Goal: Task Accomplishment & Management: Manage account settings

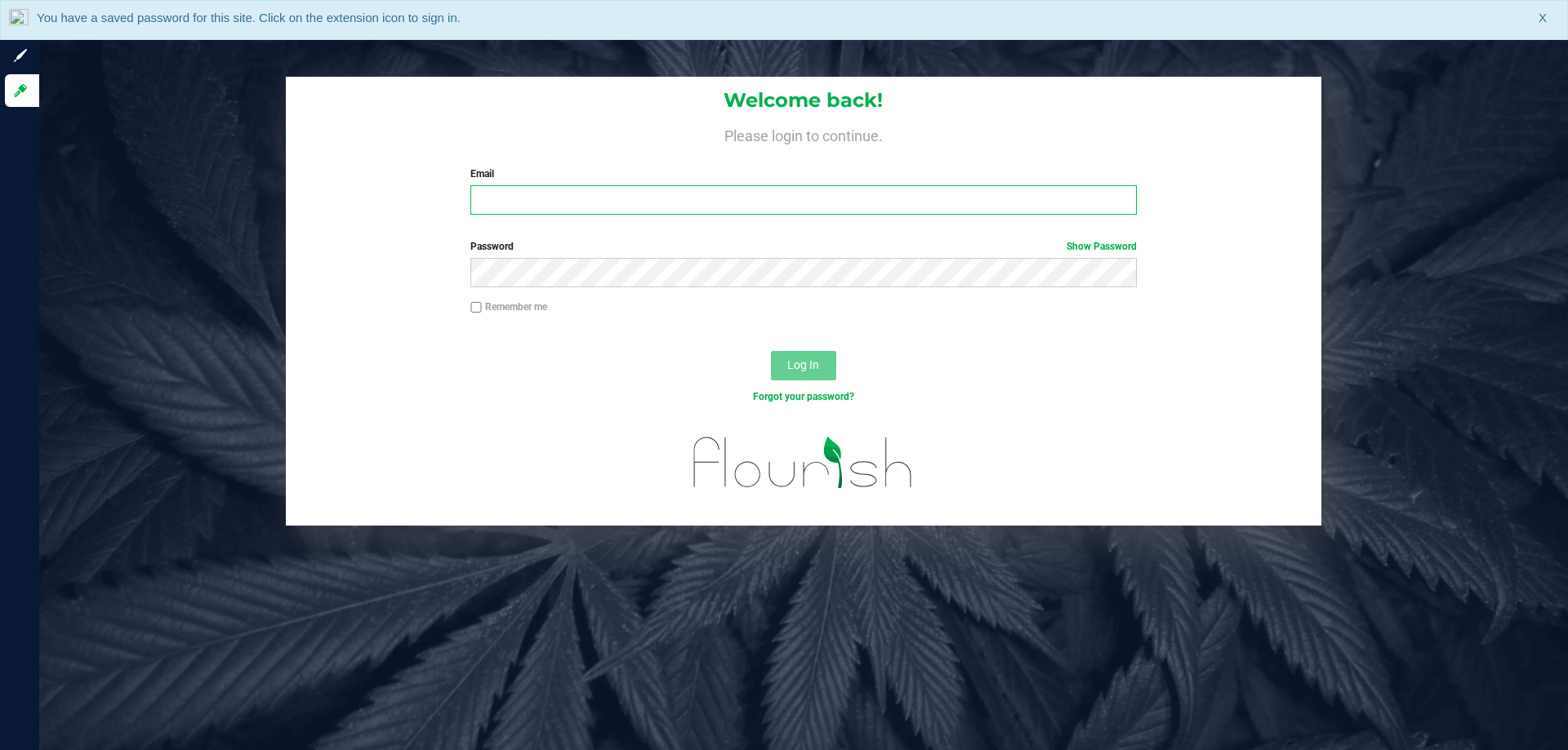
click at [755, 210] on input "Email" at bounding box center [803, 200] width 666 height 29
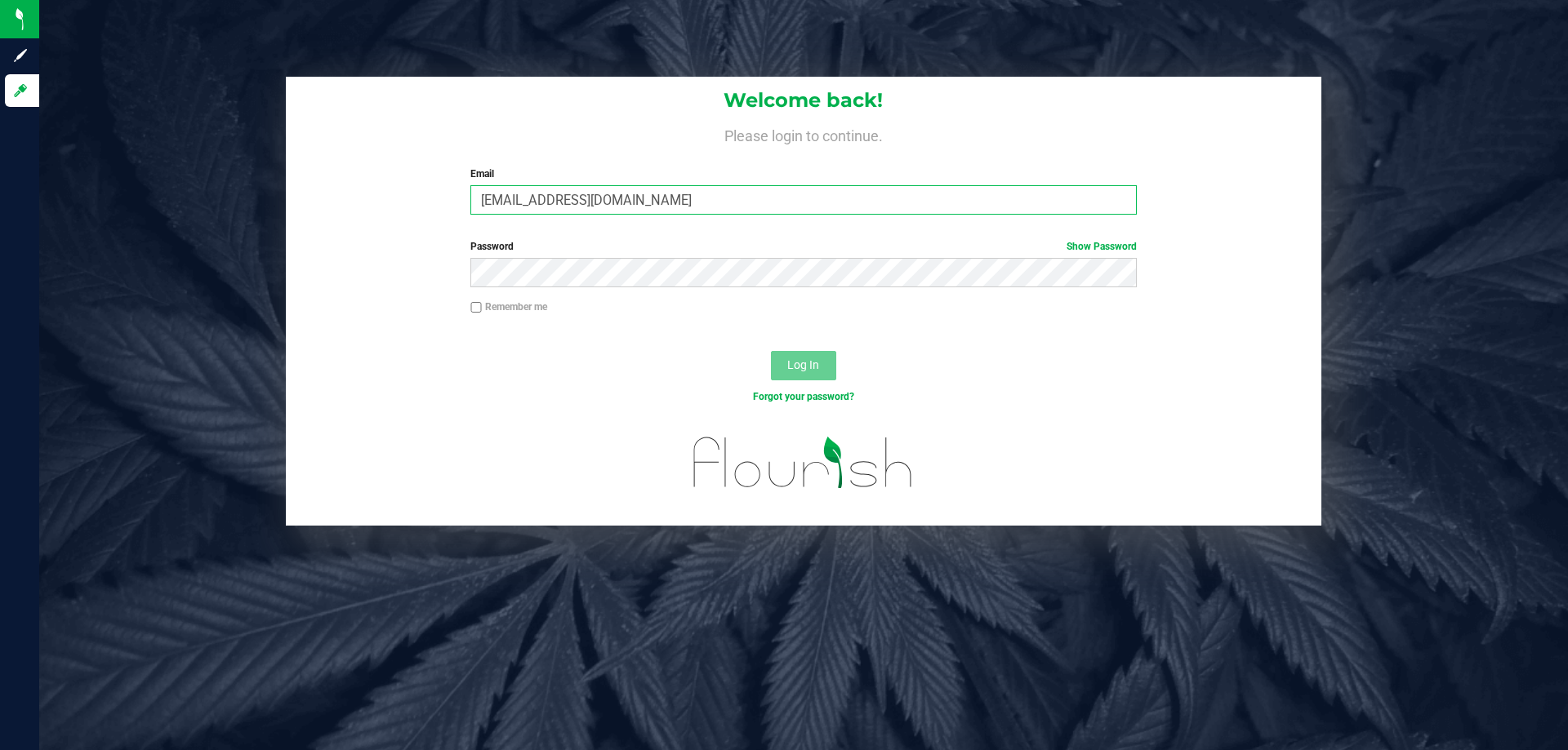
type input "[EMAIL_ADDRESS][DOMAIN_NAME]"
click at [771, 352] on button "Log In" at bounding box center [803, 366] width 66 height 29
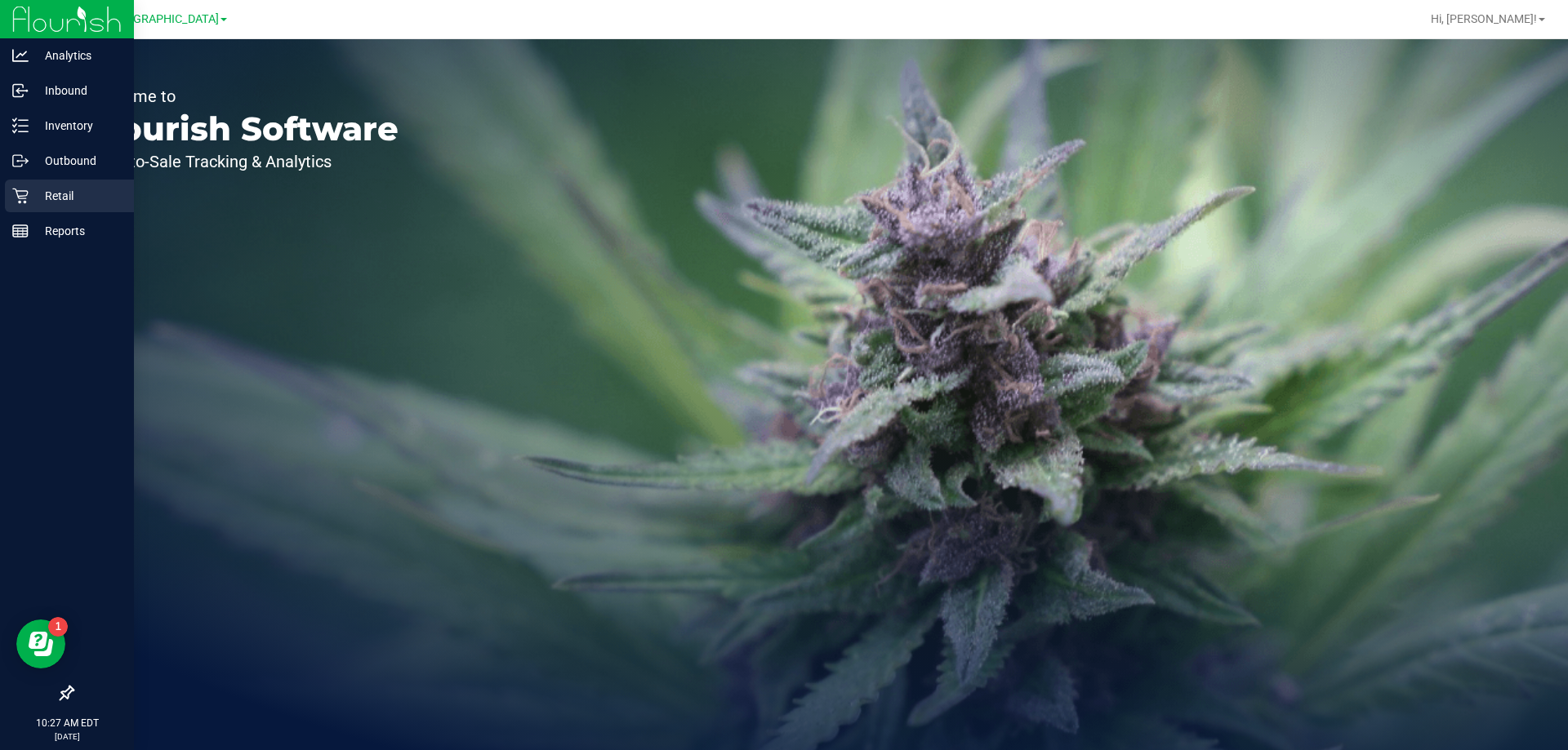
click at [66, 196] on p "Retail" at bounding box center [77, 196] width 98 height 20
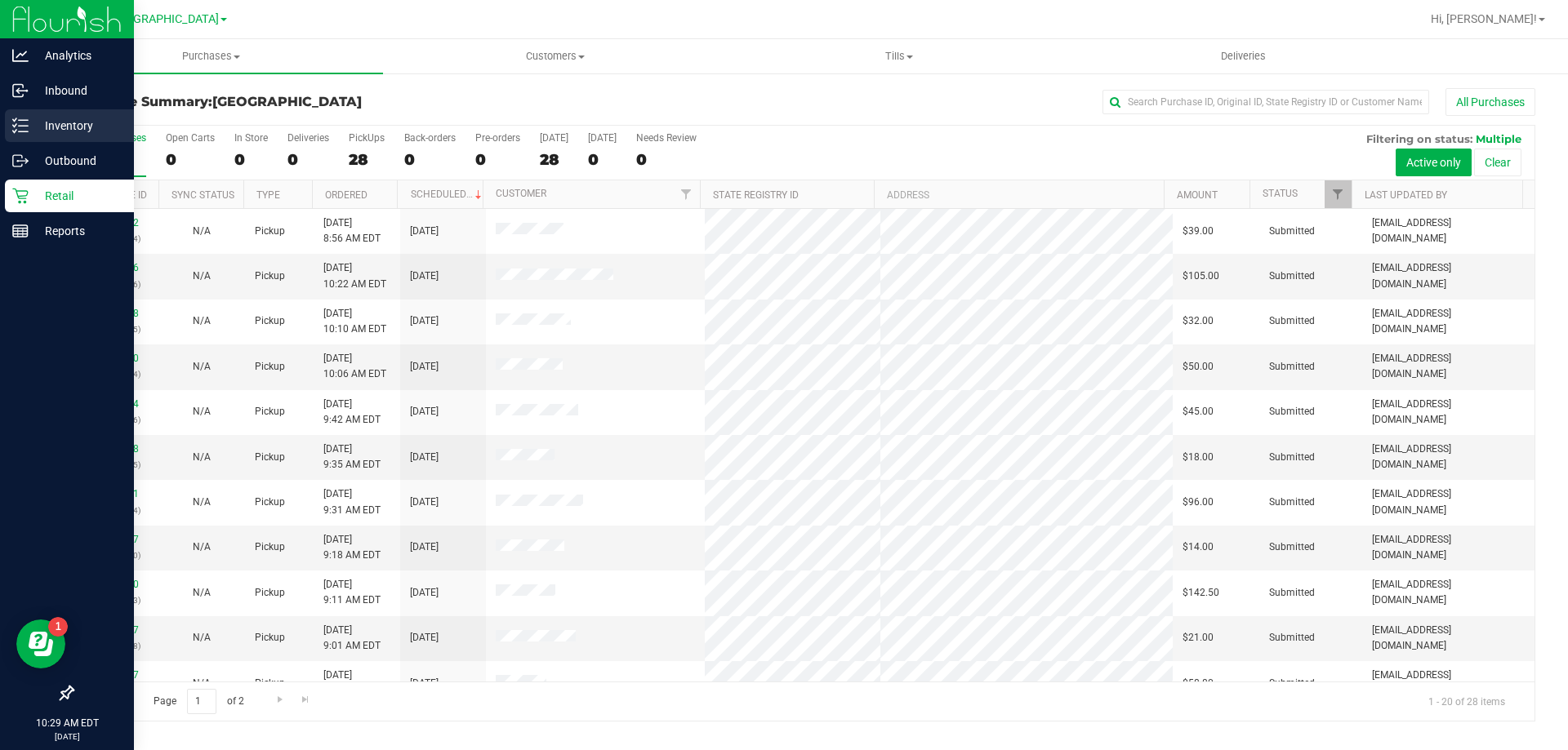
click at [12, 115] on div "Inventory" at bounding box center [70, 125] width 129 height 32
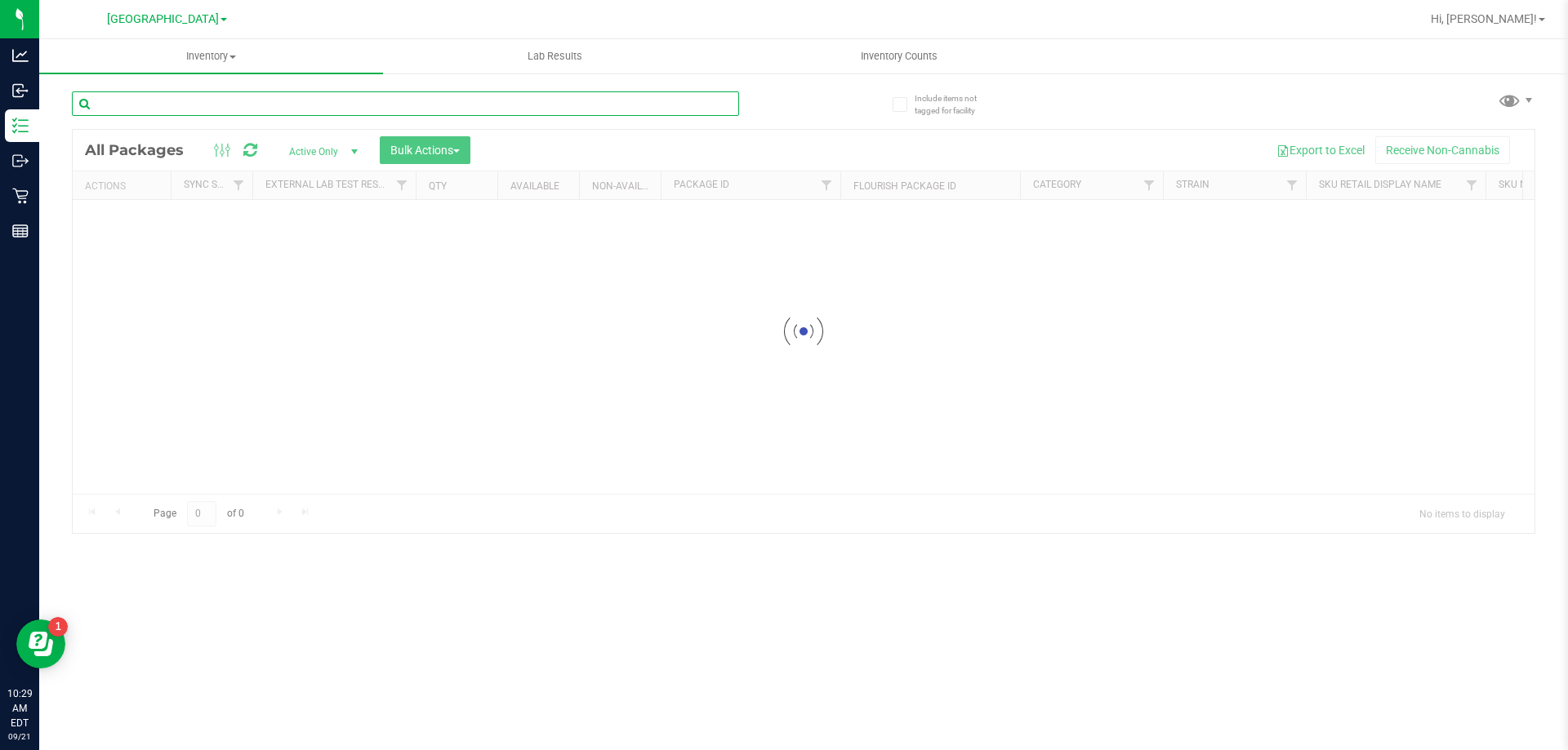
click at [437, 101] on input "text" at bounding box center [404, 103] width 667 height 24
type input "p"
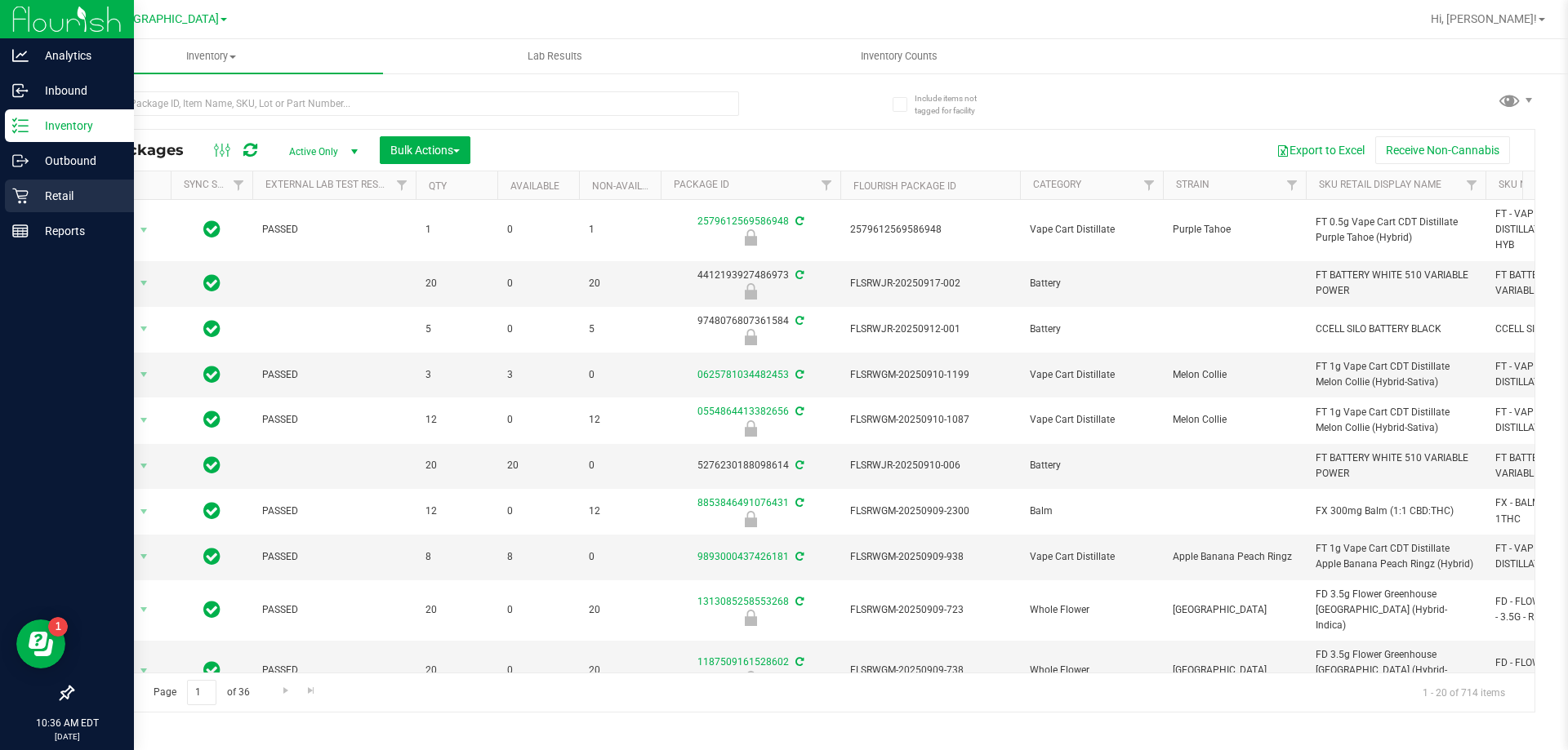
click at [77, 185] on div "Retail" at bounding box center [70, 195] width 129 height 32
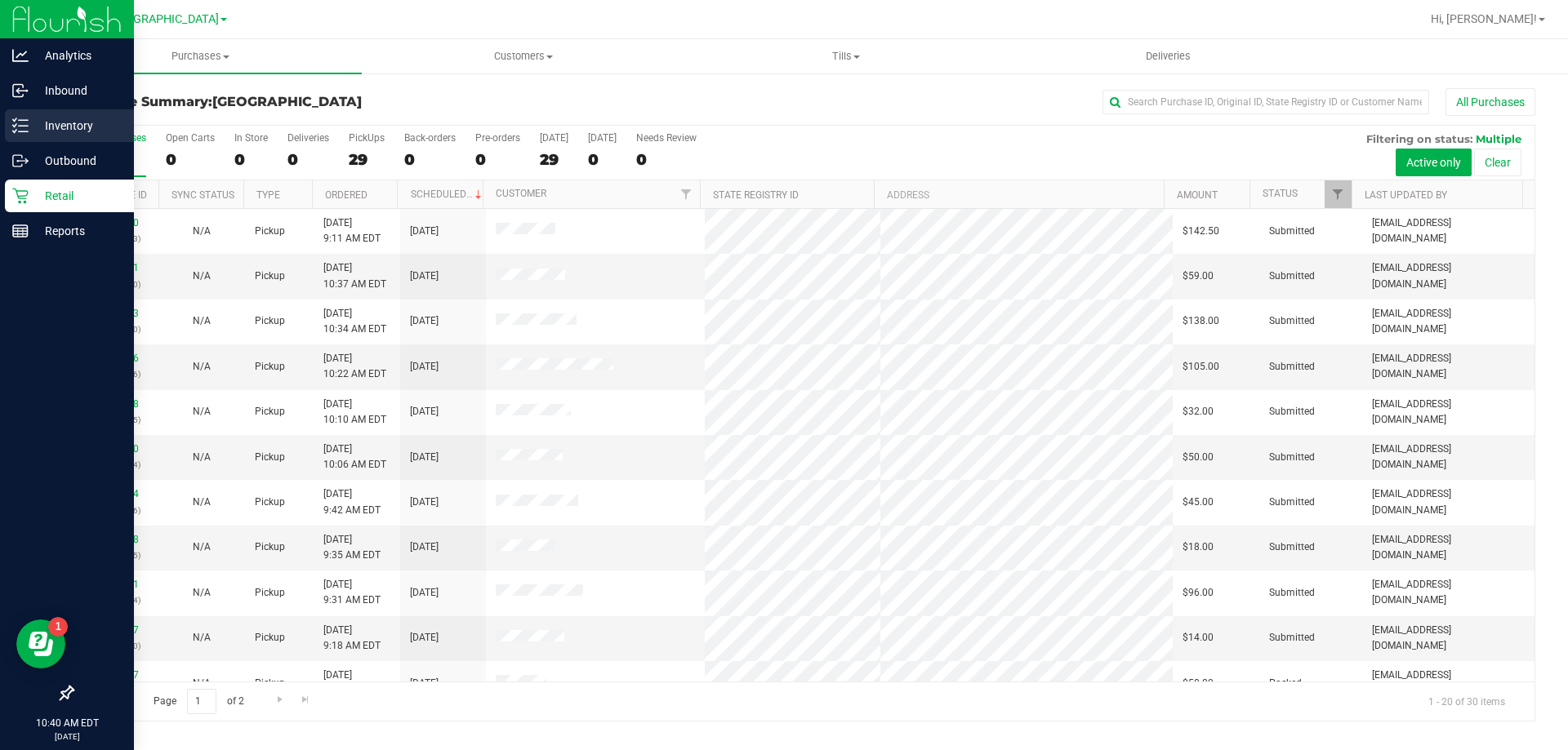
click at [20, 125] on line at bounding box center [23, 125] width 9 height 0
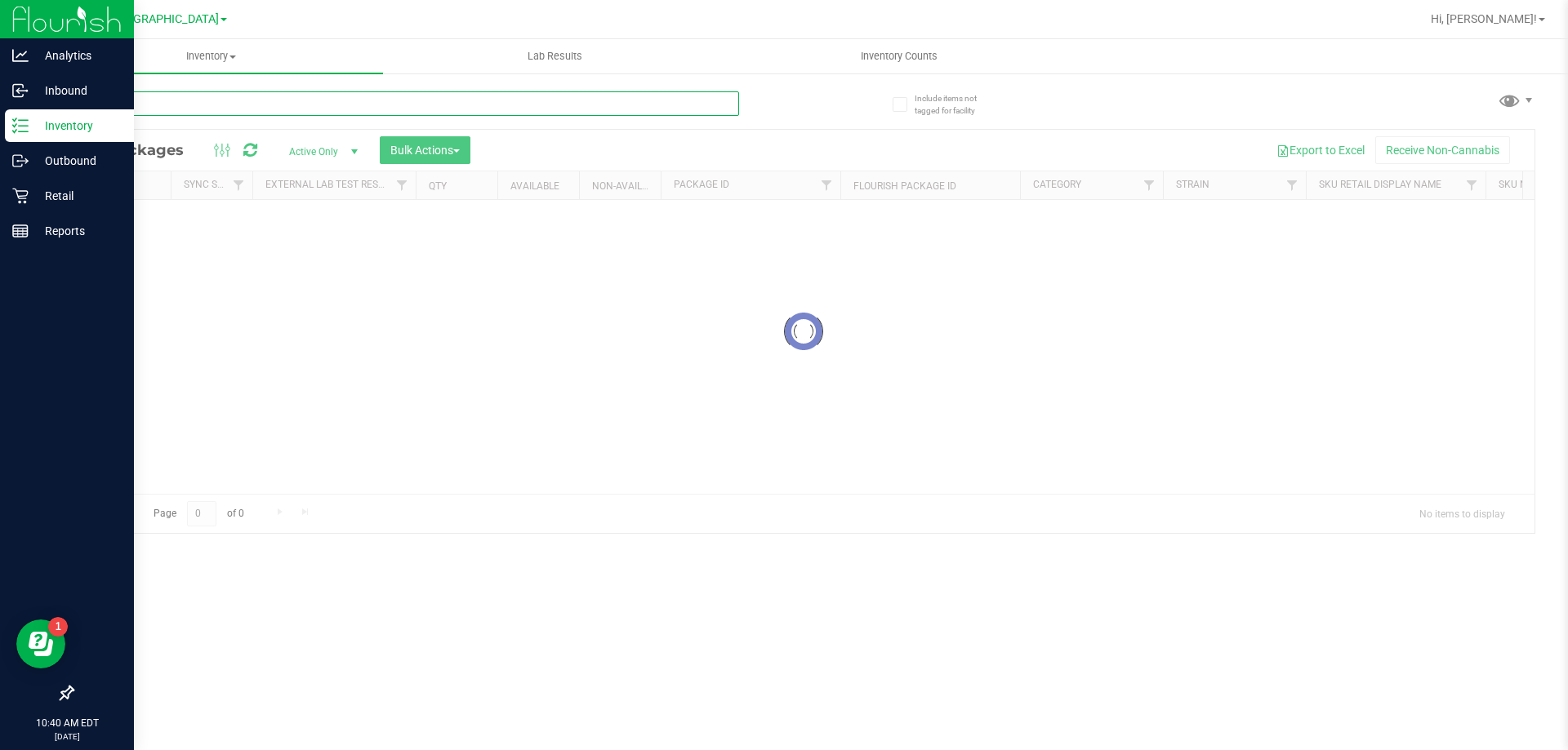
click at [283, 96] on input "text" at bounding box center [404, 103] width 667 height 24
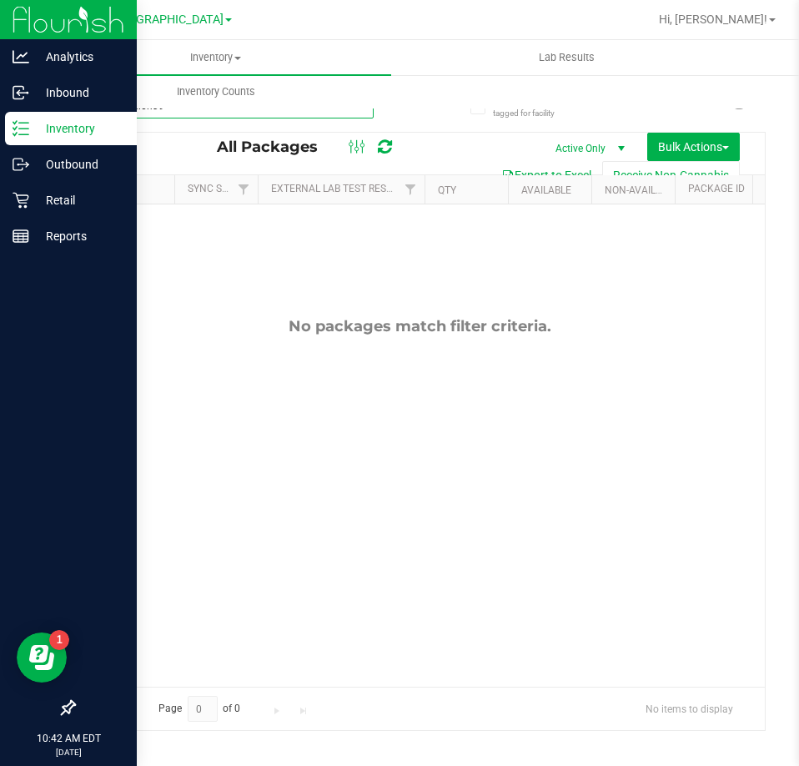
type input "watermelon39"
click at [39, 208] on p "Retail" at bounding box center [79, 200] width 100 height 20
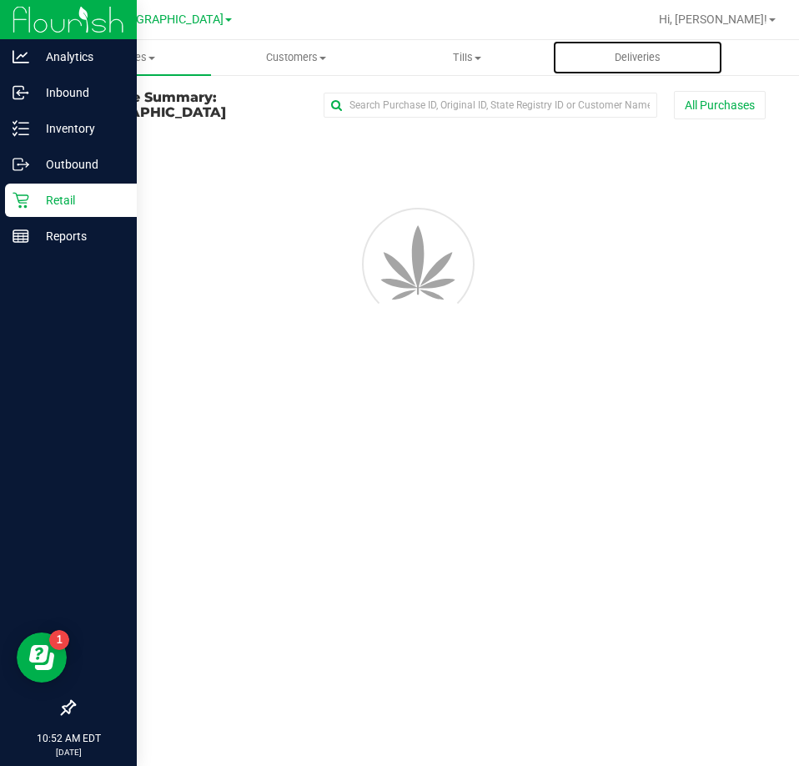
click at [564, 63] on uib-tab-heading "Deliveries" at bounding box center [637, 57] width 169 height 33
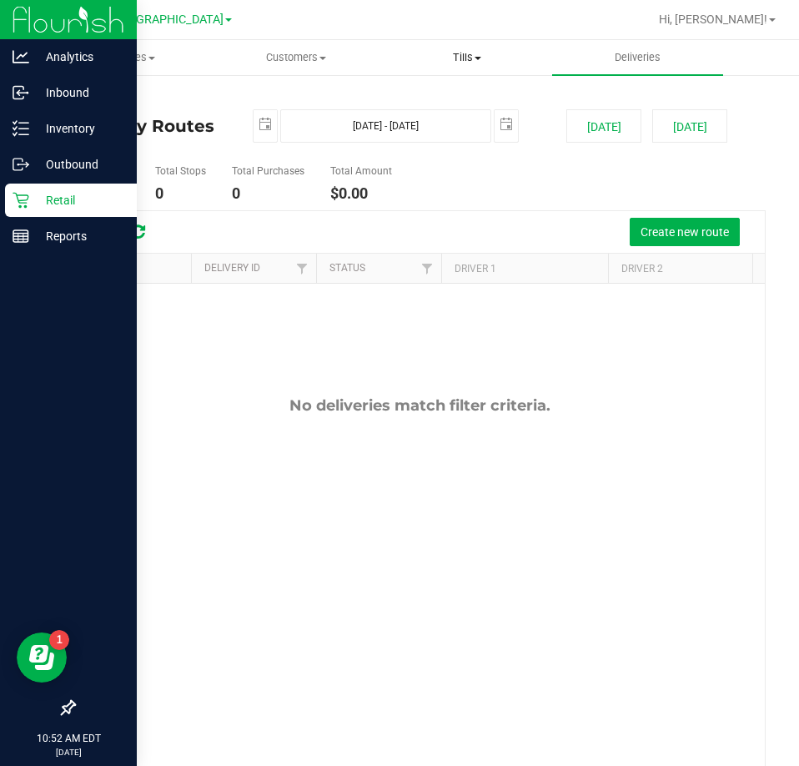
click at [509, 73] on uib-tab-heading "Tills Manage tills Reconcile e-payments" at bounding box center [467, 57] width 169 height 33
click at [460, 96] on span "Manage tills" at bounding box center [438, 100] width 113 height 14
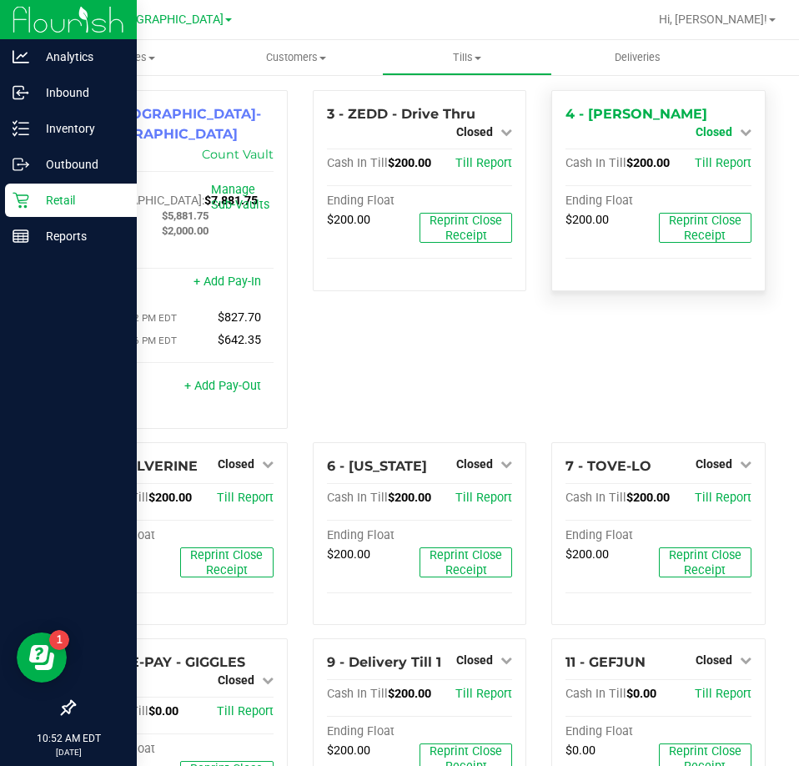
click at [740, 126] on icon at bounding box center [746, 132] width 12 height 12
click at [705, 153] on link "Open Till" at bounding box center [713, 146] width 44 height 13
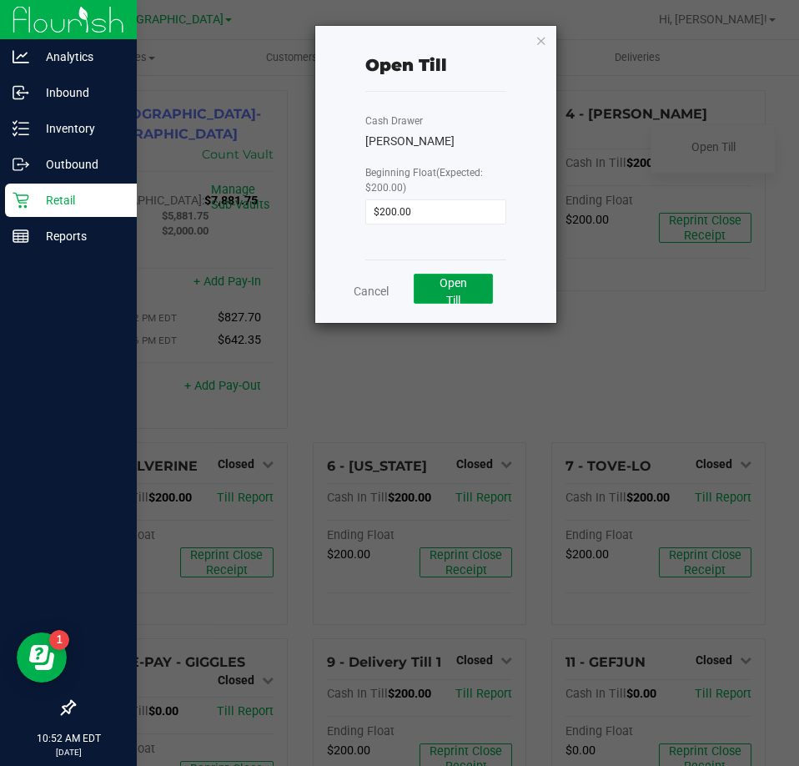
click at [441, 299] on button "Open Till" at bounding box center [453, 289] width 79 height 30
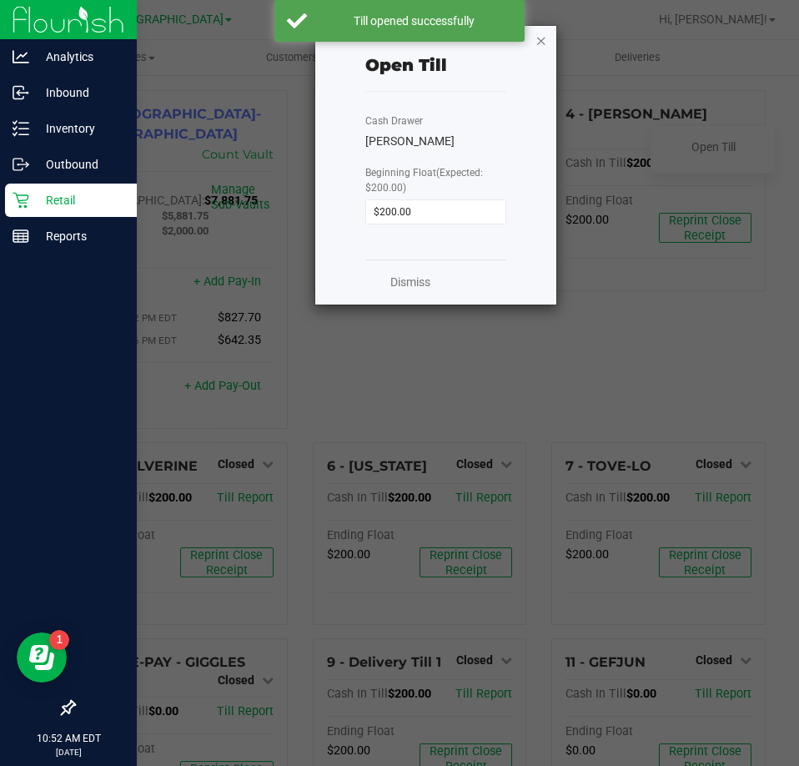
click at [540, 38] on icon "button" at bounding box center [541, 40] width 12 height 20
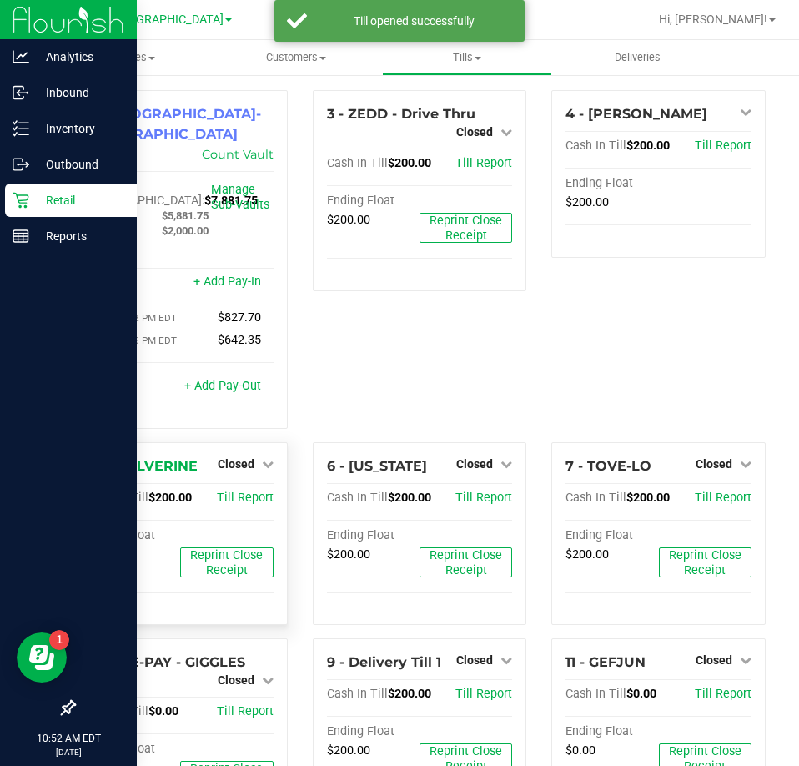
click at [263, 454] on div "Closed" at bounding box center [246, 464] width 56 height 20
click at [262, 458] on icon at bounding box center [268, 464] width 12 height 12
click at [254, 491] on link "Open Till" at bounding box center [235, 497] width 44 height 13
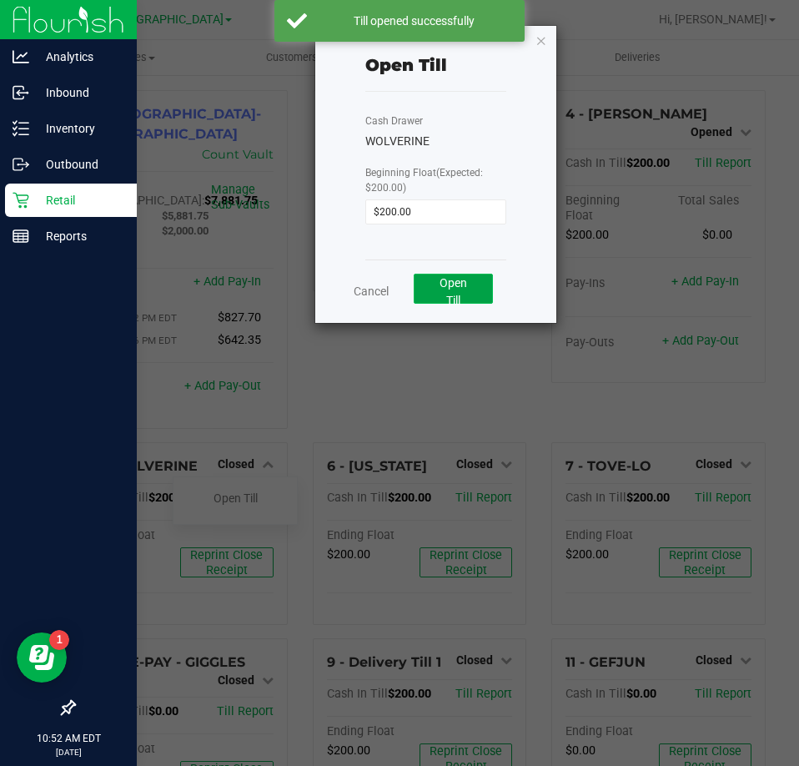
click at [467, 286] on span "Open Till" at bounding box center [454, 291] width 28 height 31
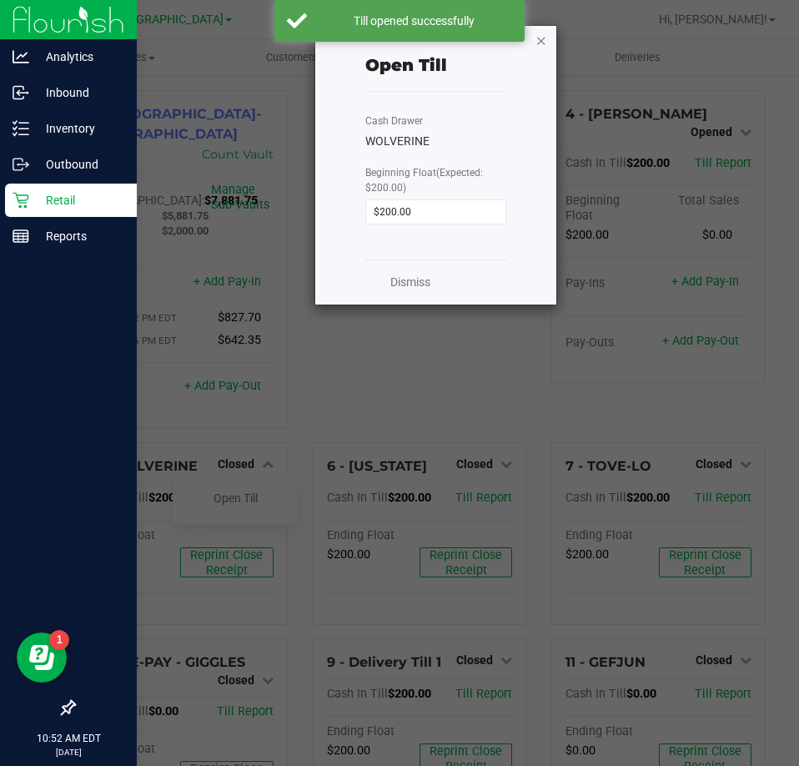
click at [545, 48] on icon "button" at bounding box center [541, 40] width 12 height 20
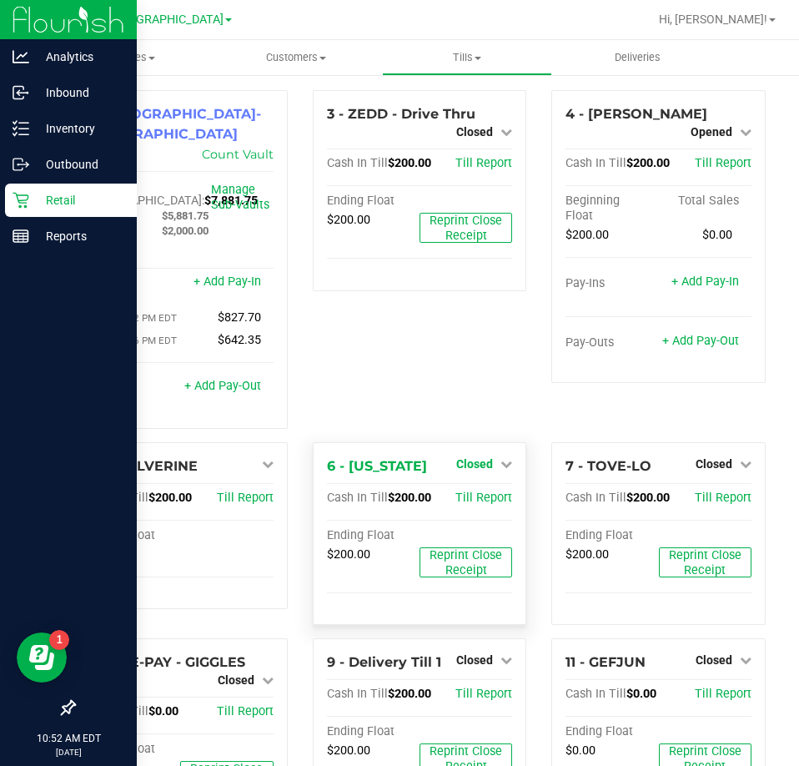
click at [463, 457] on span "Closed" at bounding box center [474, 463] width 37 height 13
click at [455, 491] on link "Open Till" at bounding box center [474, 497] width 44 height 13
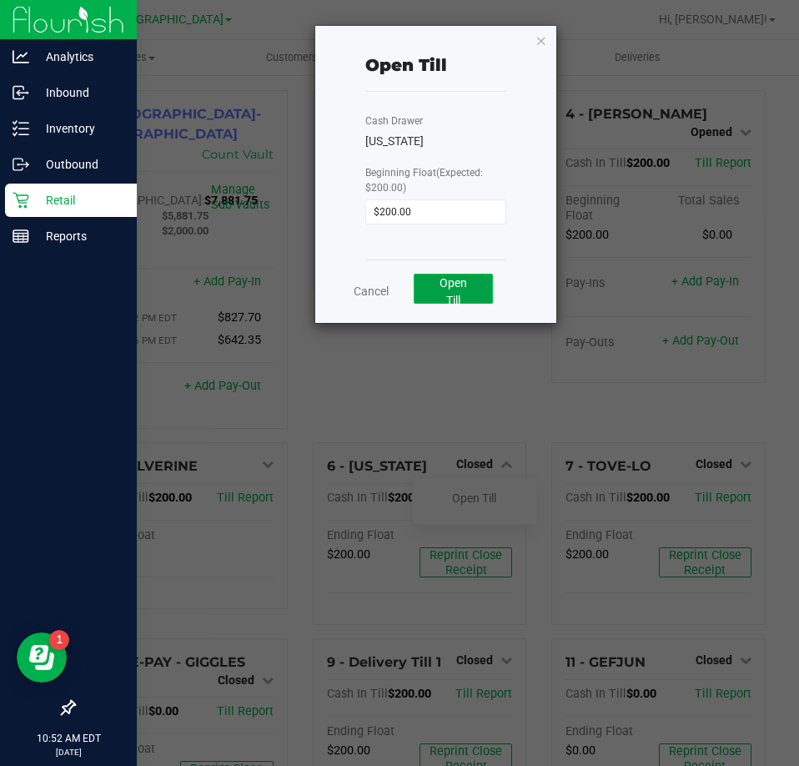
click at [472, 284] on button "Open Till" at bounding box center [453, 289] width 79 height 30
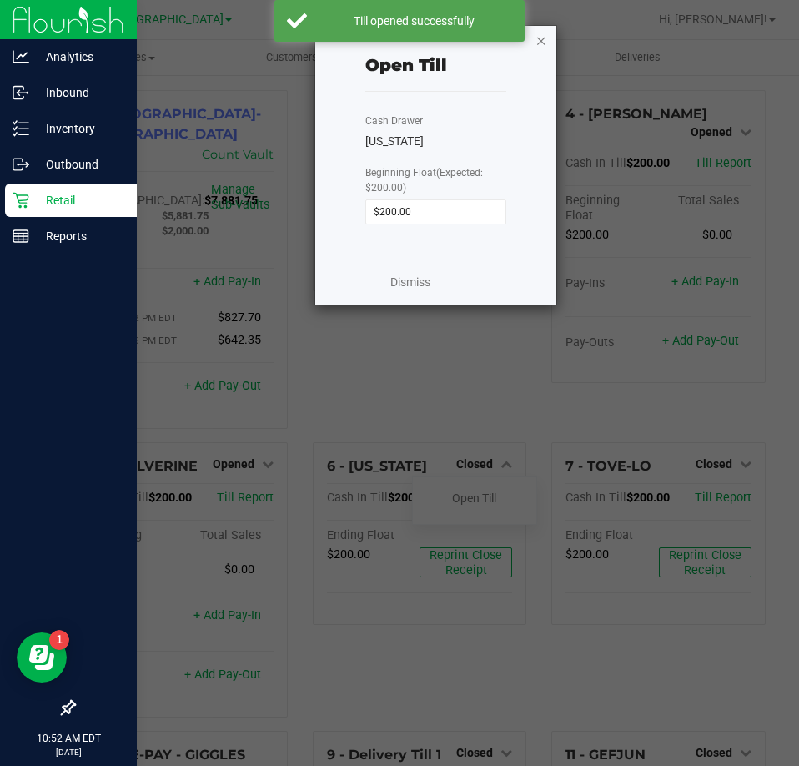
click at [545, 35] on icon "button" at bounding box center [541, 40] width 12 height 20
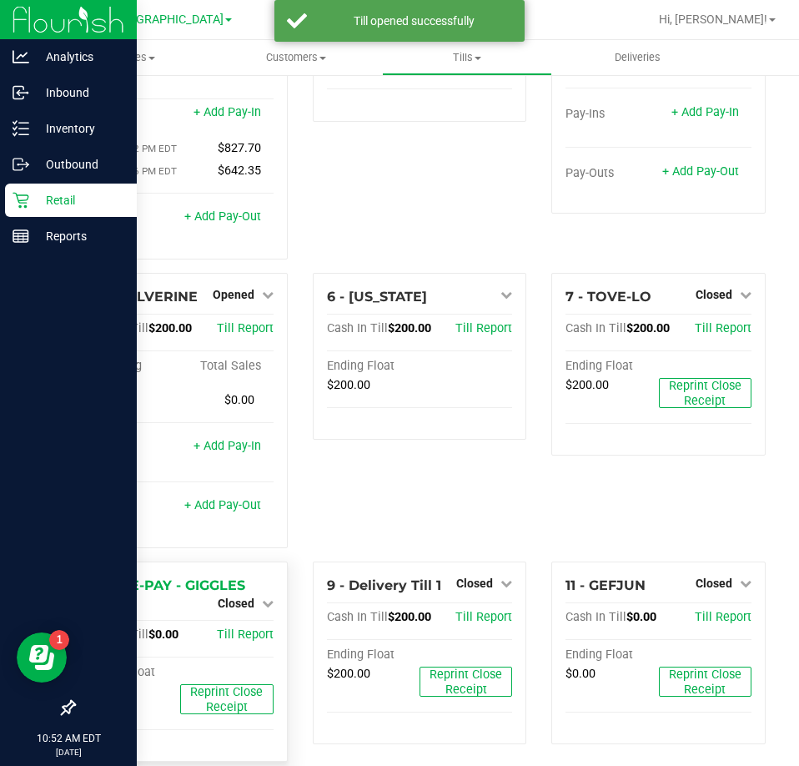
scroll to position [179, 0]
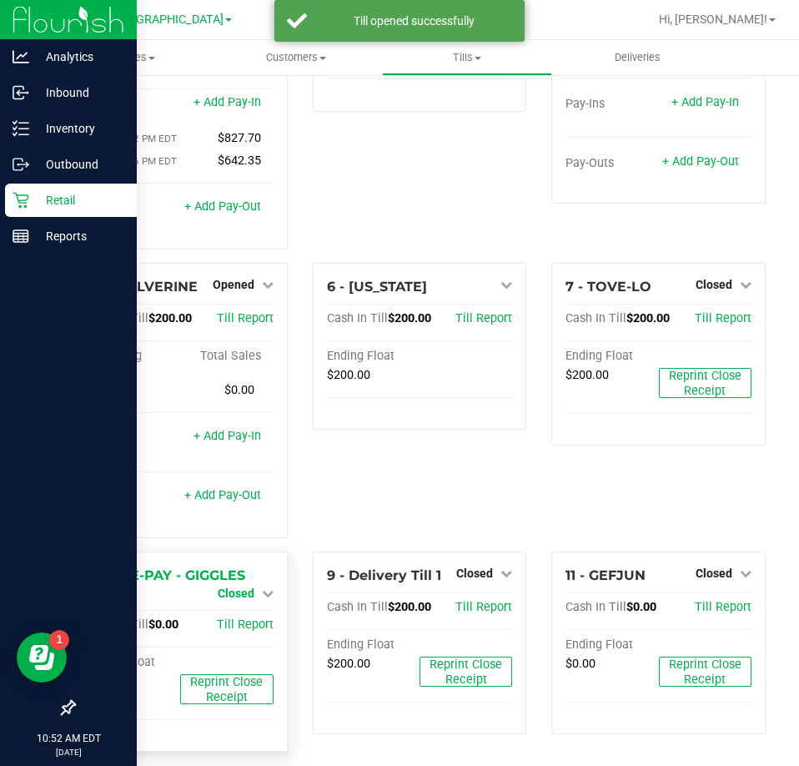
click at [262, 587] on icon at bounding box center [268, 593] width 12 height 12
click at [254, 600] on link "Open Till" at bounding box center [235, 606] width 44 height 13
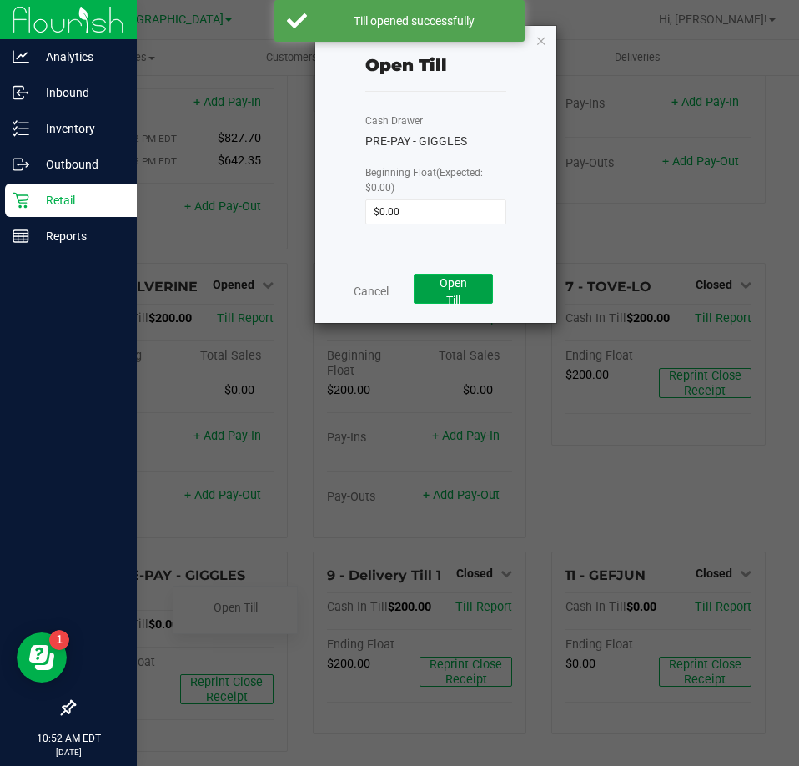
click at [462, 297] on button "Open Till" at bounding box center [453, 289] width 79 height 30
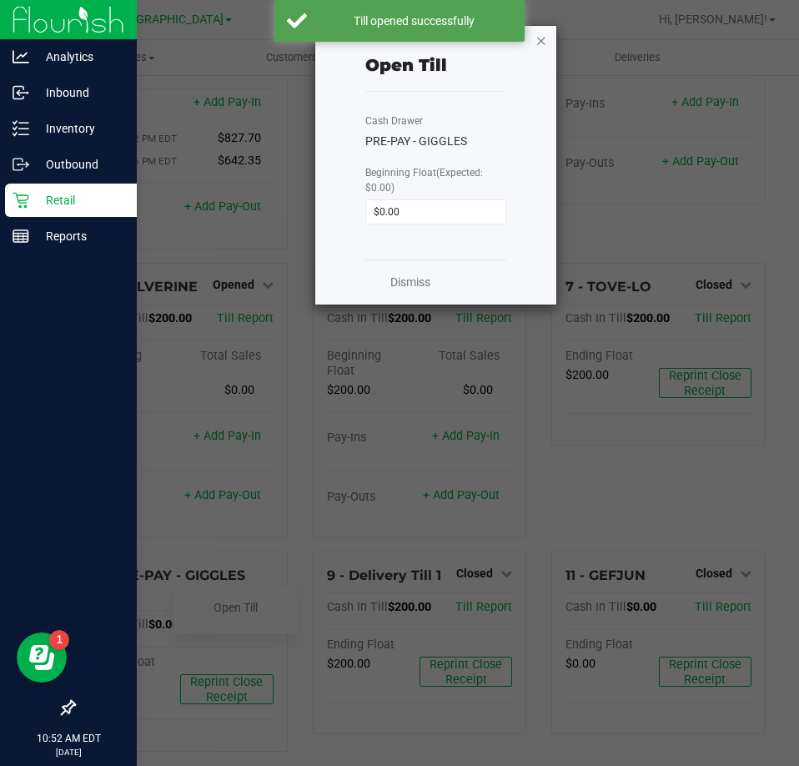
click at [536, 38] on icon "button" at bounding box center [541, 40] width 12 height 20
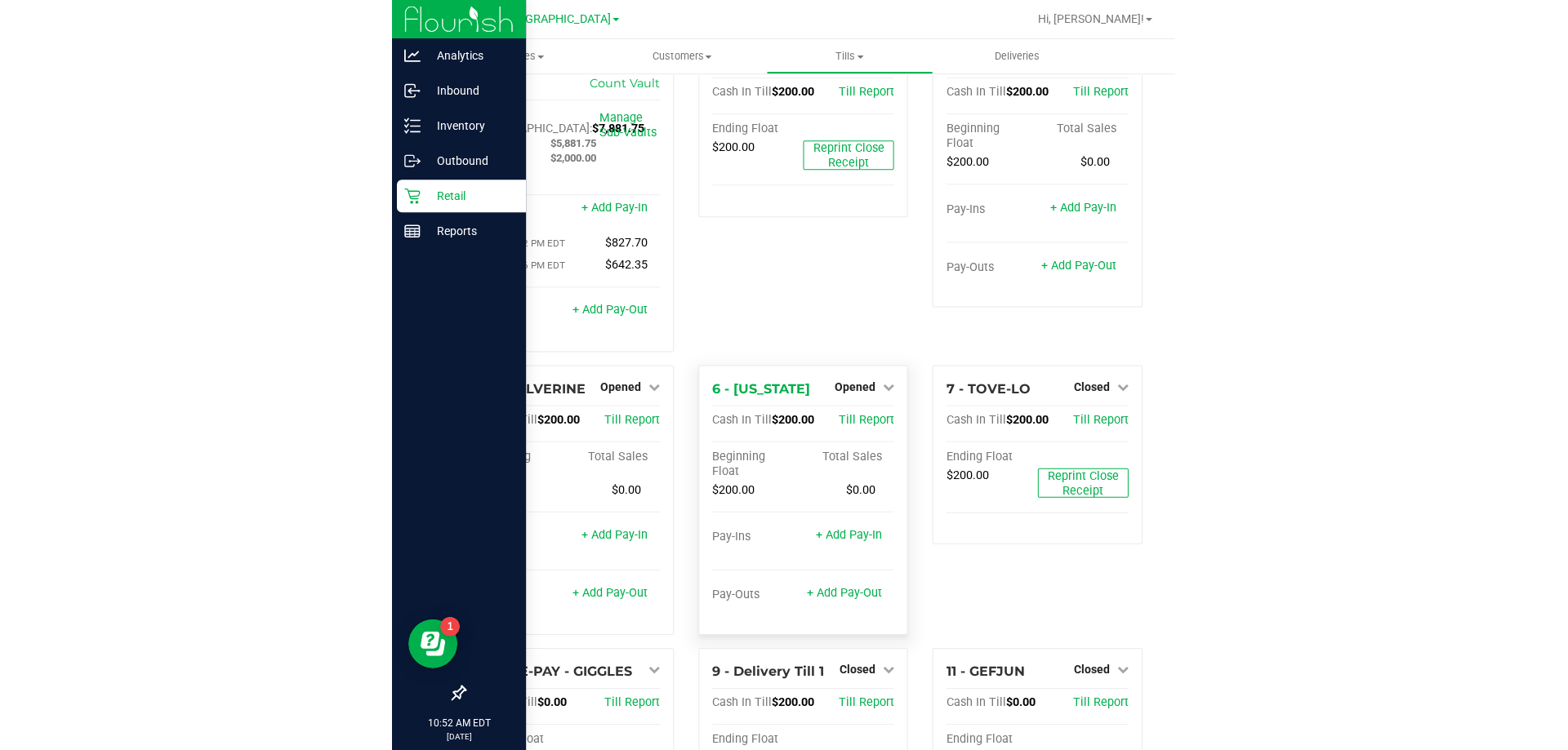
scroll to position [0, 0]
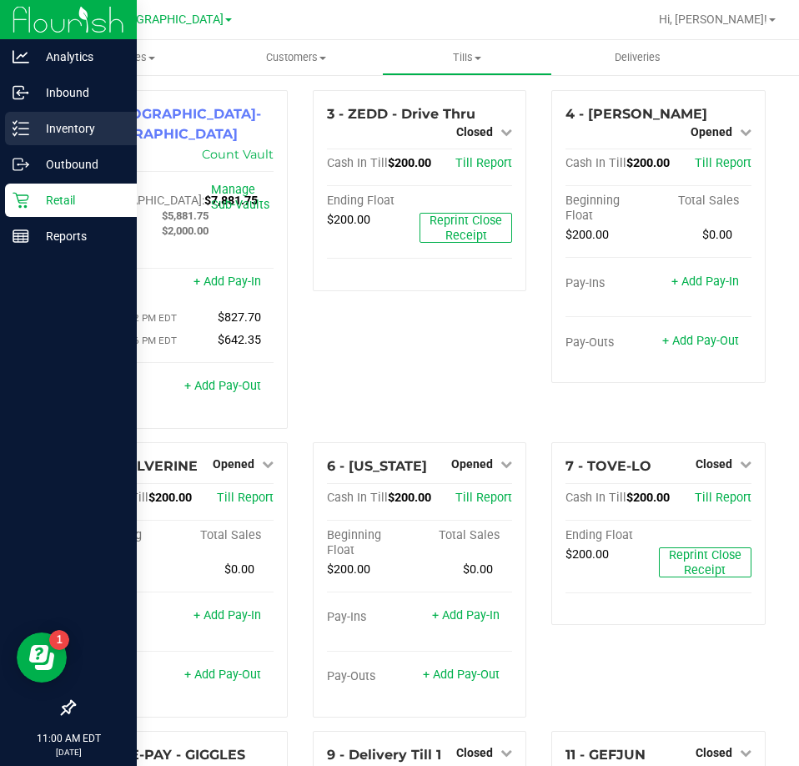
click at [45, 133] on p "Inventory" at bounding box center [79, 128] width 100 height 20
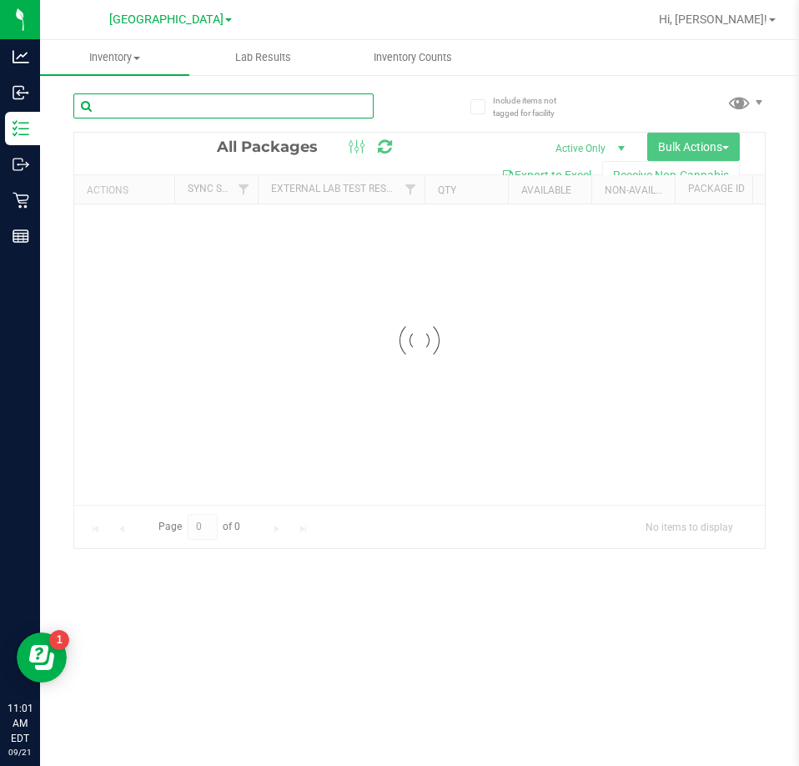
click at [162, 108] on input "text" at bounding box center [223, 105] width 300 height 25
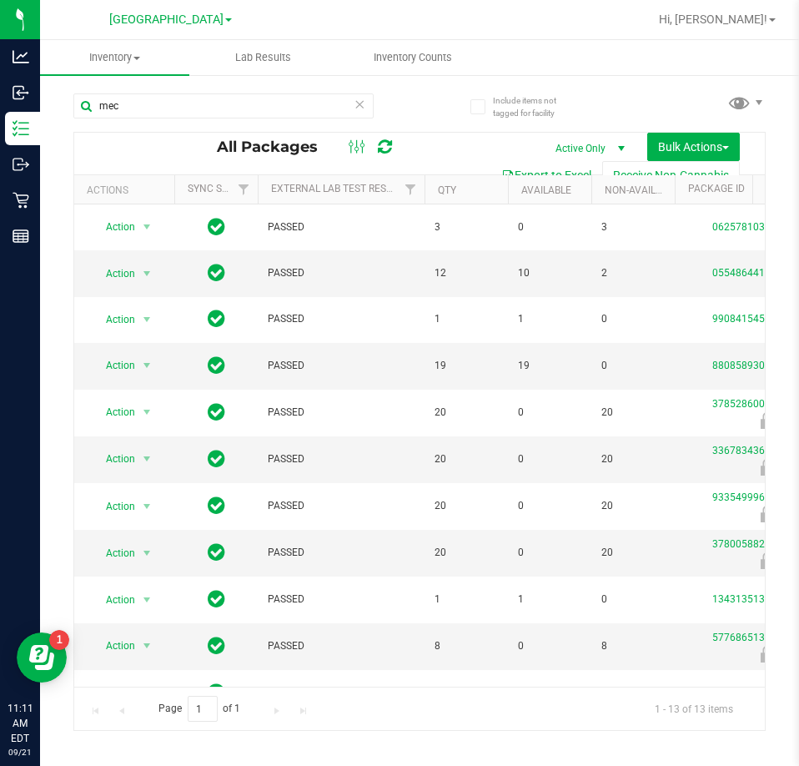
click at [162, 88] on div "mec" at bounding box center [246, 104] width 346 height 53
click at [162, 98] on input "mec" at bounding box center [223, 105] width 300 height 25
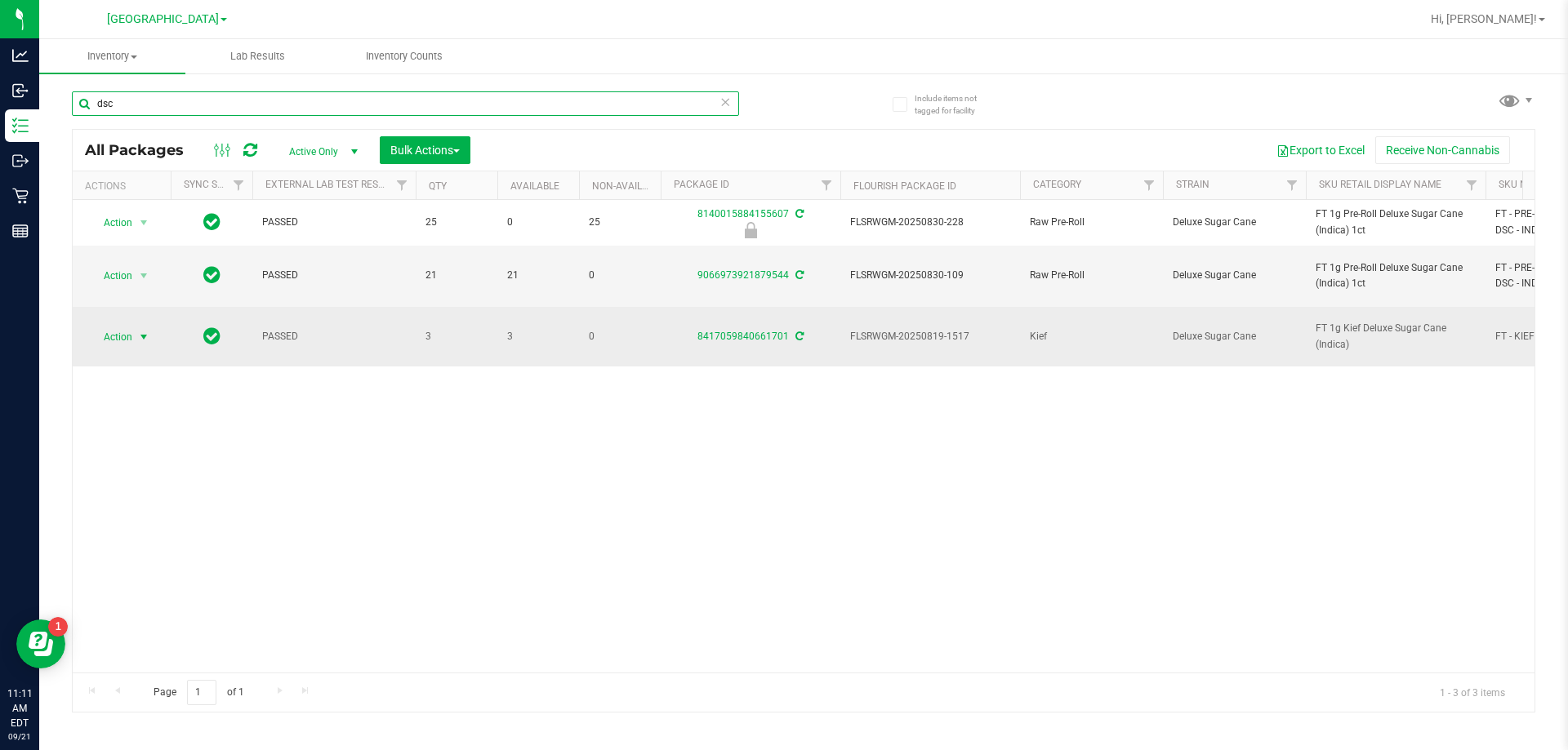
type input "dsc"
click at [148, 331] on span "select" at bounding box center [143, 337] width 13 height 13
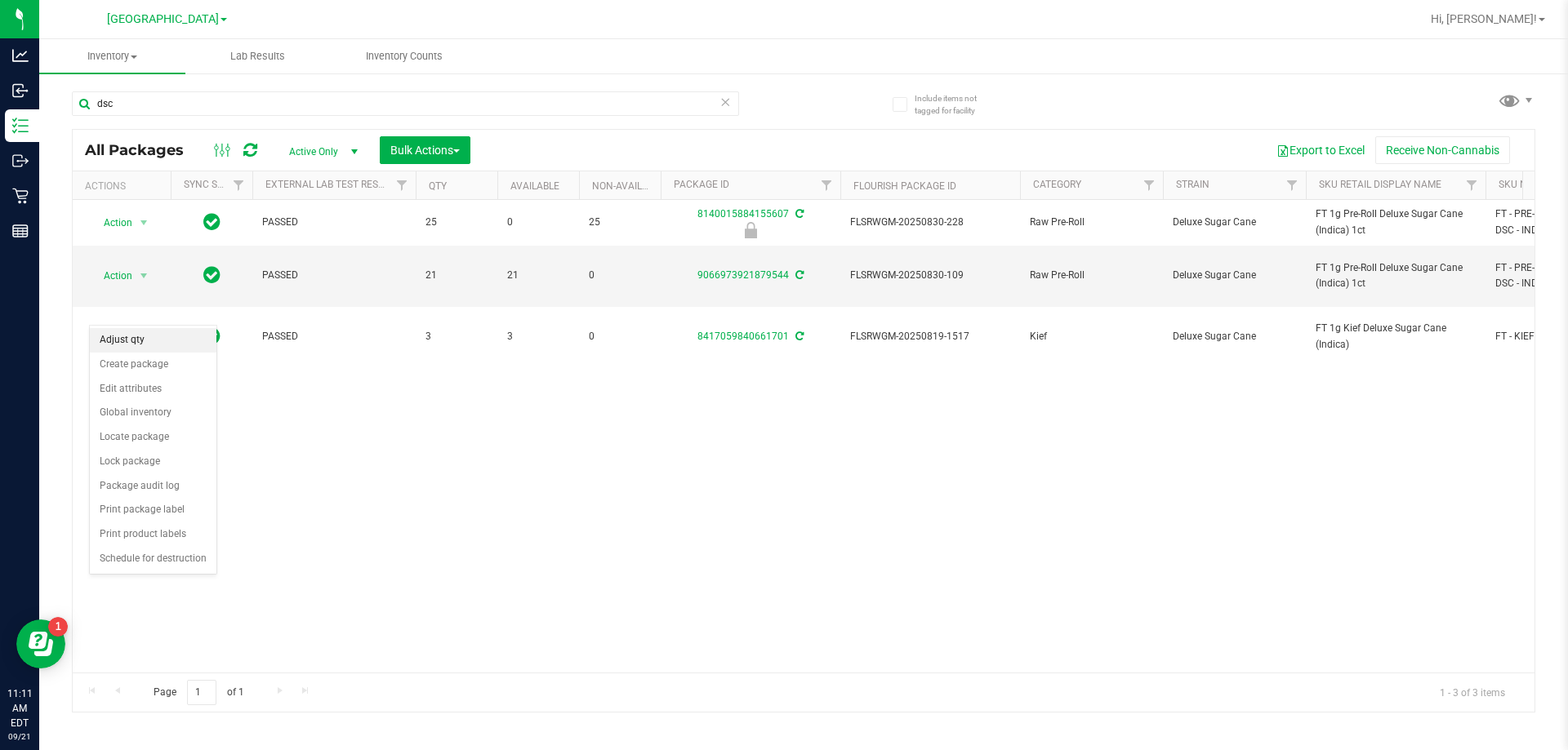
click at [143, 339] on li "Adjust qty" at bounding box center [153, 340] width 126 height 24
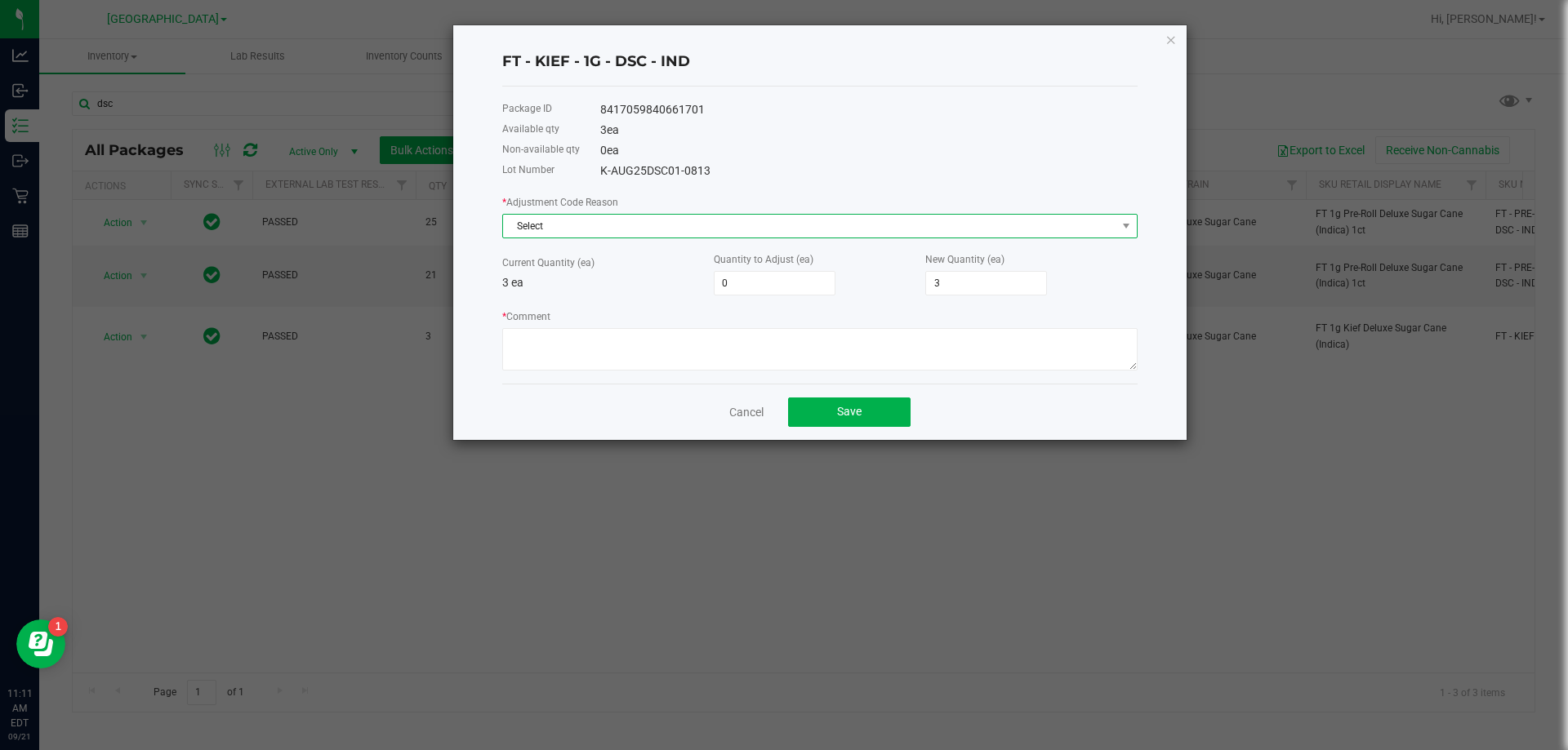
drag, startPoint x: 688, startPoint y: 219, endPoint x: 678, endPoint y: 224, distance: 11.2
click at [686, 219] on span "Select" at bounding box center [810, 225] width 613 height 23
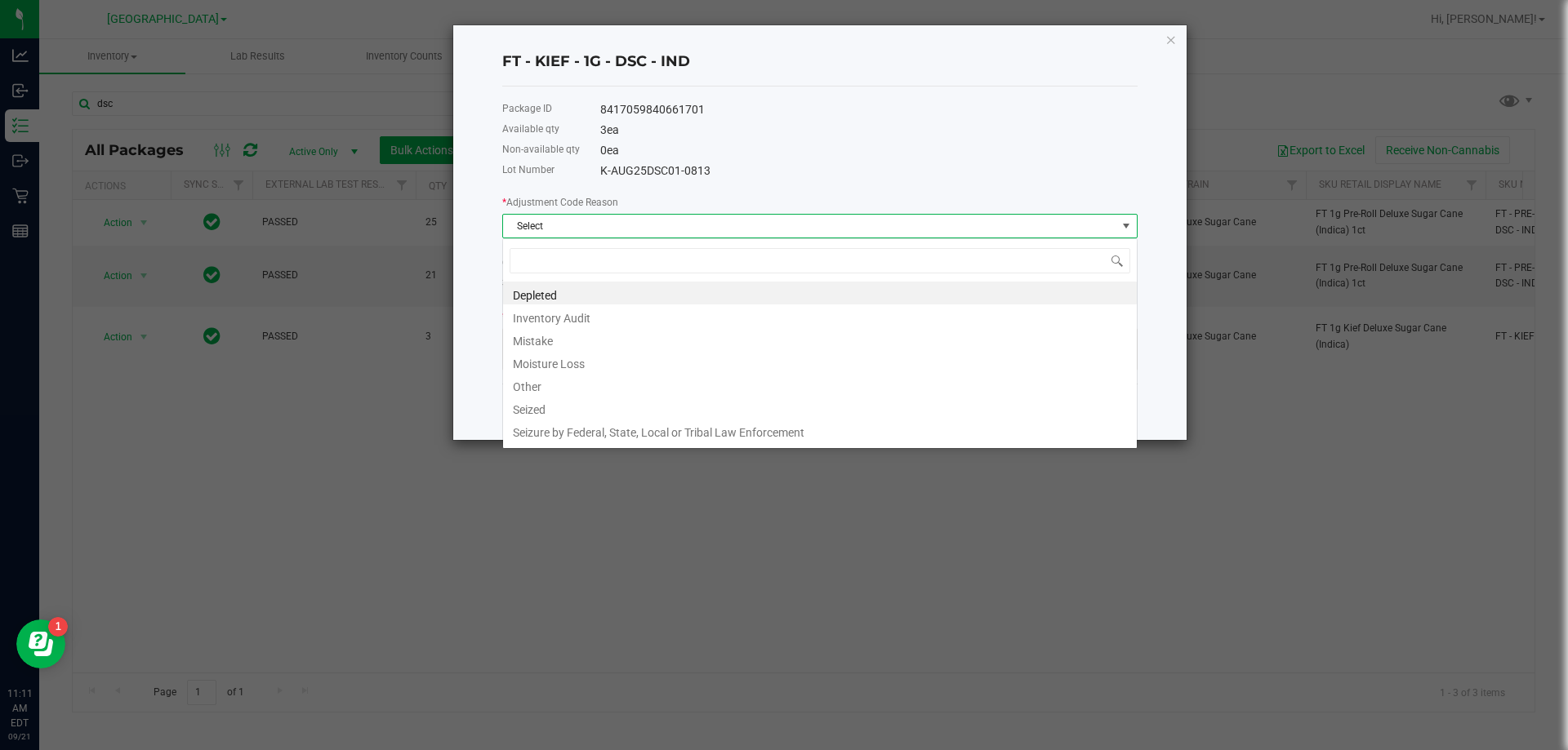
scroll to position [24, 636]
drag, startPoint x: 546, startPoint y: 345, endPoint x: 870, endPoint y: 253, distance: 336.8
click at [546, 344] on li "Mistake" at bounding box center [820, 338] width 634 height 23
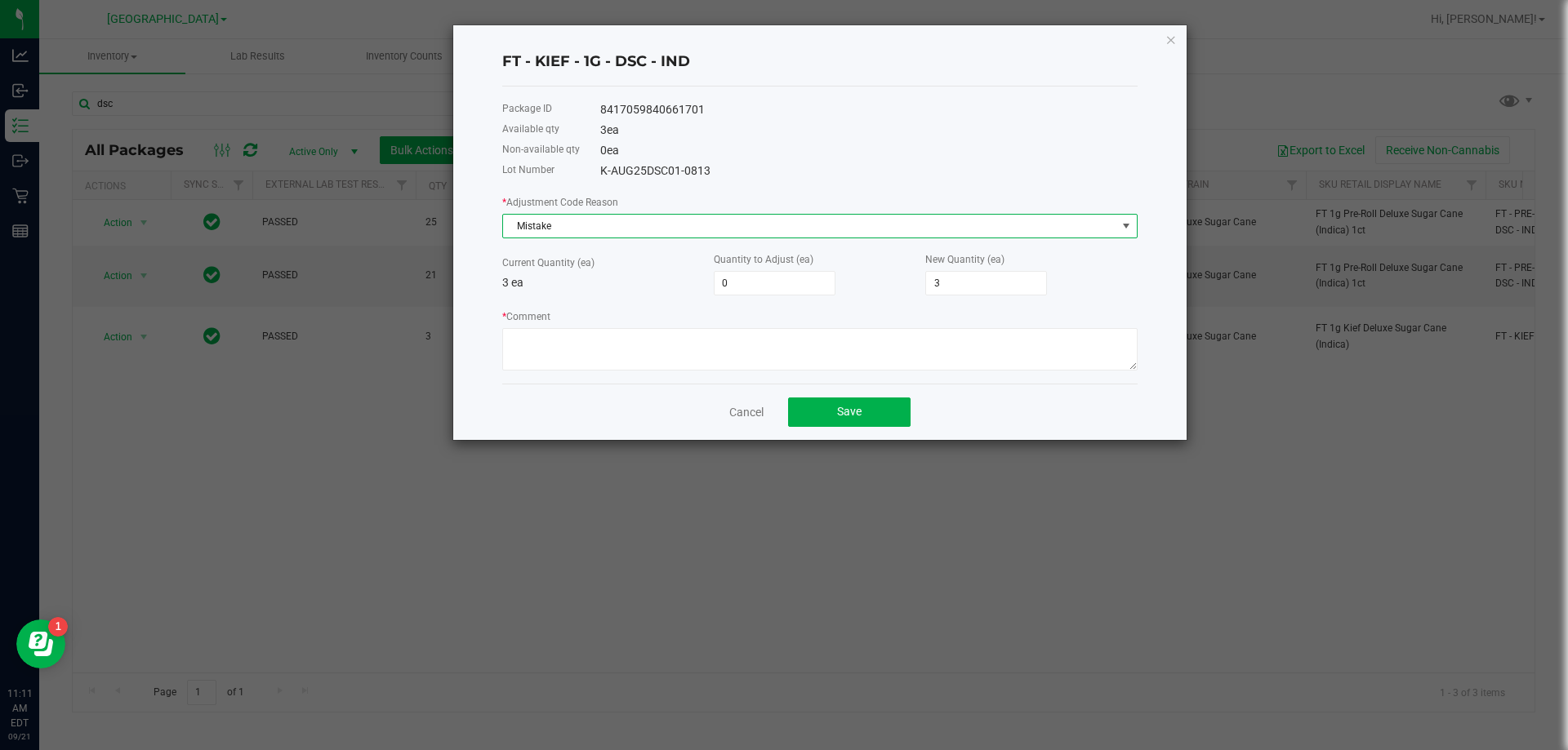
click at [773, 302] on div "* Adjustment Code Reason Mistake Current Quantity (ea) 3 ea Quantity to Adjust …" at bounding box center [820, 282] width 636 height 177
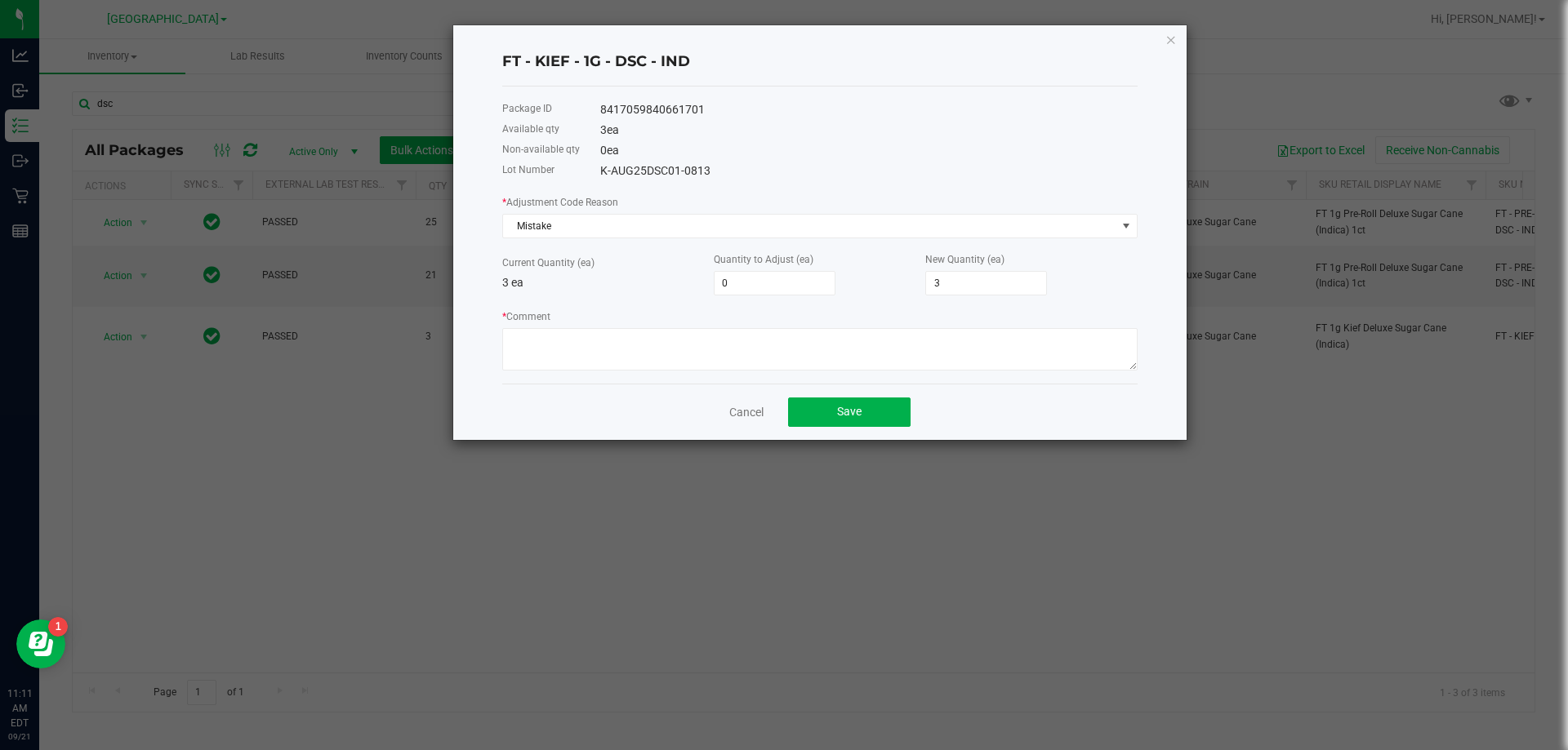
click at [772, 302] on div "* Adjustment Code Reason Mistake Current Quantity (ea) 3 ea Quantity to Adjust …" at bounding box center [820, 282] width 636 height 177
click at [770, 286] on input "0" at bounding box center [775, 283] width 120 height 23
type input "1"
type input "4"
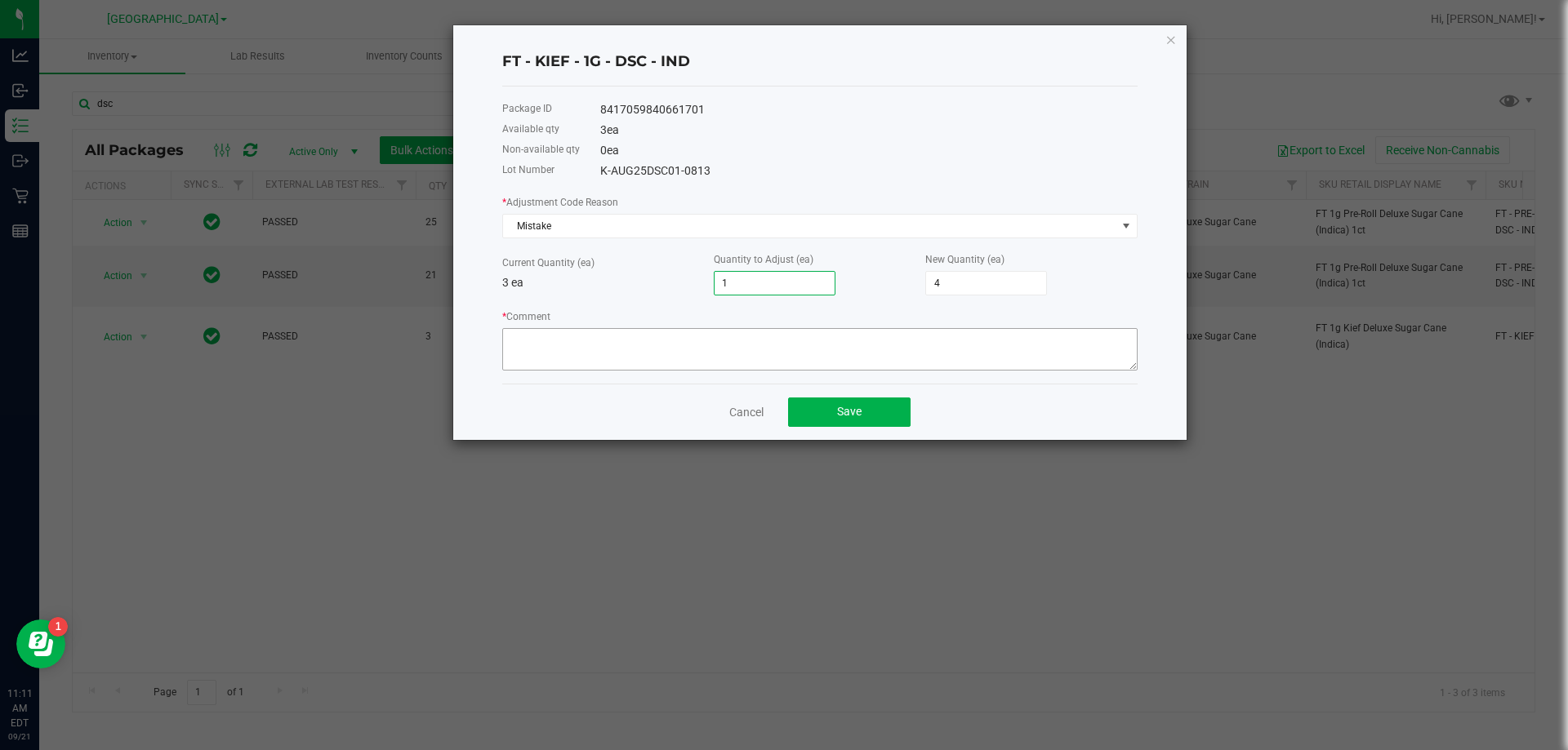
type input "1"
click at [675, 339] on textarea "* Comment" at bounding box center [820, 349] width 636 height 42
type textarea "P"
click at [723, 347] on textarea "* Comment" at bounding box center [820, 349] width 636 height 42
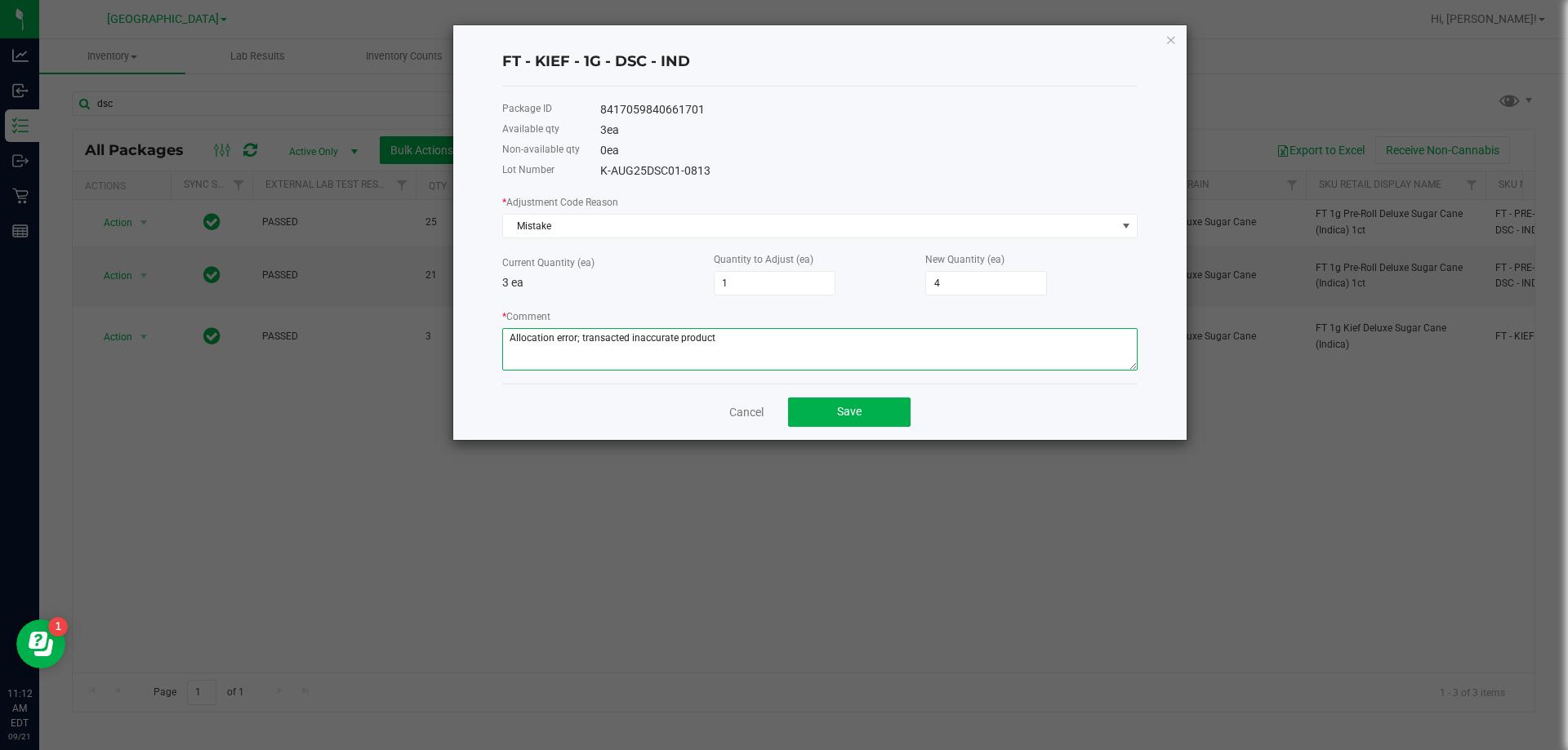
click at [723, 347] on textarea "* Comment" at bounding box center [820, 349] width 636 height 42
type textarea "Allocation error; transacted inaccurate product"
click at [879, 400] on button "Save" at bounding box center [849, 412] width 122 height 29
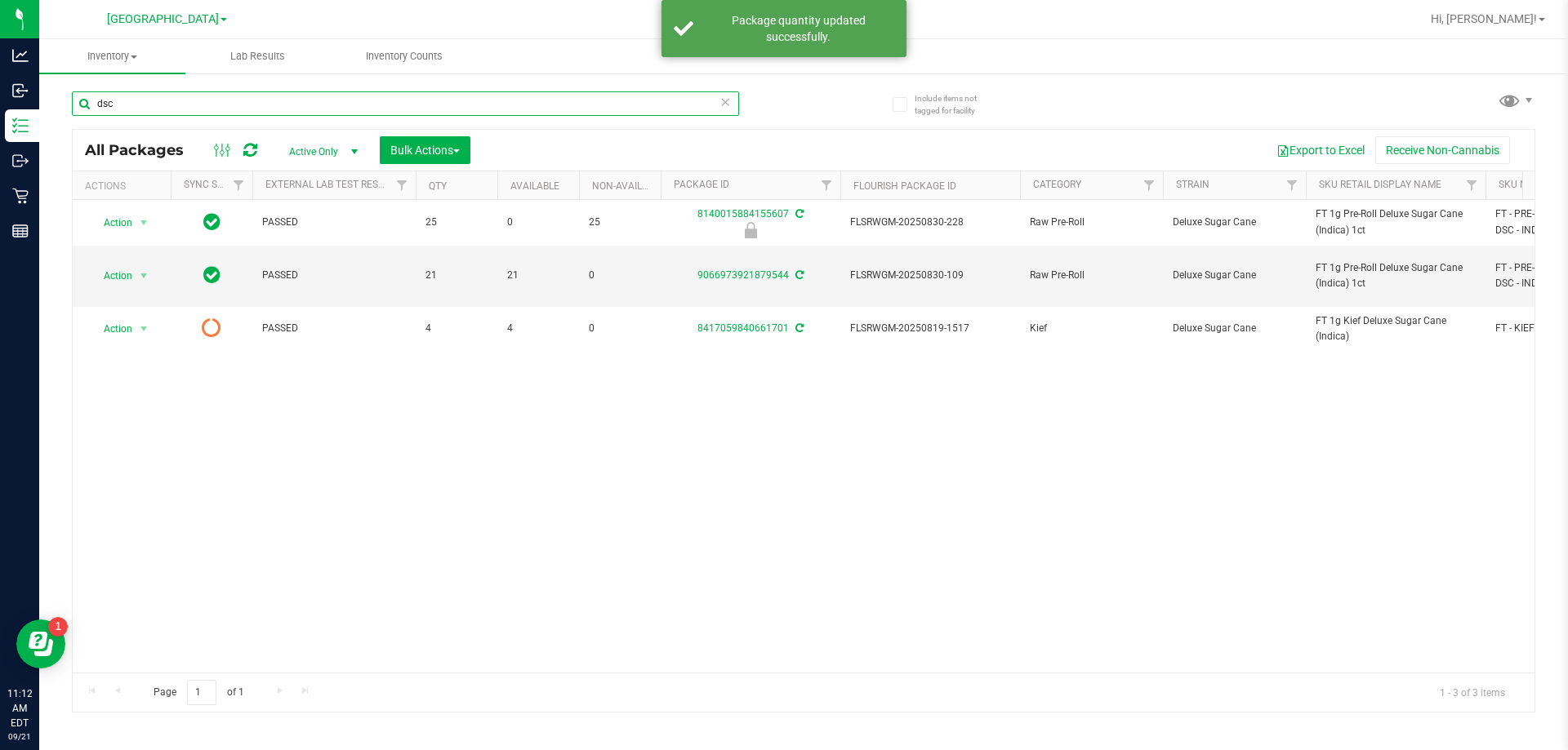
click at [374, 107] on input "dsc" at bounding box center [404, 103] width 667 height 24
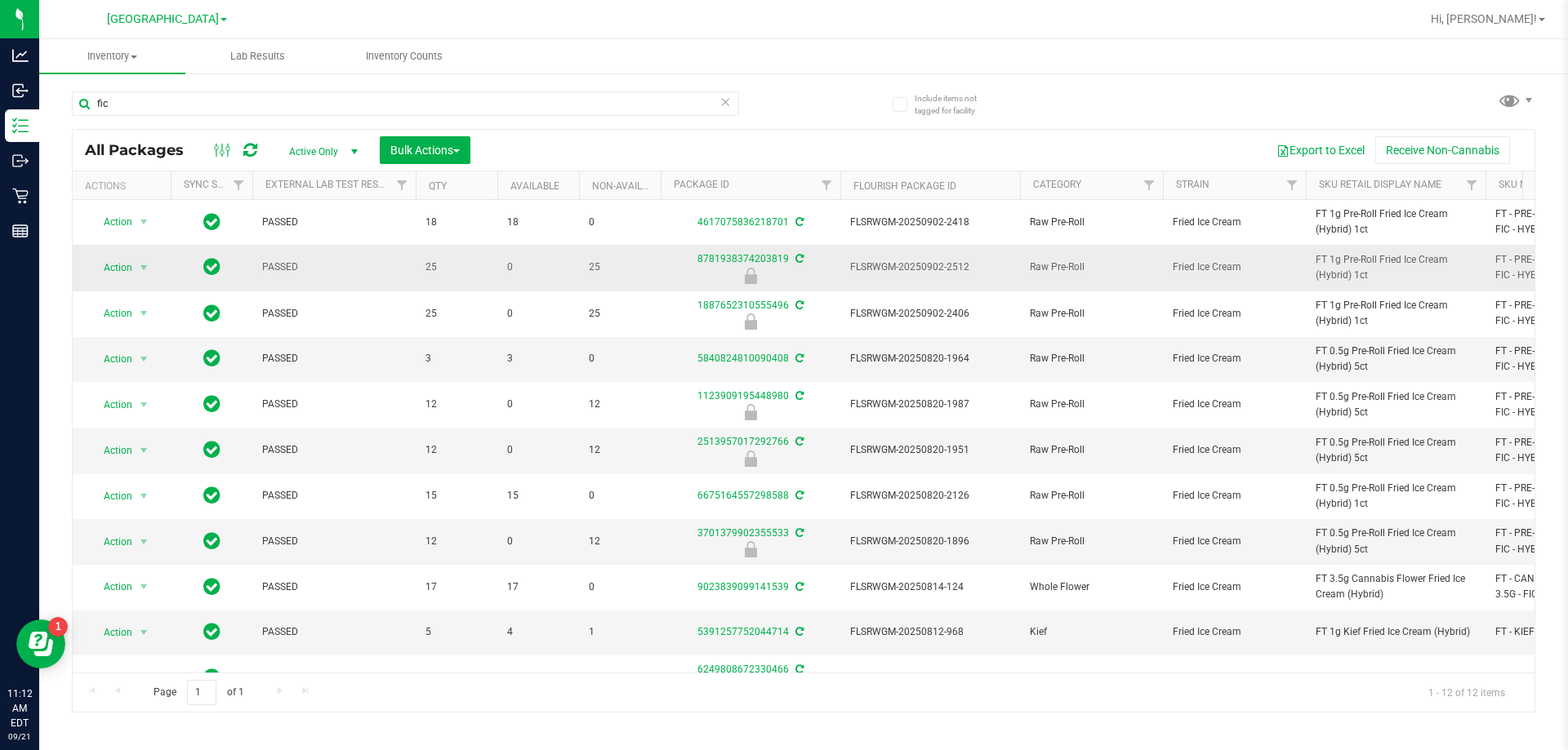
click at [1342, 266] on span "FT 1g Pre-Roll Fried Ice Cream (Hybrid) 1ct" at bounding box center [1396, 268] width 160 height 31
copy tr "FT 1g Pre-Roll Fried Ice Cream (Hybrid) 1ct"
click at [566, 104] on input "fic" at bounding box center [404, 103] width 667 height 24
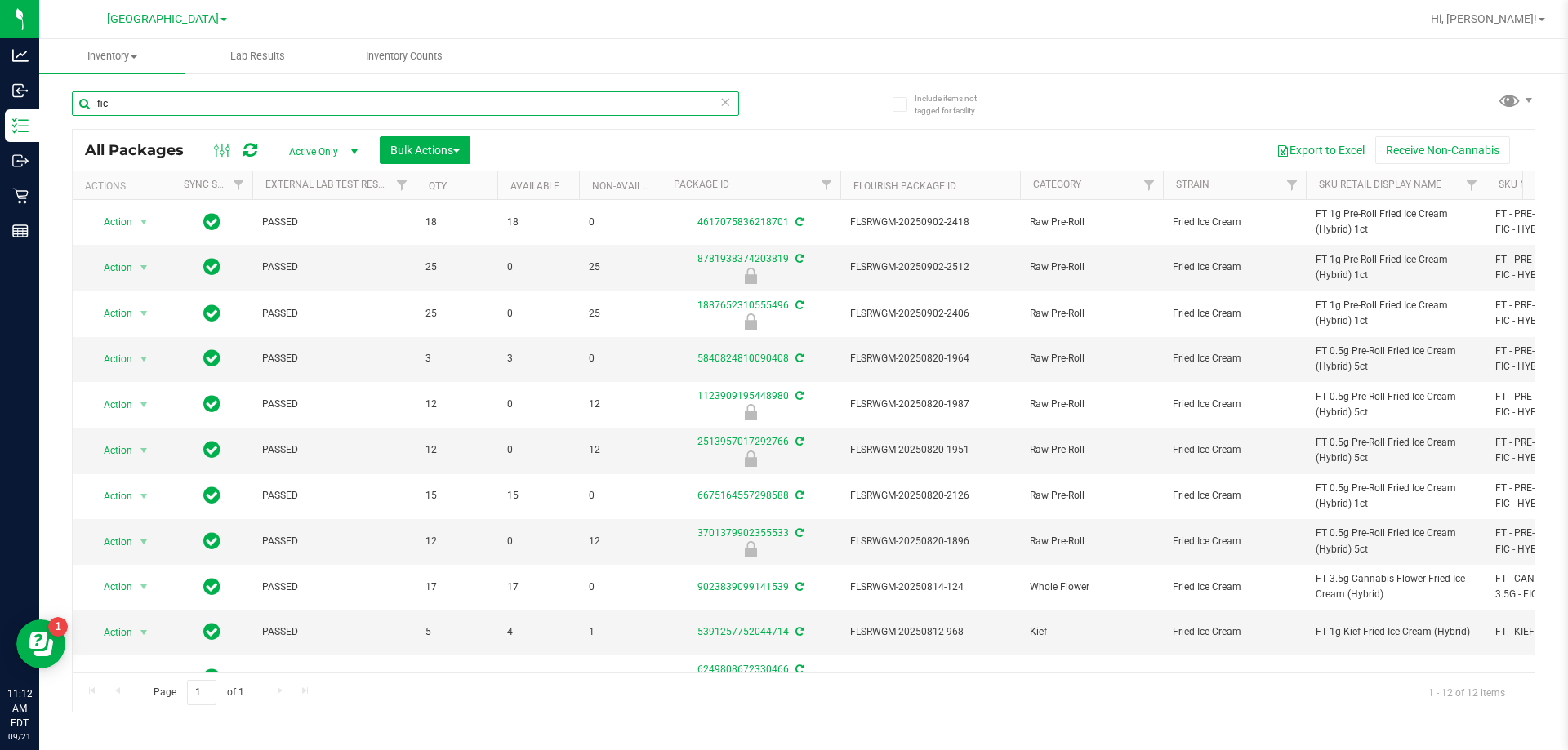
click at [566, 104] on input "fic" at bounding box center [404, 103] width 667 height 24
paste input "FT 1g Pre-Roll Fried Ice Cream (Hybrid) 1ct"
type input "FT 1g Pre-Roll Fried Ice Cream (Hybrid) 1ct"
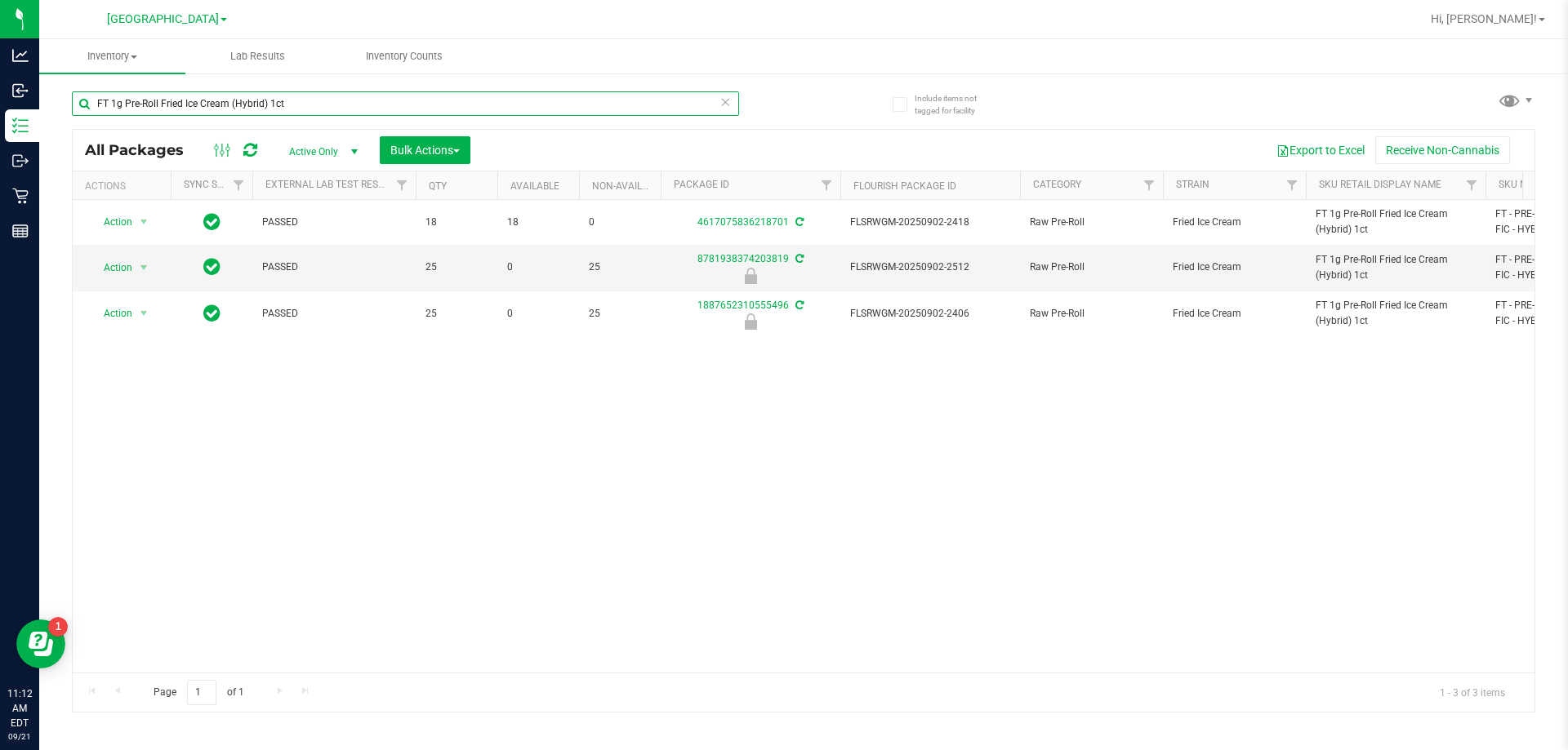
click at [631, 109] on input "FT 1g Pre-Roll Fried Ice Cream (Hybrid) 1ct" at bounding box center [404, 103] width 667 height 24
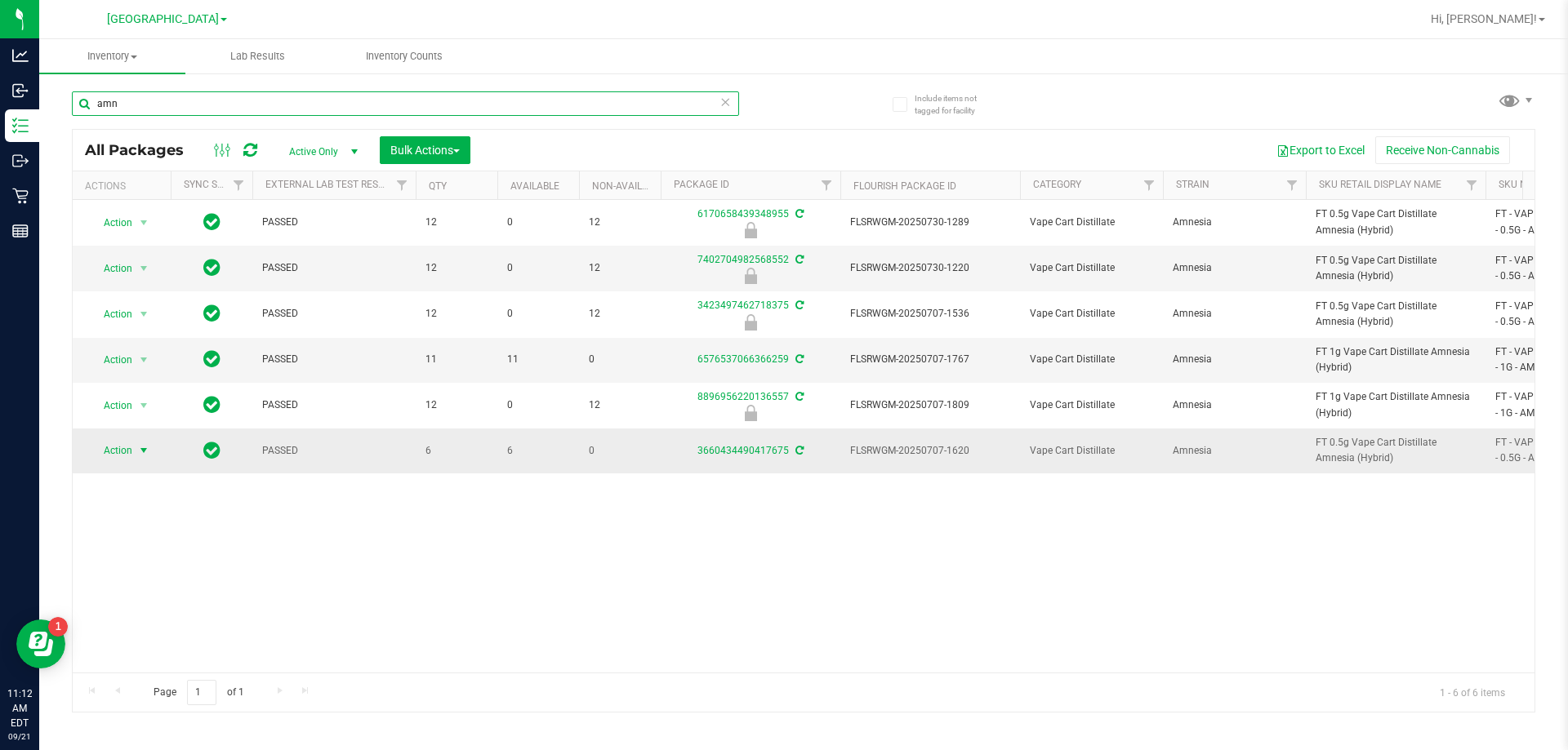
type input "amn"
click at [122, 446] on span "Action" at bounding box center [111, 450] width 44 height 23
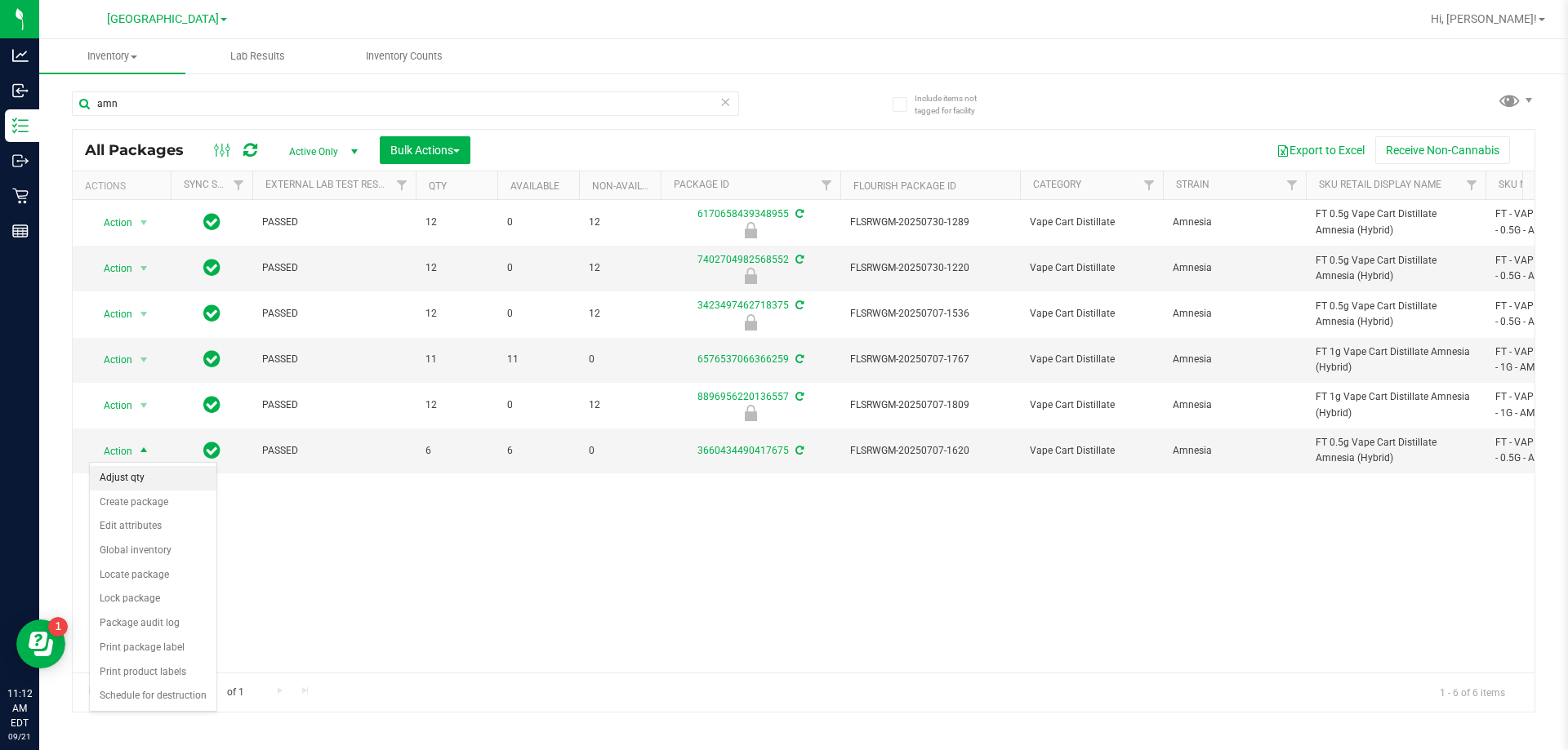
click at [125, 485] on li "Adjust qty" at bounding box center [153, 478] width 126 height 24
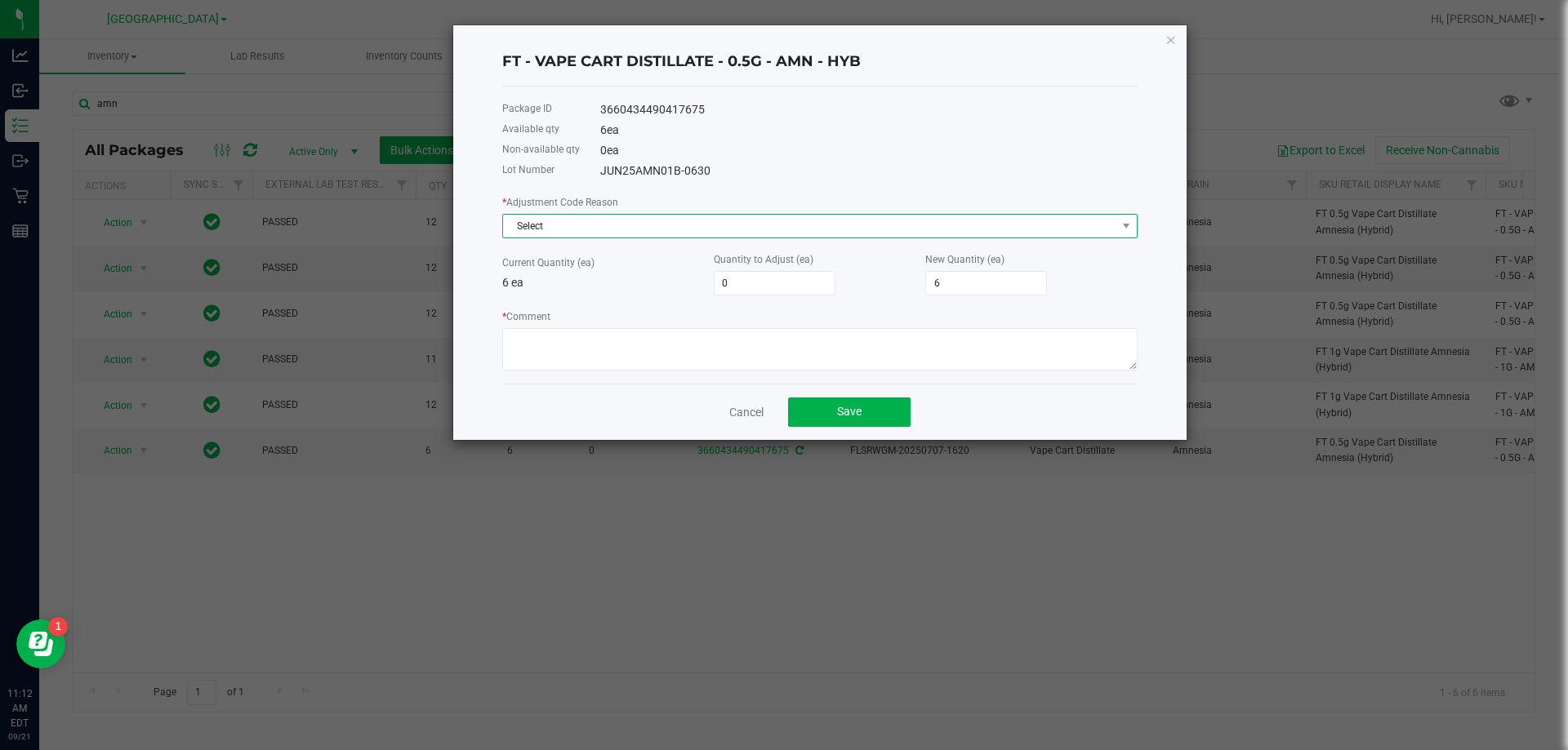
click at [526, 221] on span "Select" at bounding box center [810, 225] width 613 height 23
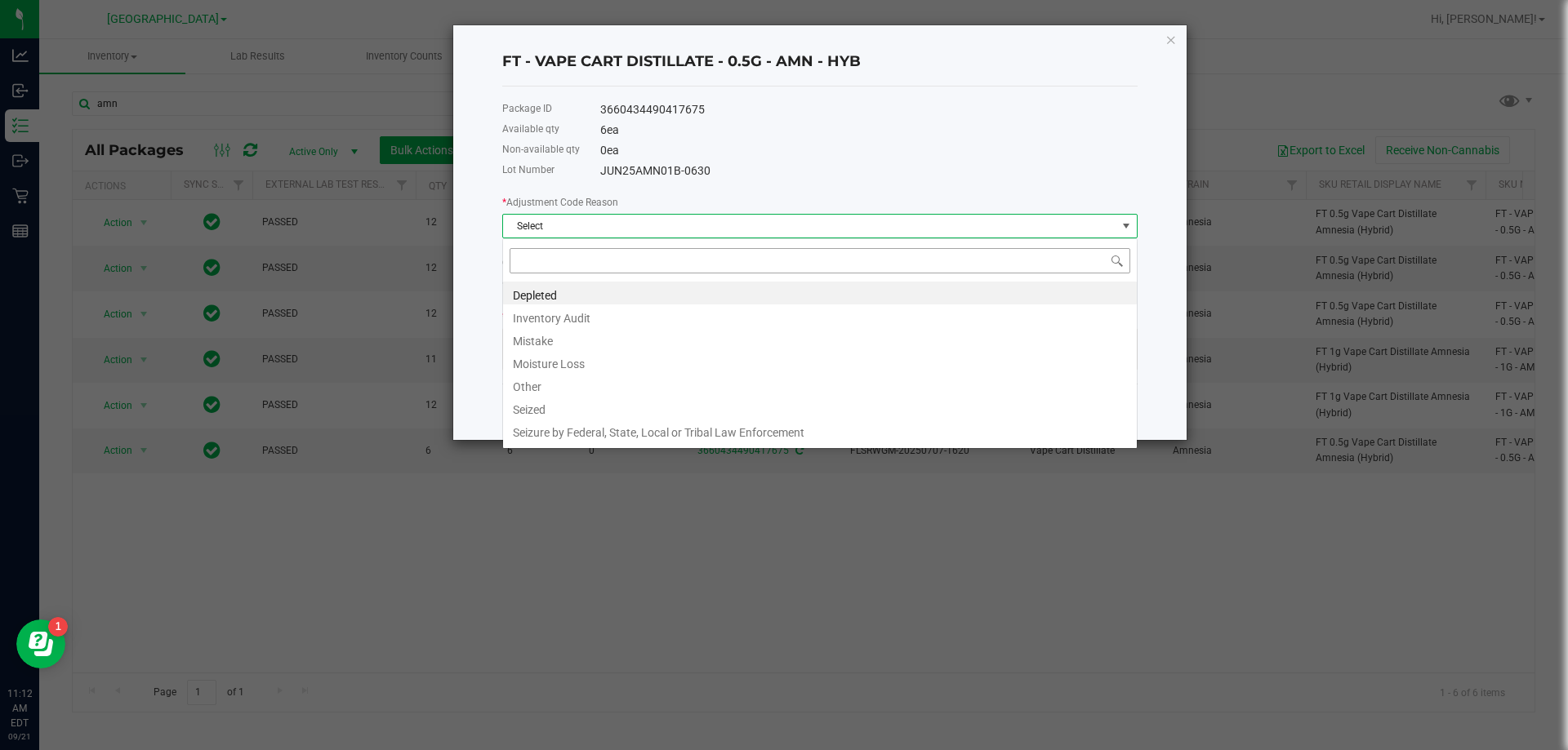
scroll to position [24, 636]
click at [526, 332] on li "Mistake" at bounding box center [820, 338] width 634 height 23
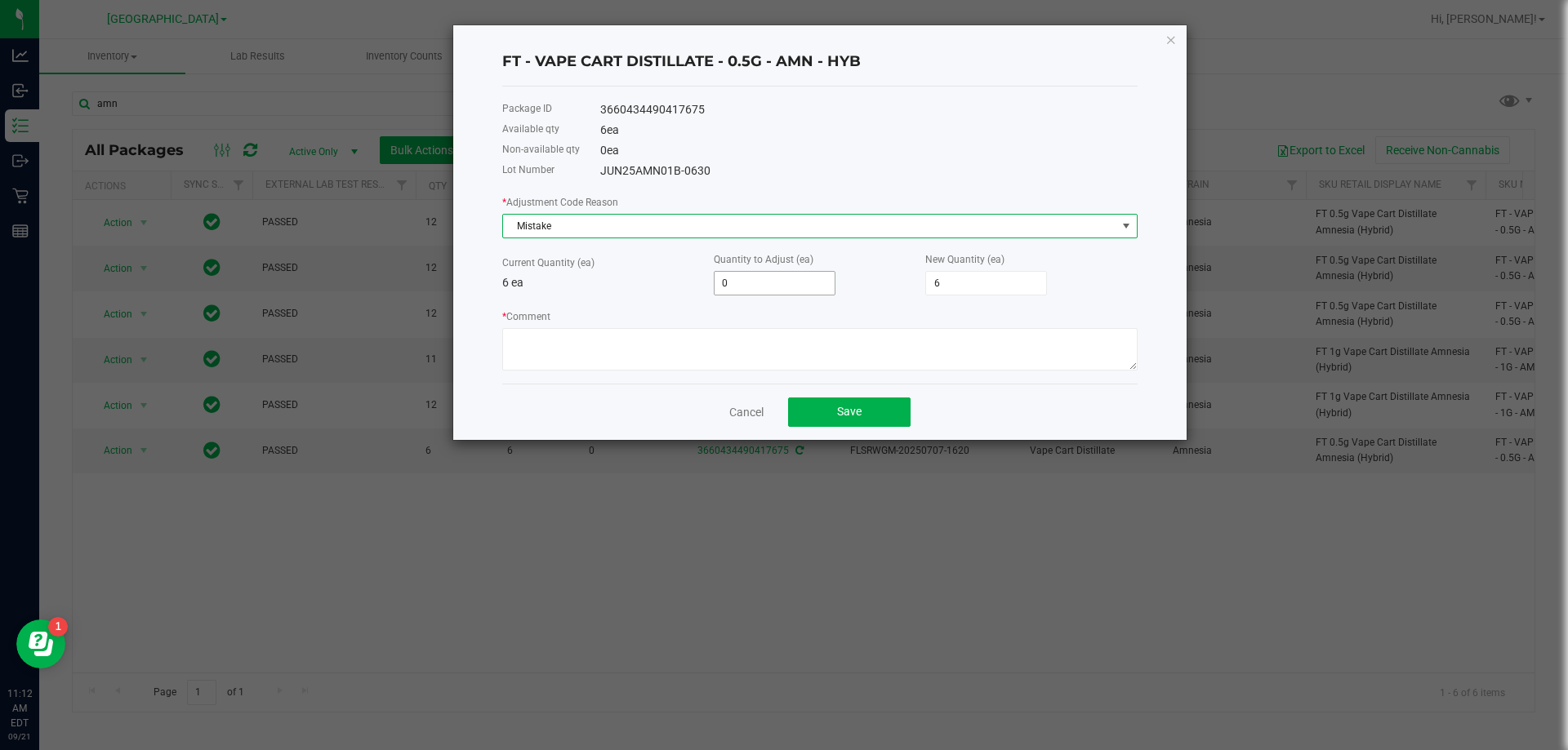
click at [824, 284] on input "0" at bounding box center [775, 283] width 120 height 23
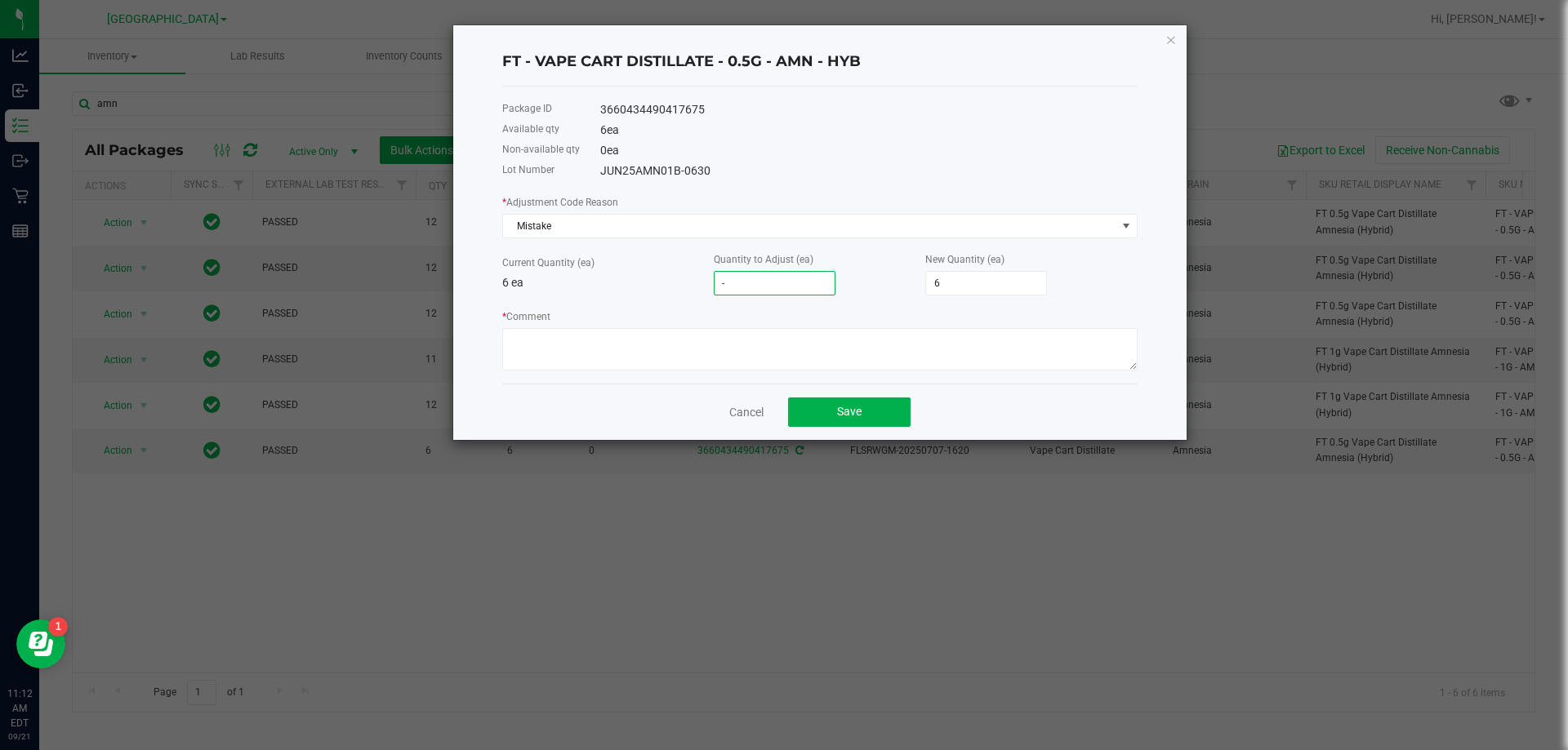
type input "-1"
type input "5"
type input "-1"
click at [799, 351] on textarea "* Comment" at bounding box center [820, 349] width 636 height 42
paste textarea "FT 1g Pre-Roll Fried Ice Cream (Hybrid) 1ct"
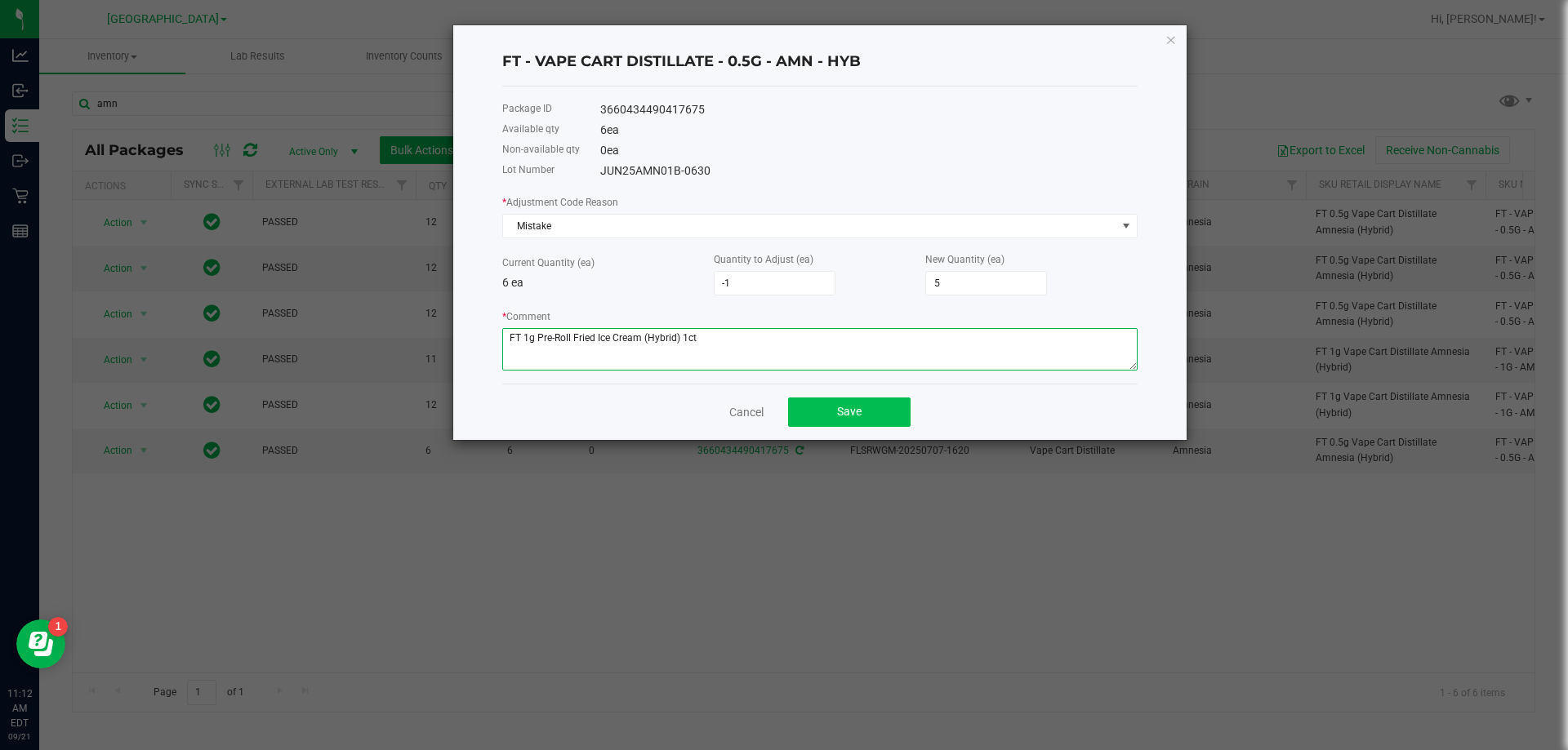
type textarea "FT 1g Pre-Roll Fried Ice Cream (Hybrid) 1ct"
click at [825, 420] on button "Save" at bounding box center [849, 412] width 122 height 29
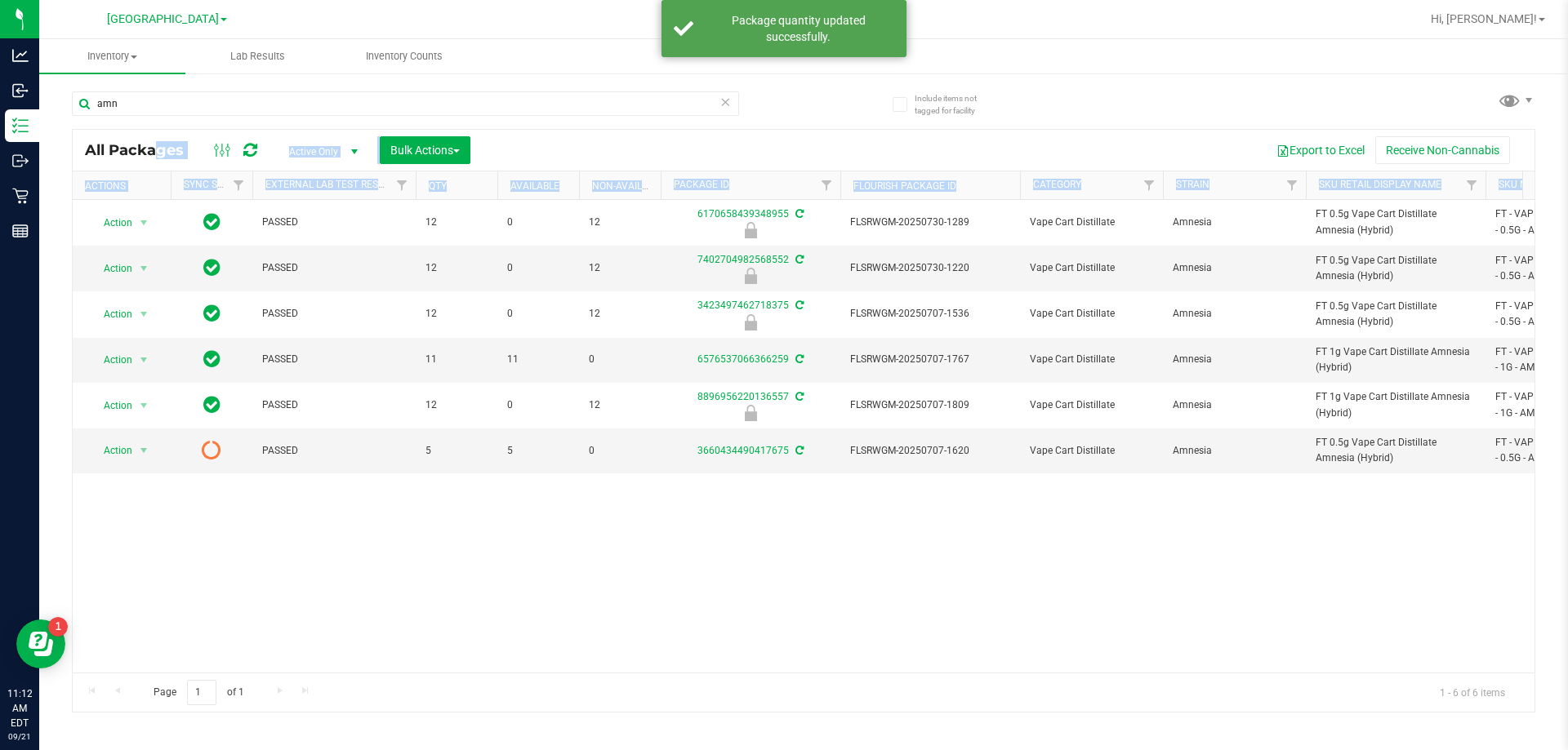
drag, startPoint x: 821, startPoint y: 408, endPoint x: 809, endPoint y: 554, distance: 146.5
click at [809, 554] on div "Action Action Edit attributes Global inventory Locate package Package audit log…" at bounding box center [803, 436] width 1462 height 473
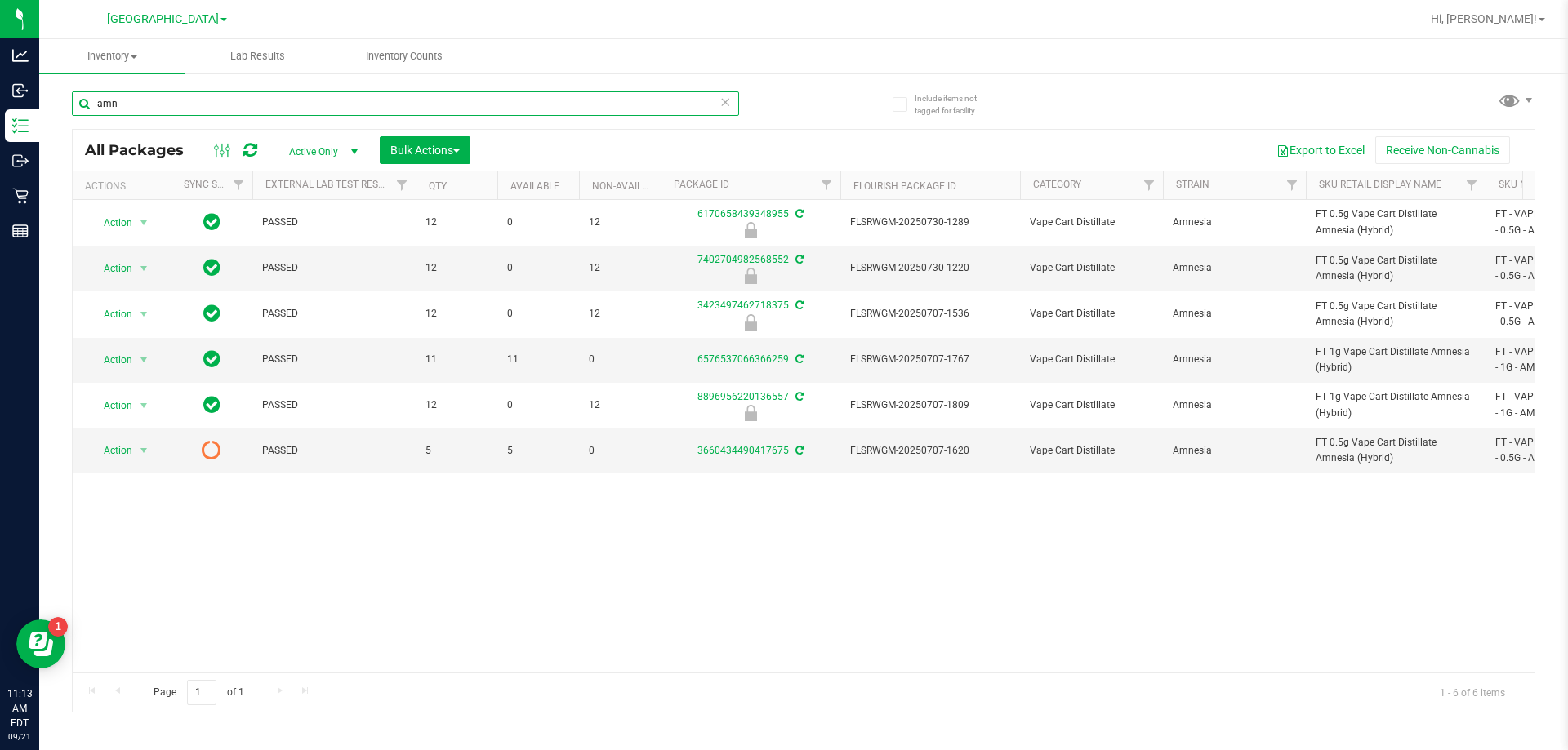
click at [260, 91] on input "amn" at bounding box center [404, 103] width 667 height 24
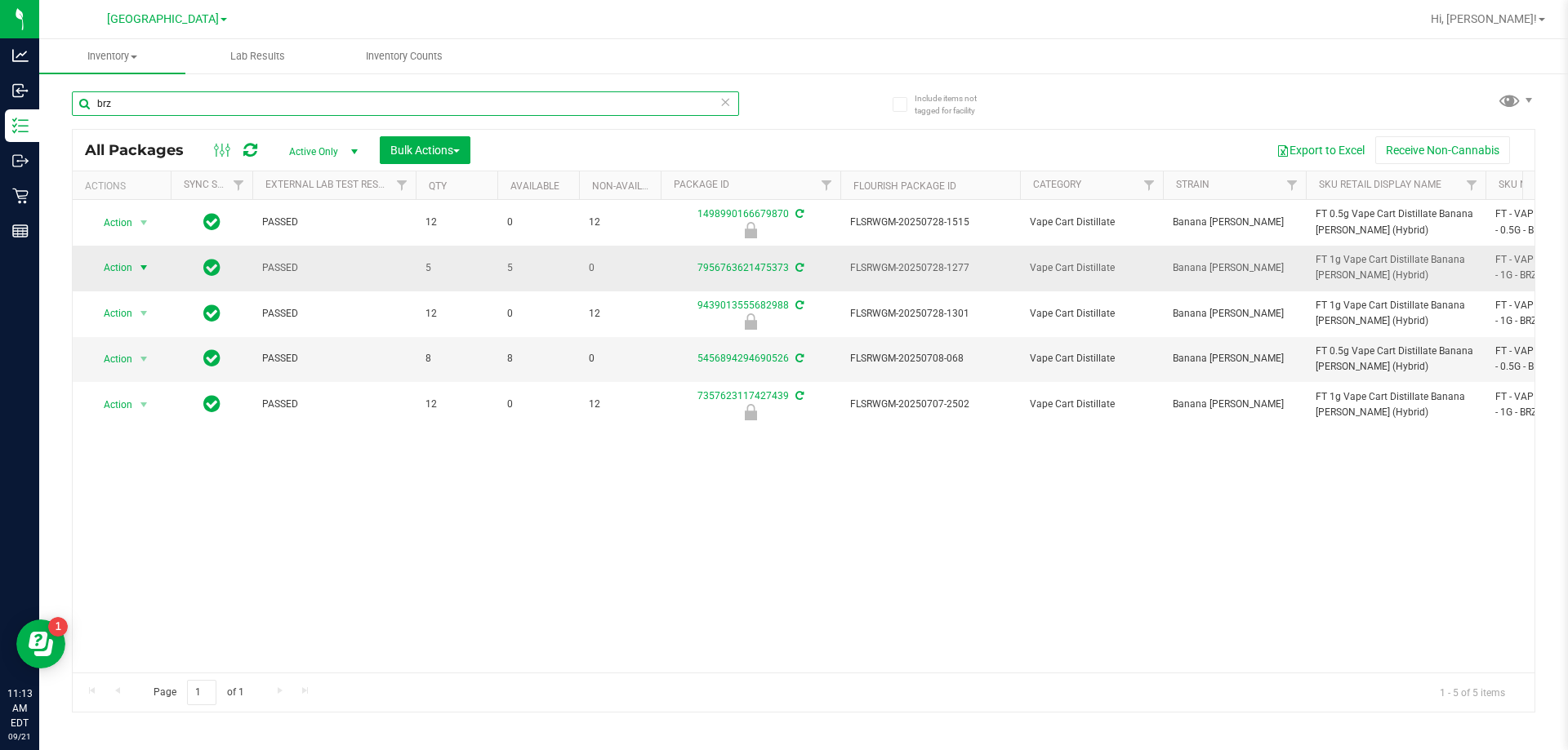
type input "brz"
click at [130, 271] on span "Action" at bounding box center [111, 267] width 44 height 23
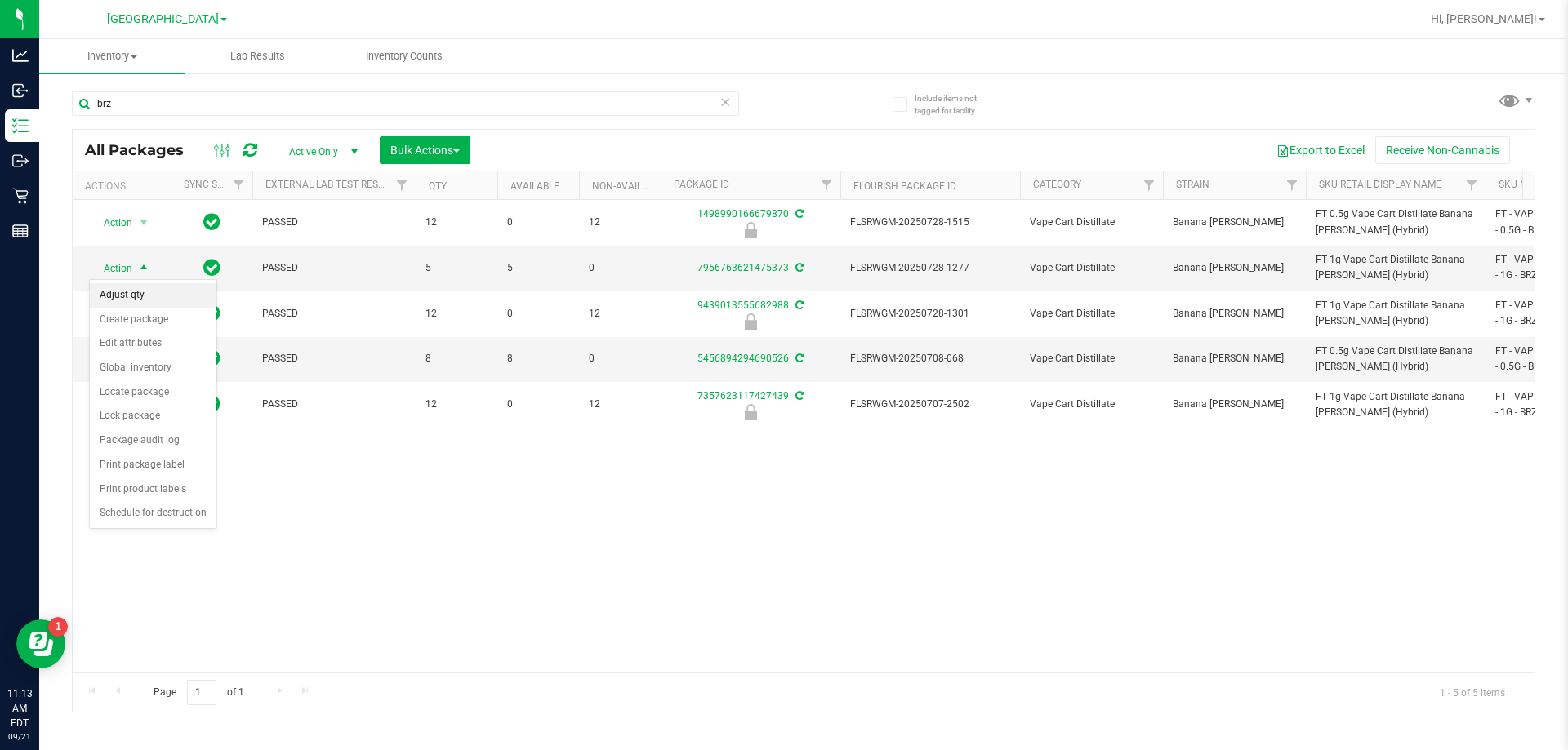
click at [139, 303] on li "Adjust qty" at bounding box center [153, 295] width 126 height 24
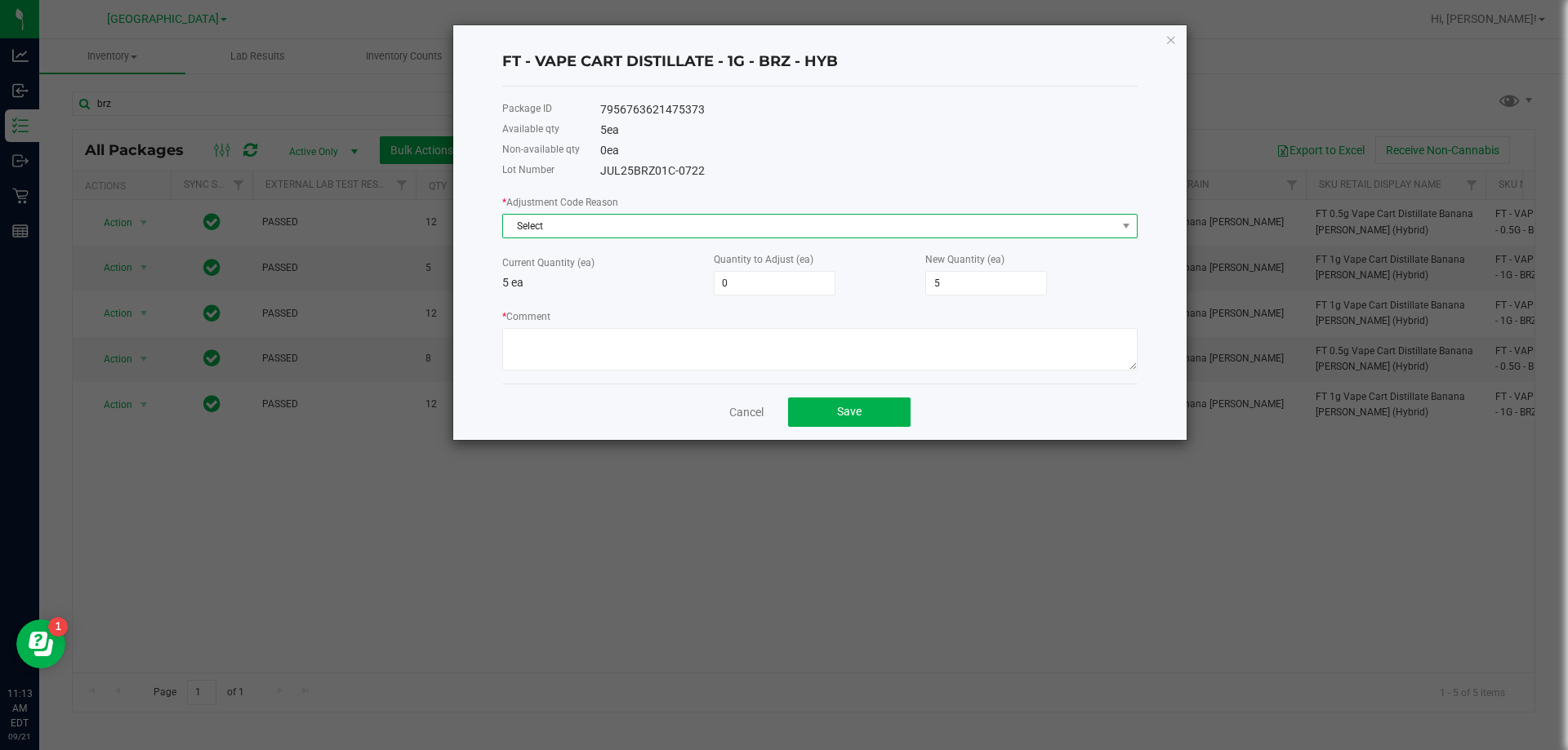
click at [656, 220] on span "Select" at bounding box center [810, 225] width 613 height 23
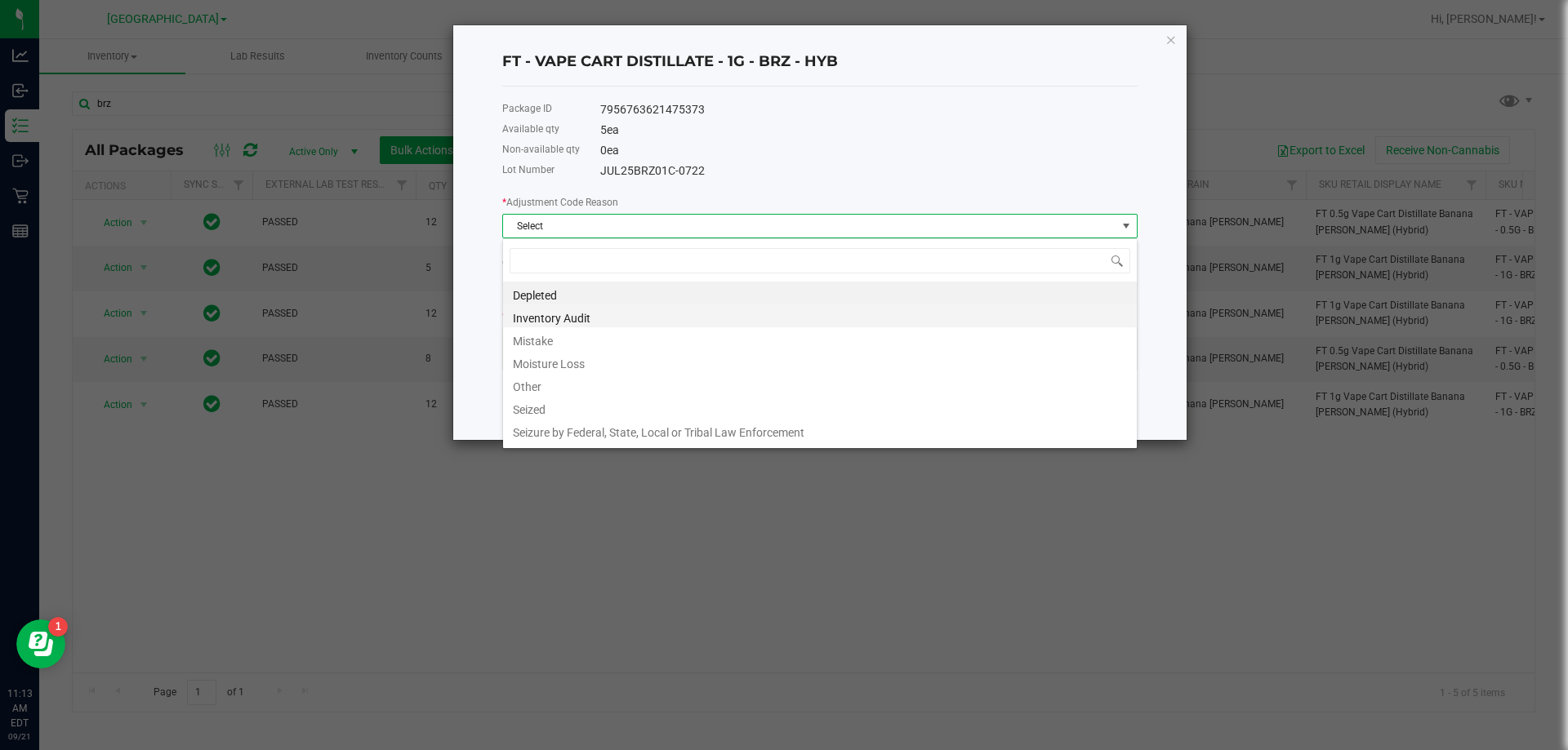
scroll to position [24, 636]
click at [535, 341] on li "Mistake" at bounding box center [820, 338] width 634 height 23
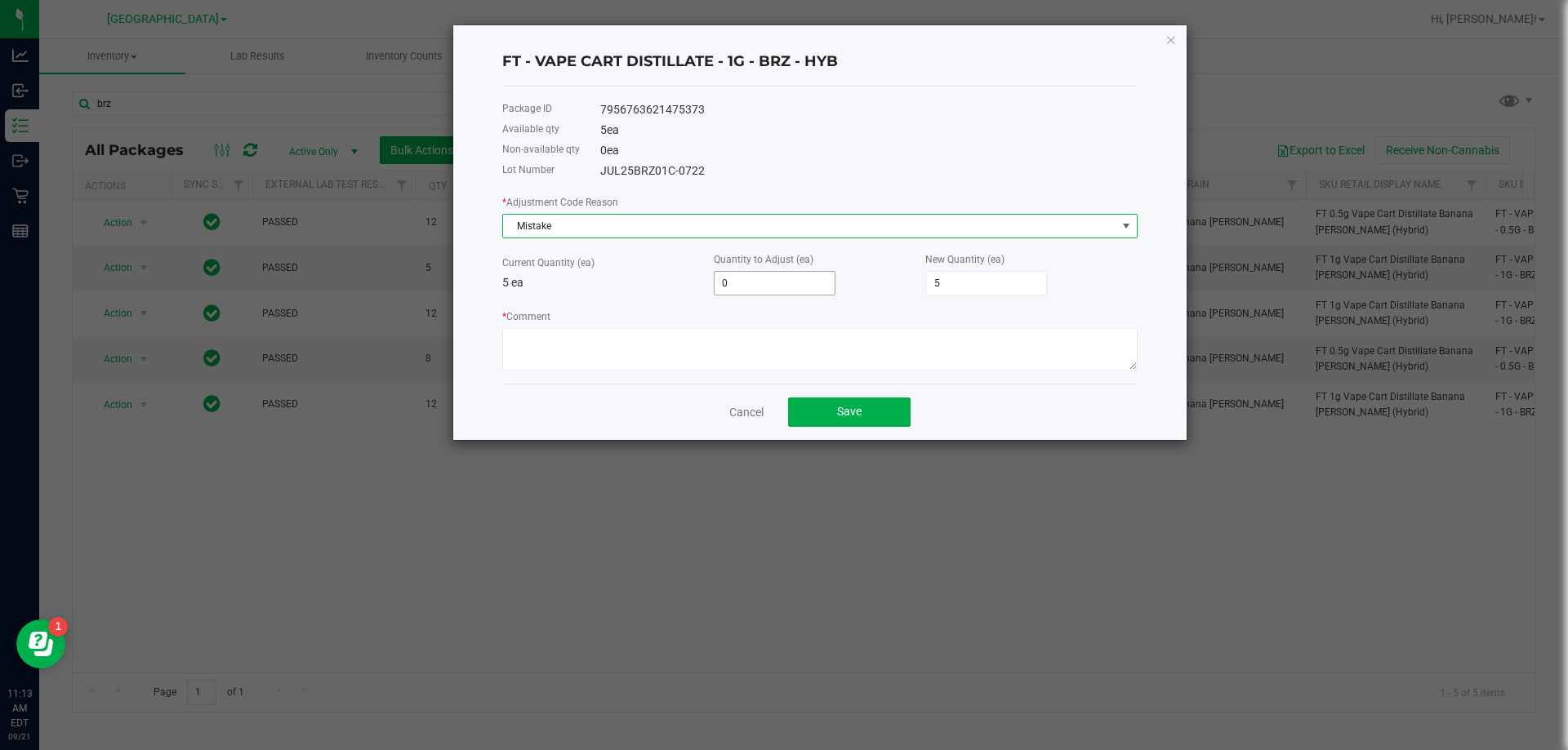
click at [794, 283] on input "0" at bounding box center [775, 283] width 120 height 23
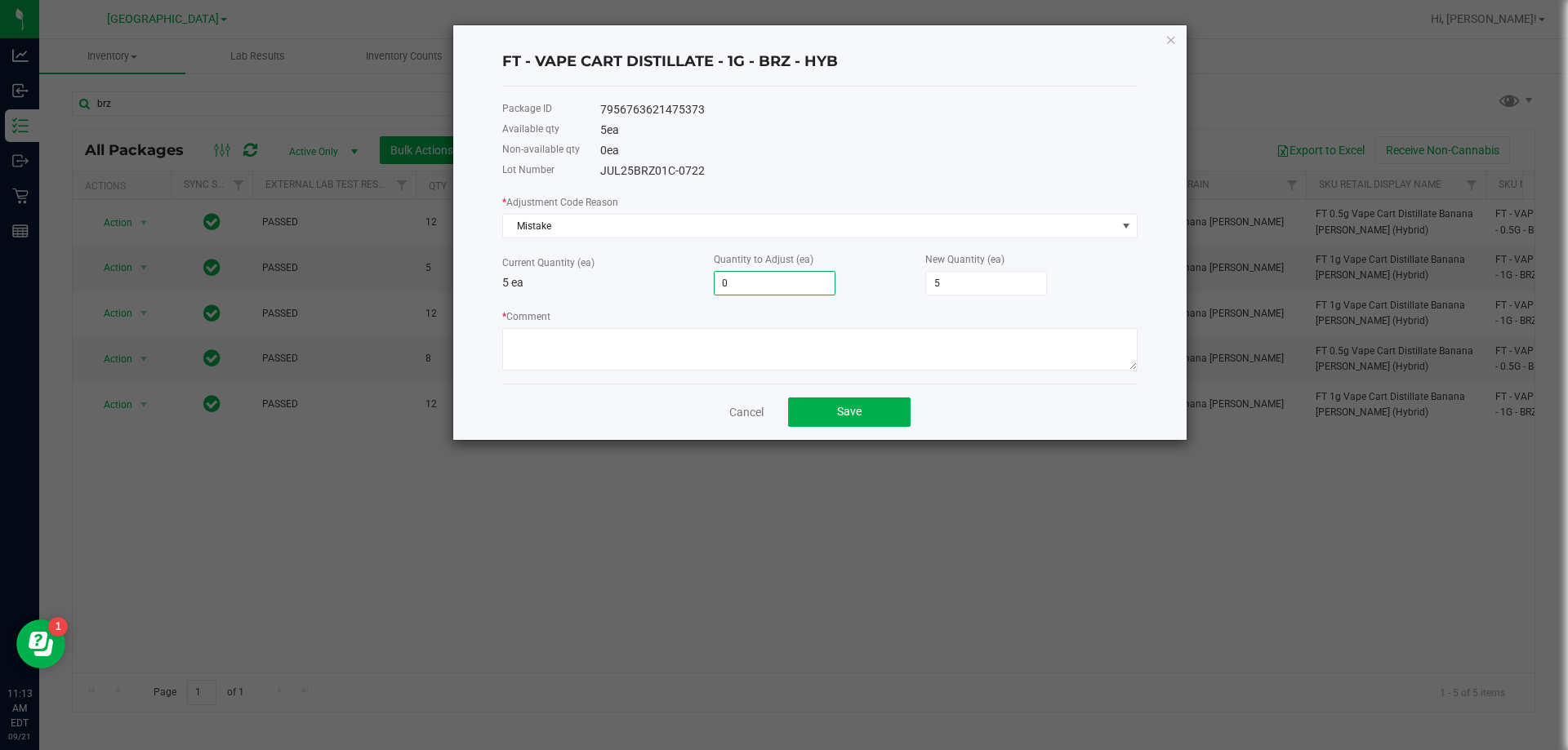
type input "1"
type input "6"
type input "1"
click at [800, 355] on textarea "* Comment" at bounding box center [820, 349] width 636 height 42
type textarea "Allocation error; transacted inaccurate product"
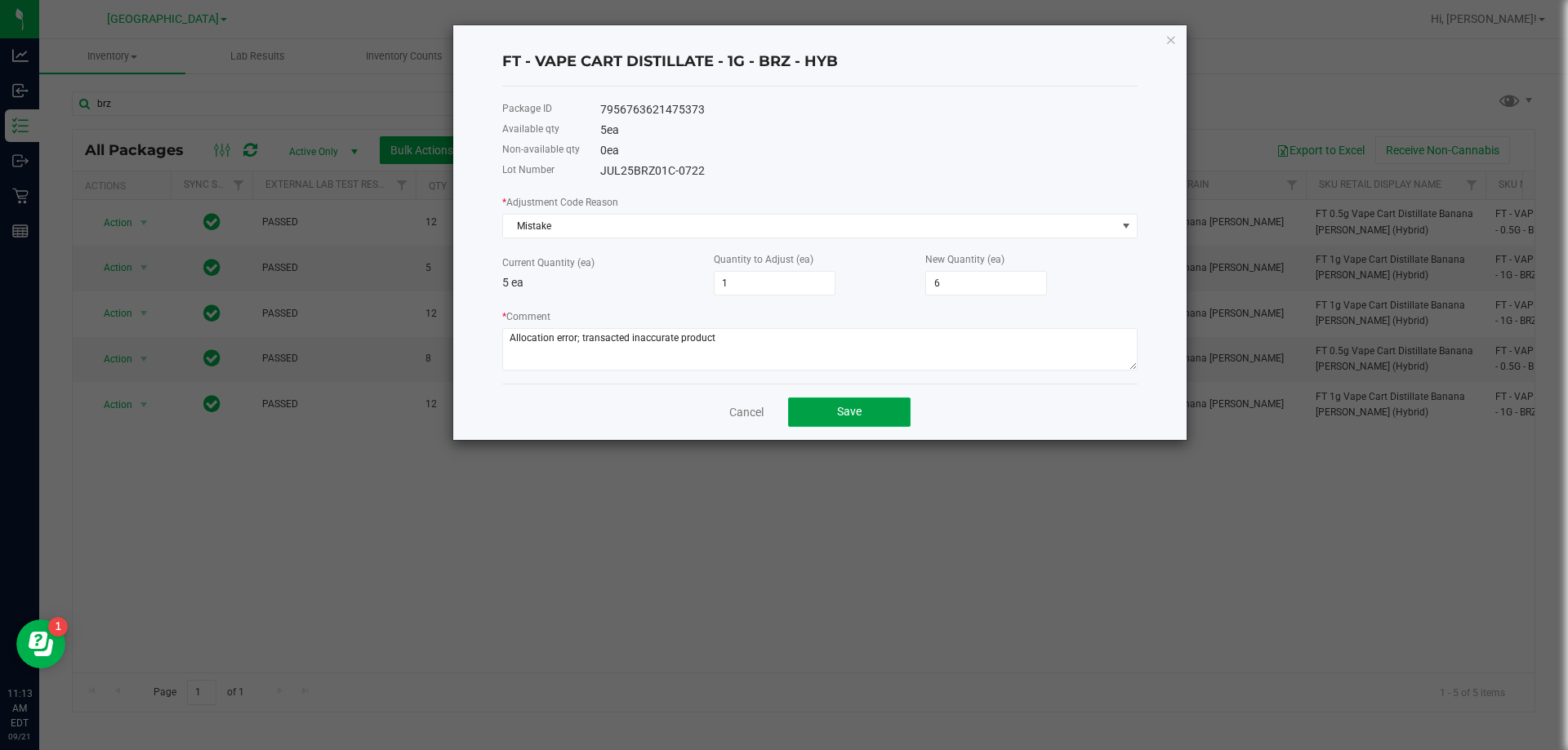
click at [889, 405] on button "Save" at bounding box center [849, 412] width 122 height 29
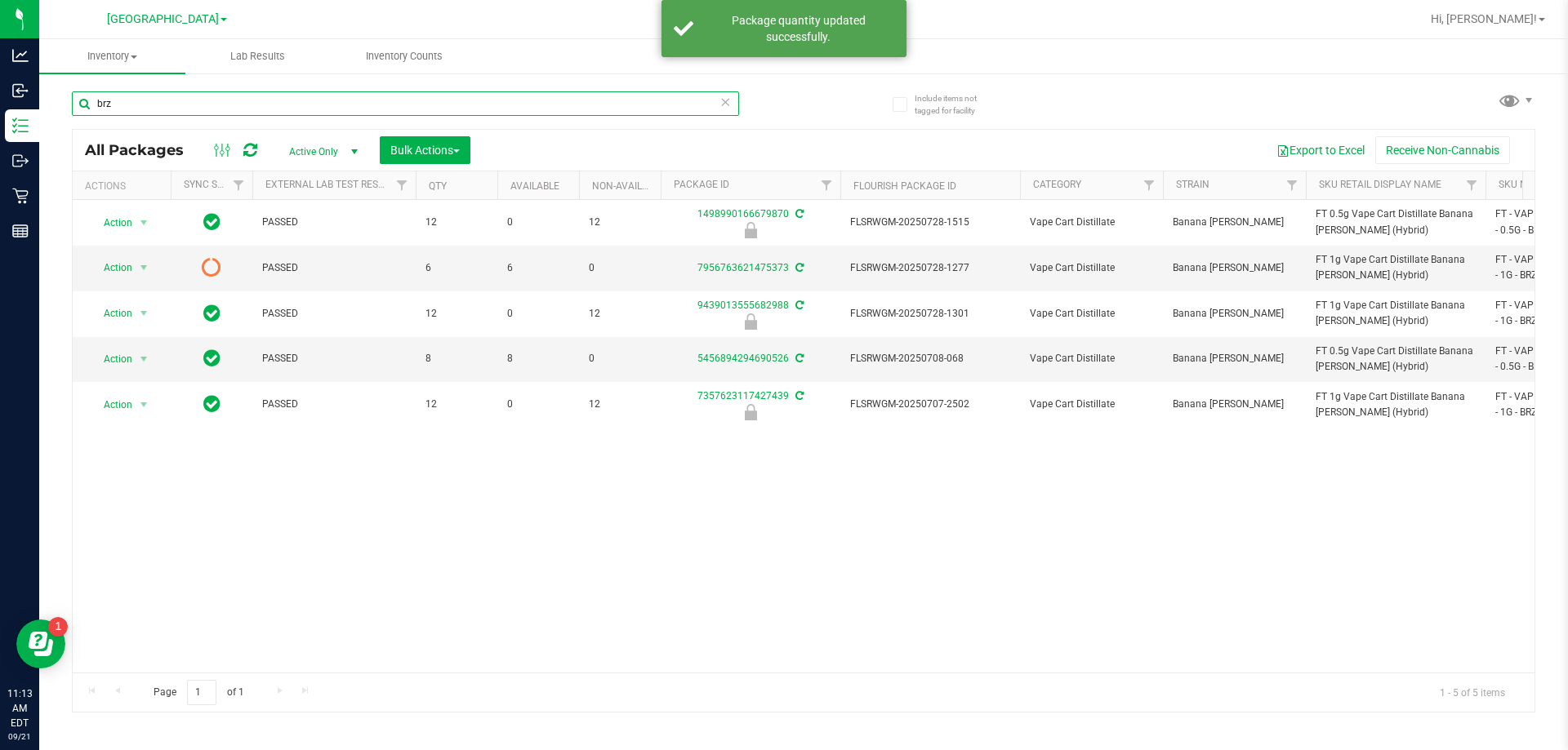
click at [261, 101] on input "brz" at bounding box center [404, 103] width 667 height 24
type input "b"
type input "z"
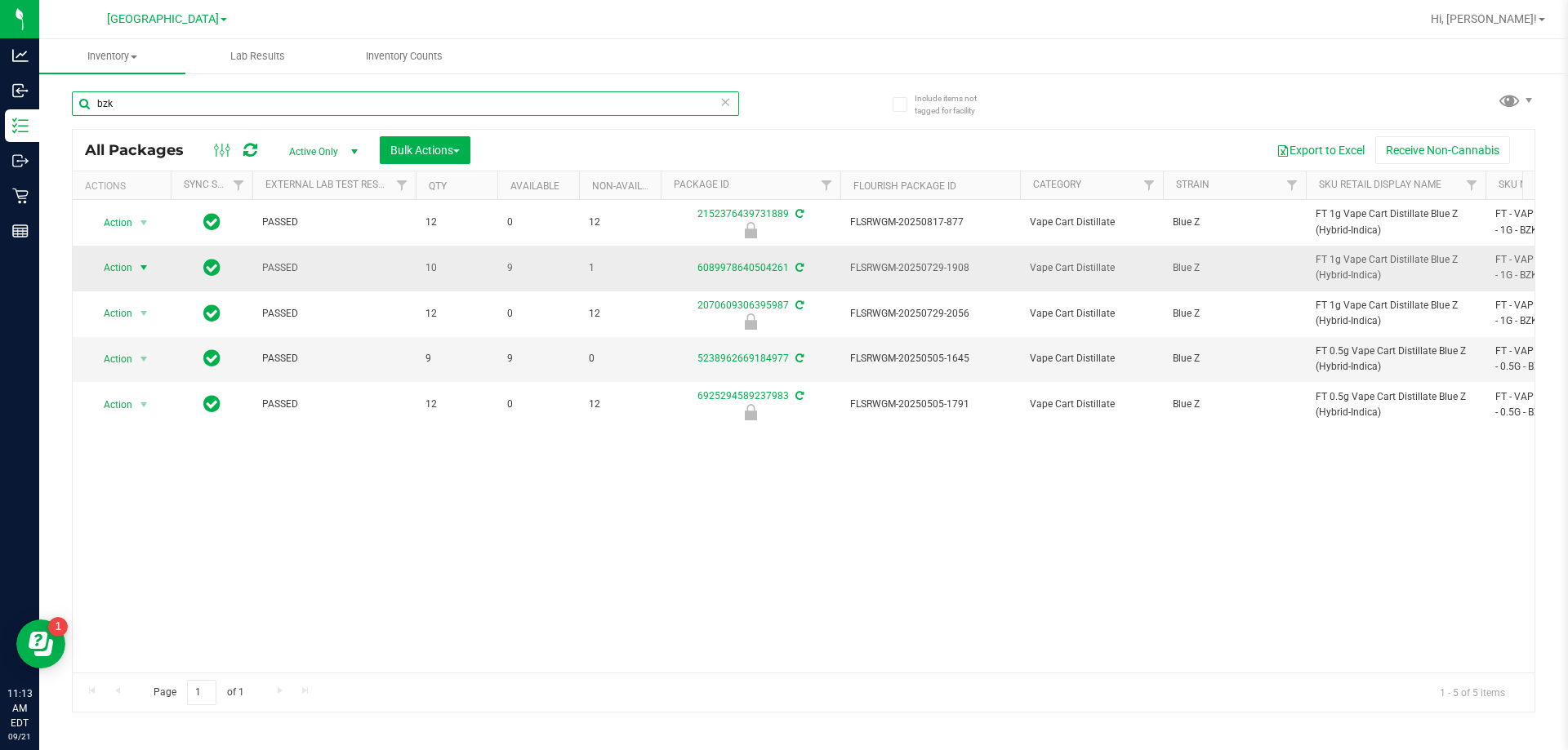
type input "bzk"
click at [134, 264] on span "select" at bounding box center [144, 267] width 21 height 23
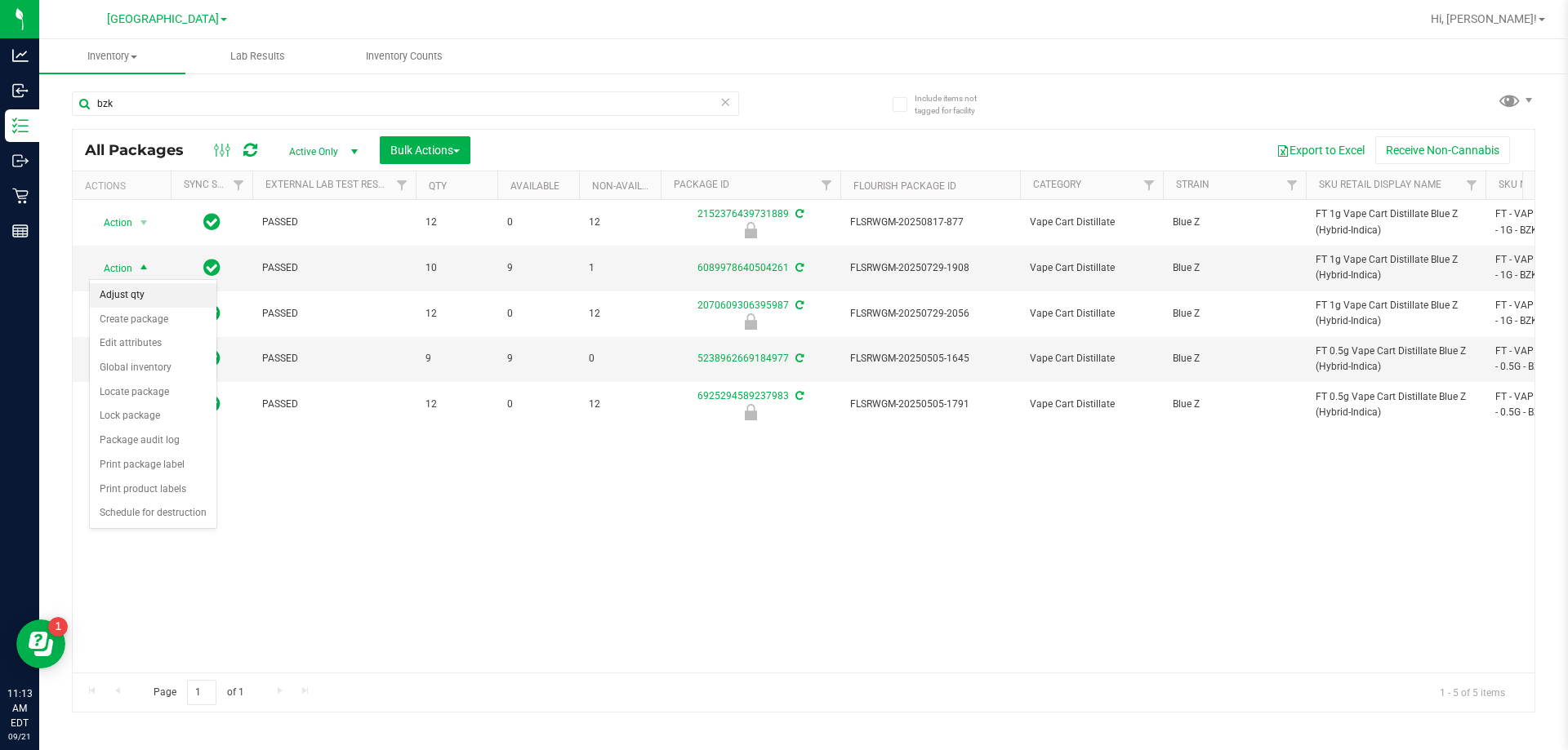
click at [142, 288] on li "Adjust qty" at bounding box center [153, 295] width 126 height 24
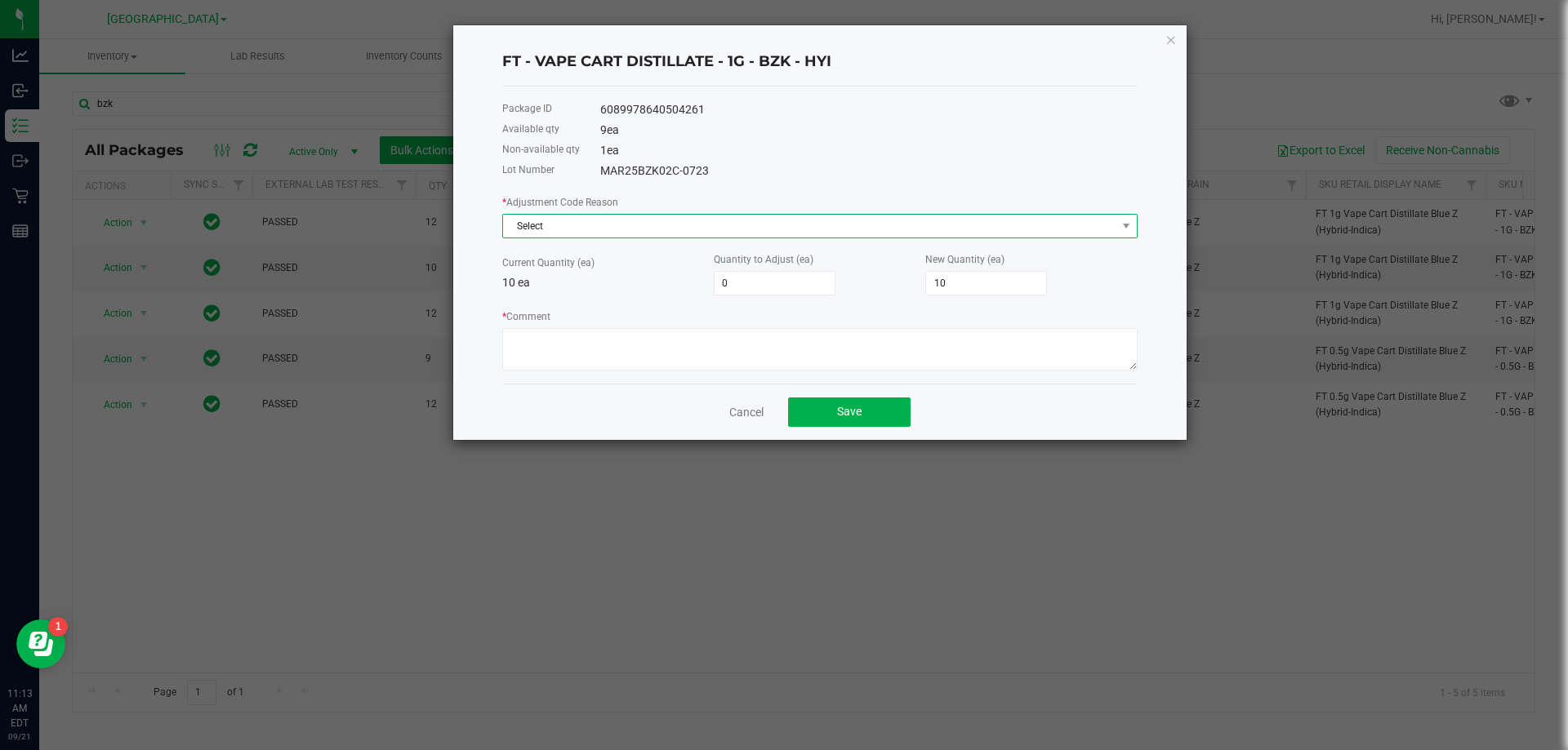
click at [713, 226] on span "Select" at bounding box center [810, 225] width 613 height 23
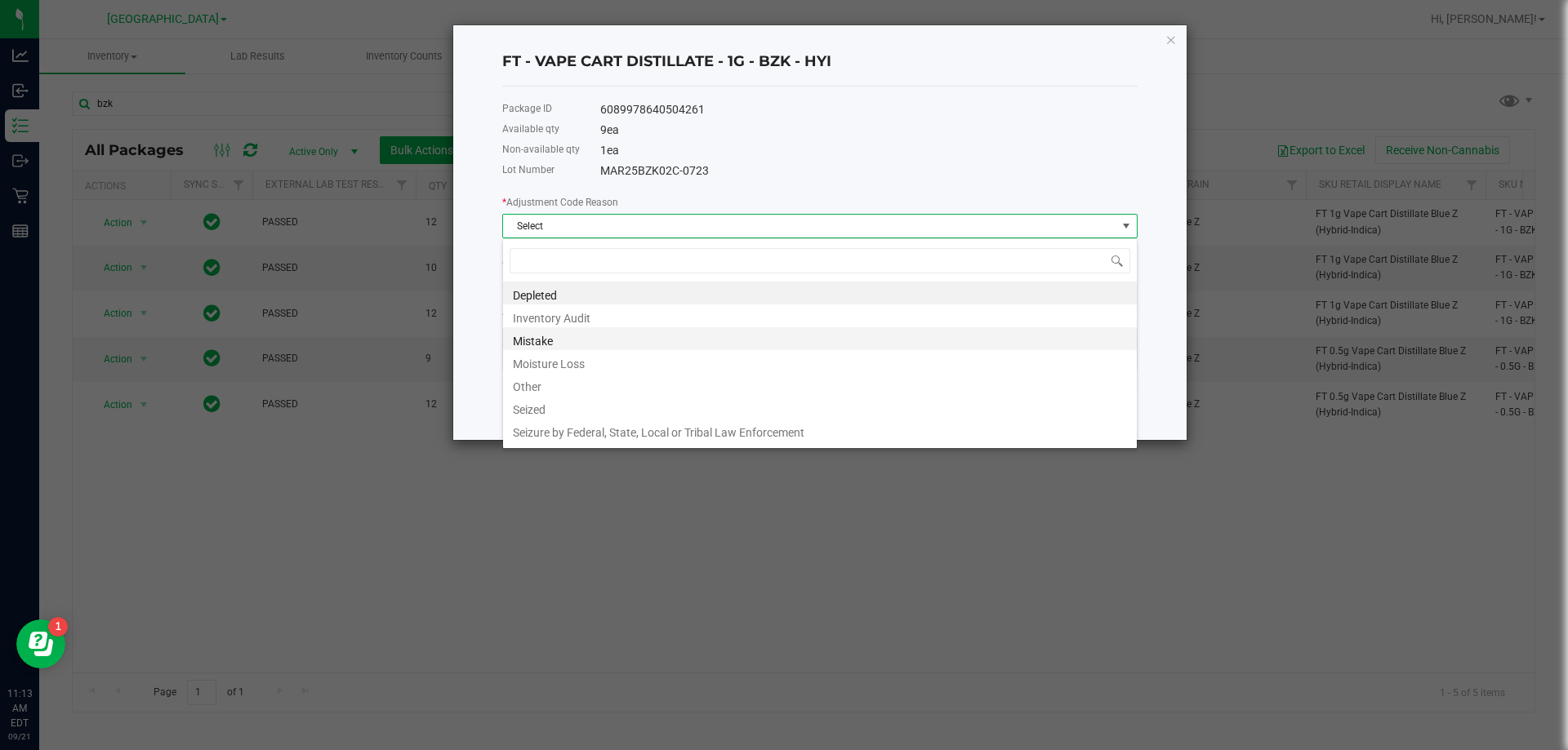
scroll to position [24, 636]
click at [613, 345] on li "Mistake" at bounding box center [820, 338] width 634 height 23
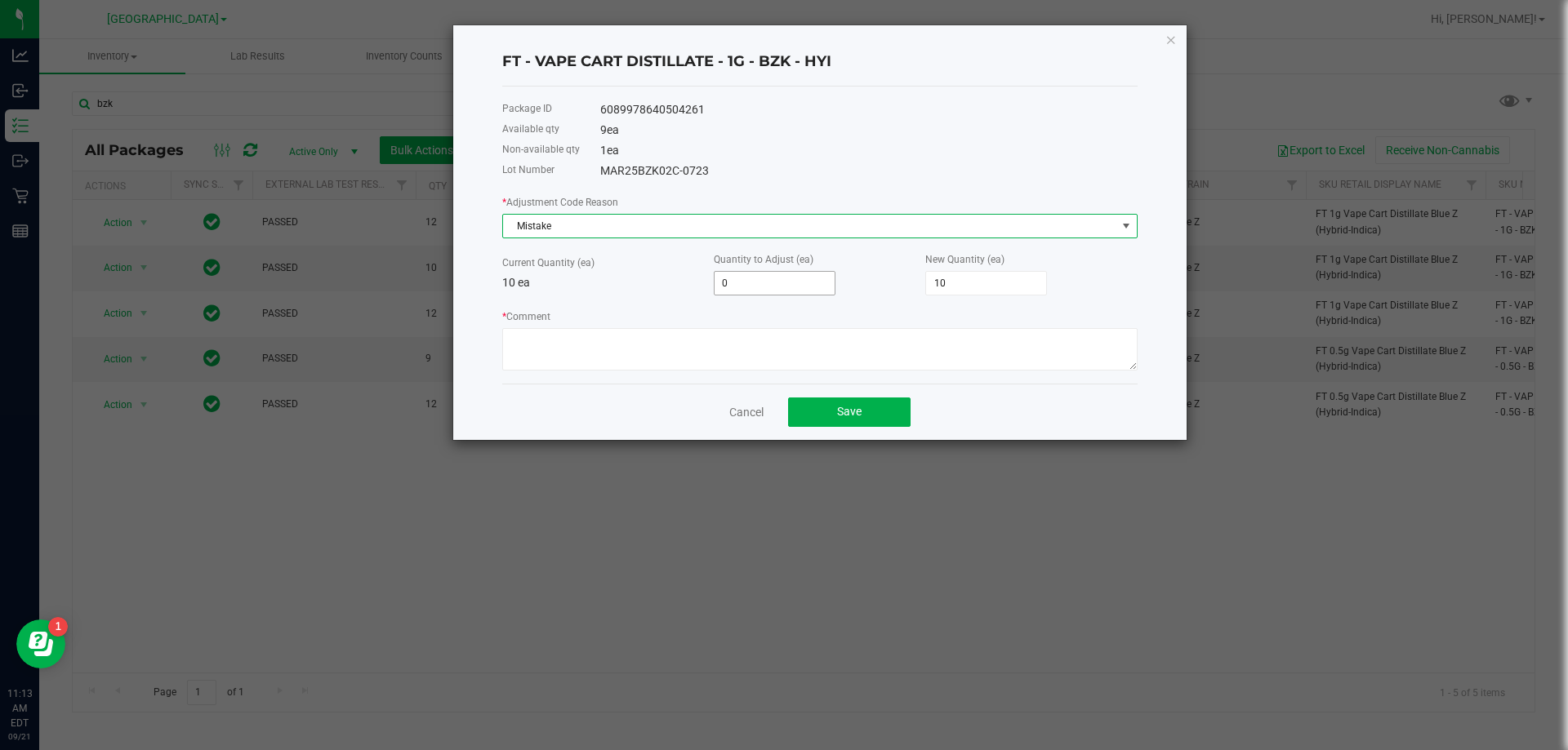
click at [784, 276] on input "0" at bounding box center [775, 283] width 120 height 23
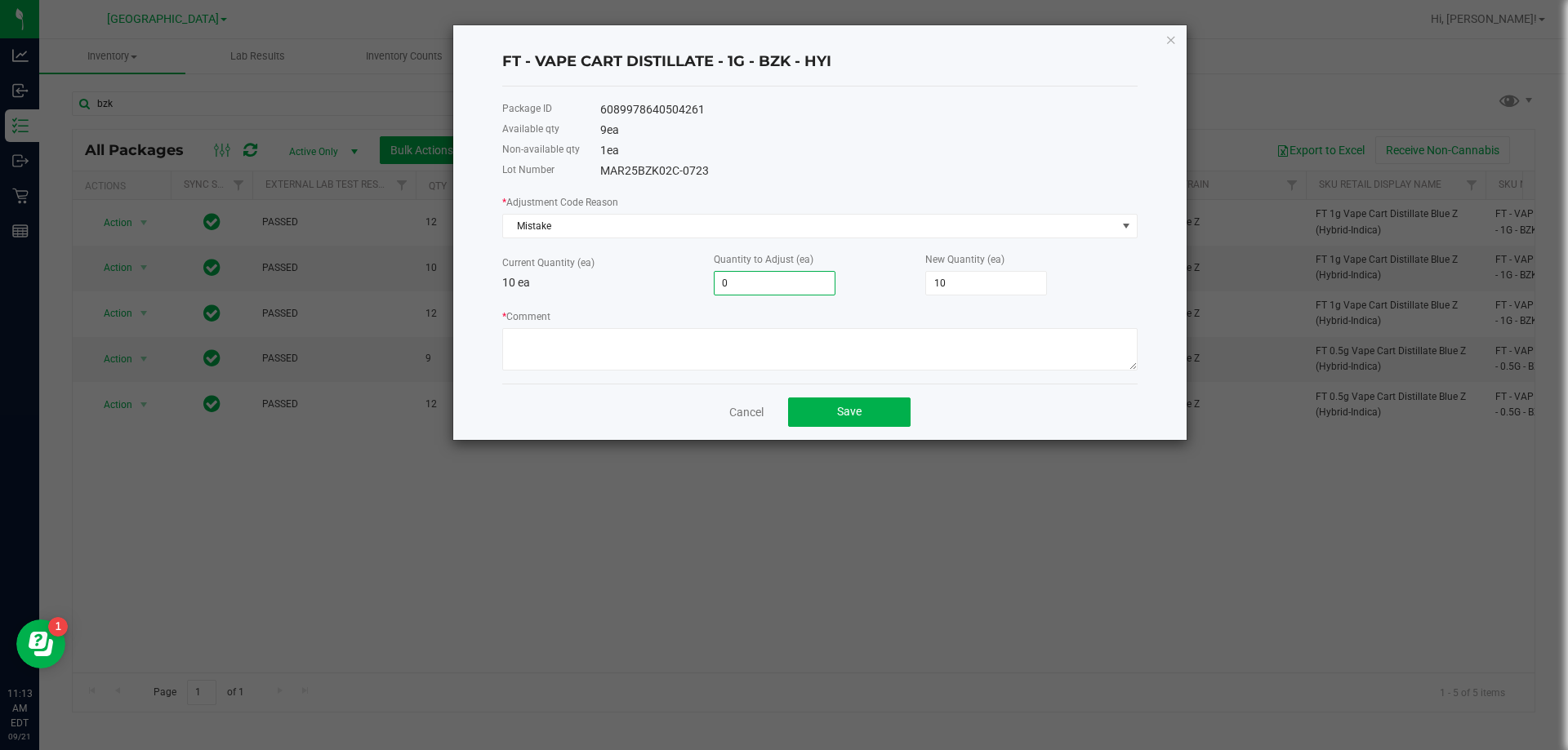
click at [784, 276] on input "0" at bounding box center [775, 283] width 120 height 23
type input "-1"
type input "9"
type input "-1"
click at [766, 356] on textarea "* Comment" at bounding box center [820, 349] width 636 height 42
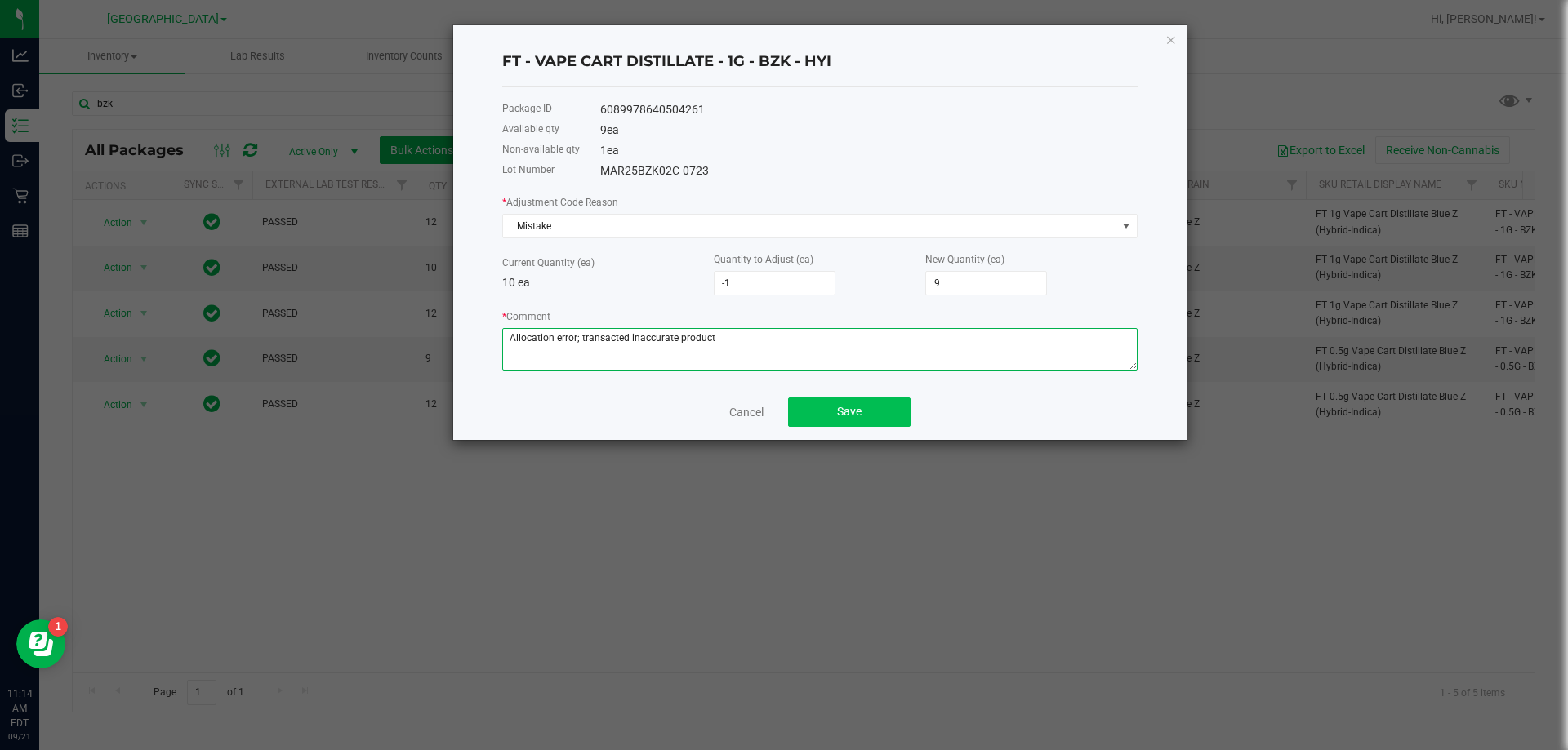
type textarea "Allocation error; transacted inaccurate product"
click at [799, 408] on button "Save" at bounding box center [849, 412] width 122 height 29
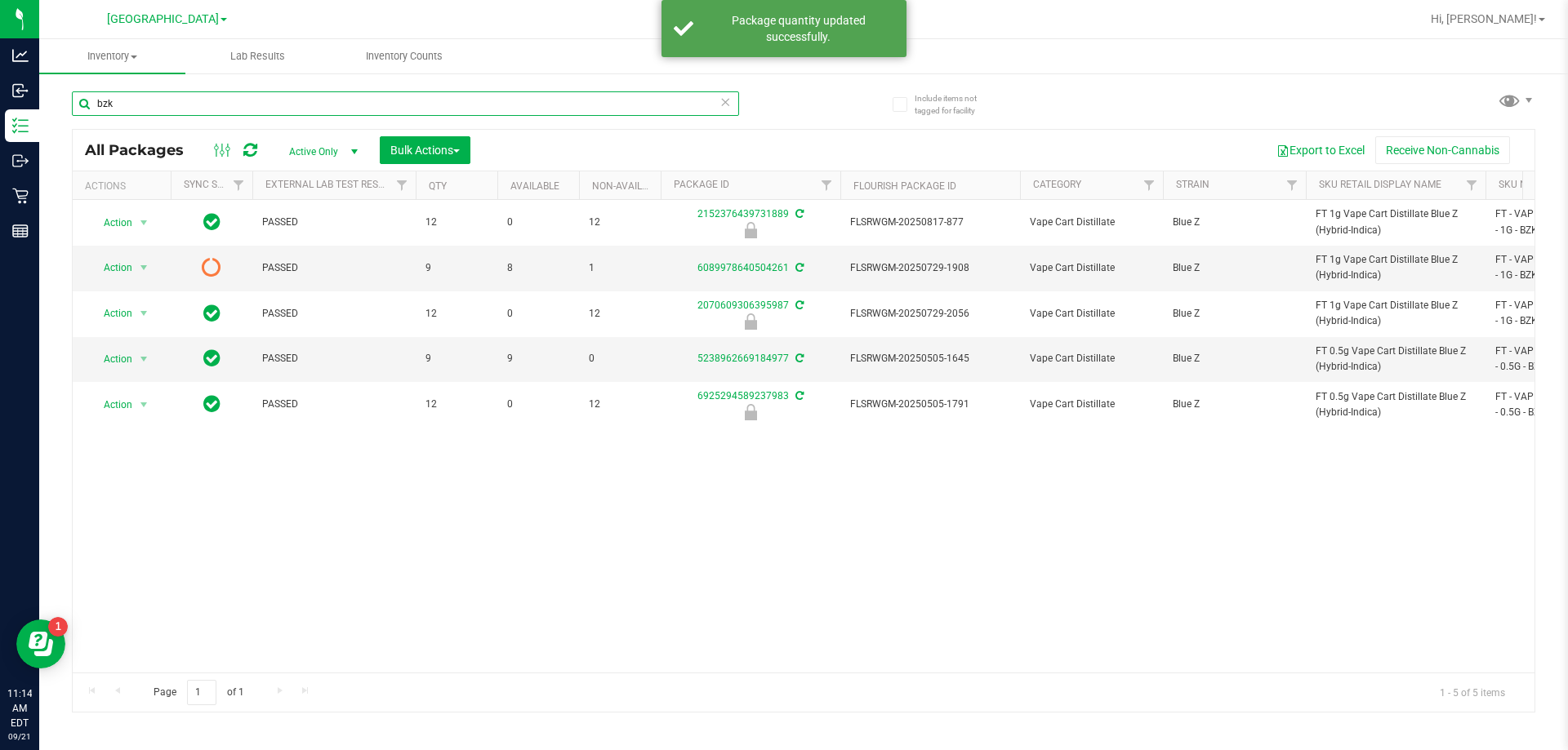
click at [252, 98] on input "bzk" at bounding box center [404, 103] width 667 height 24
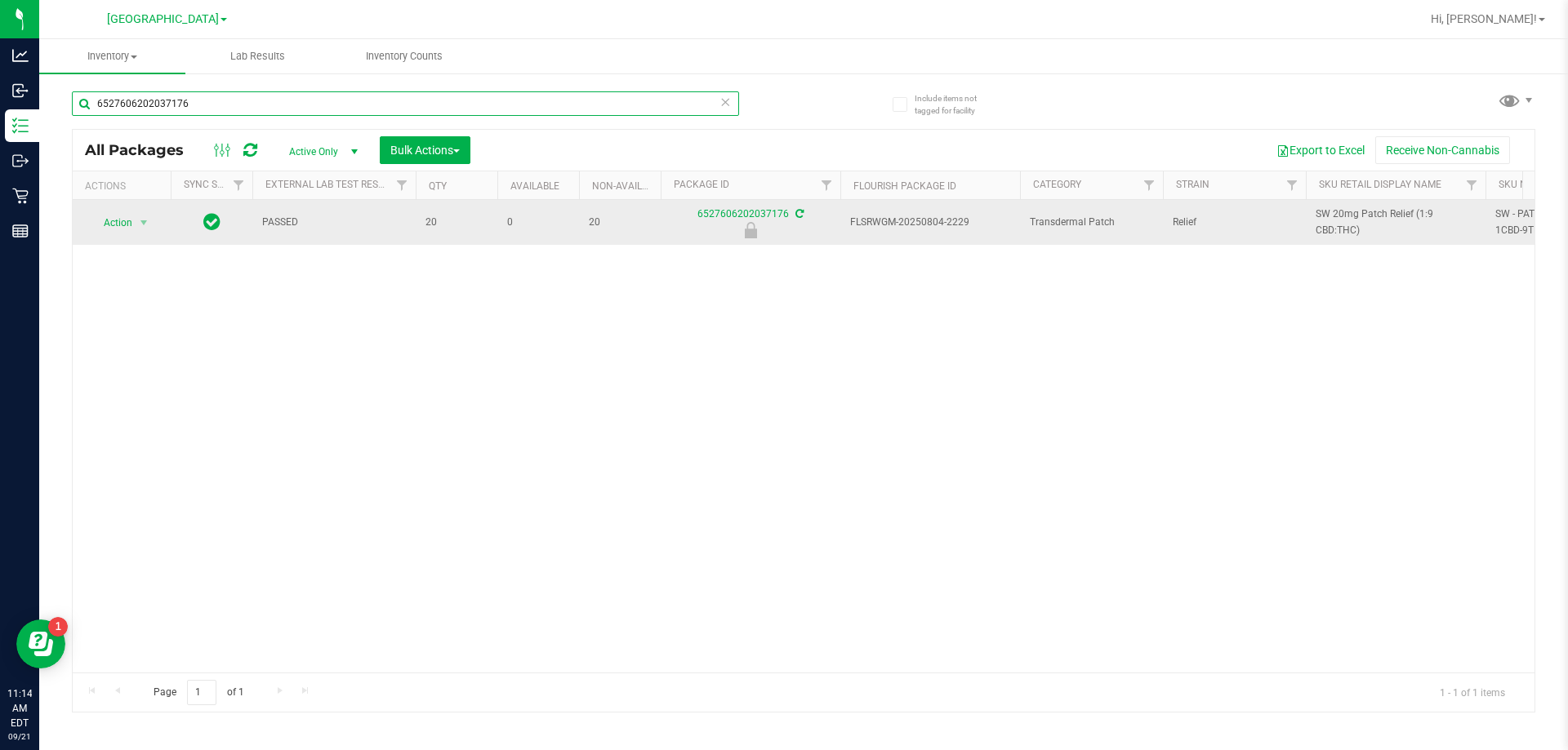
type input "6527606202037176"
click at [156, 226] on div "Action Action Edit attributes Global inventory Locate package Package audit log…" at bounding box center [121, 222] width 78 height 23
click at [132, 221] on span "Action" at bounding box center [111, 222] width 44 height 23
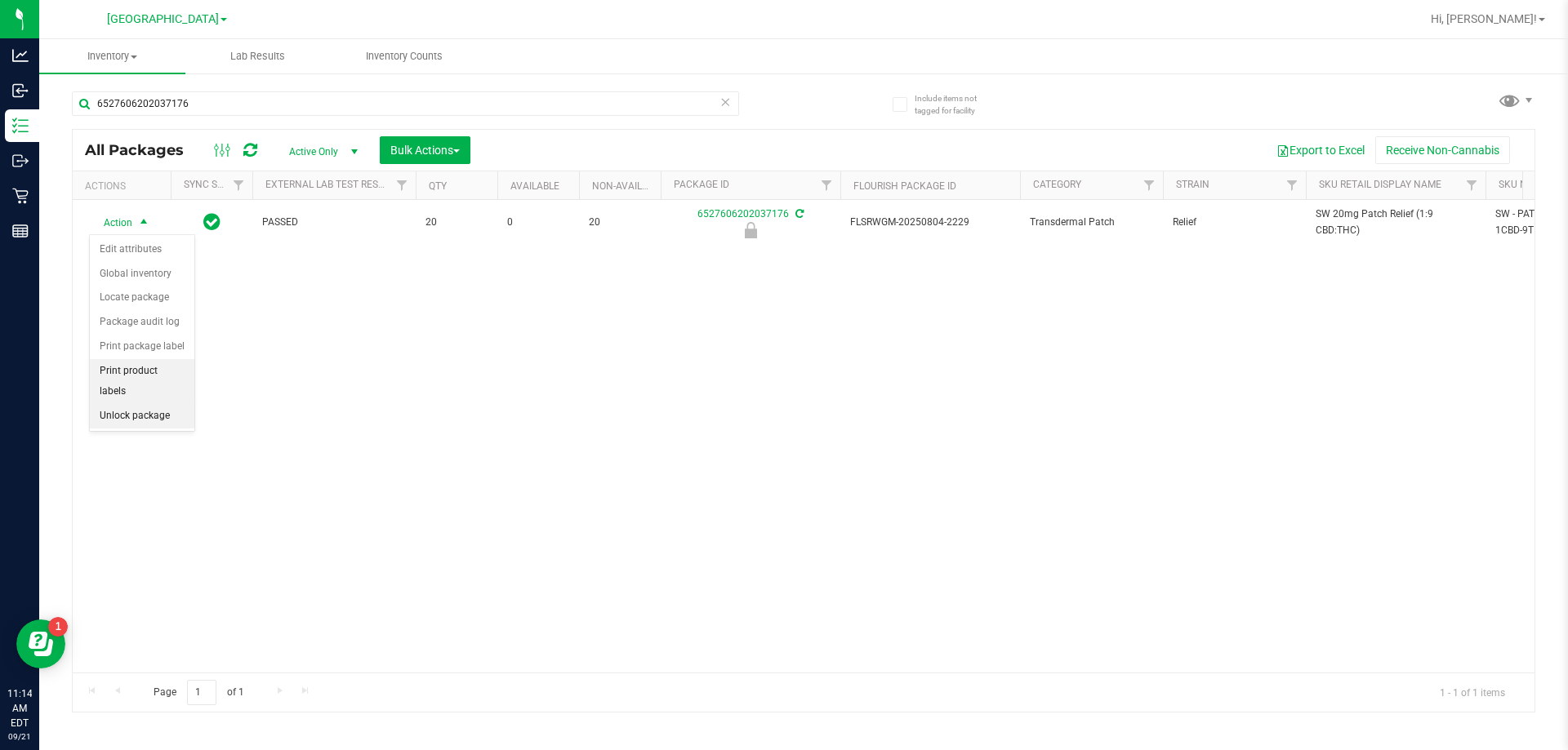
click at [158, 381] on li "Print product labels" at bounding box center [142, 382] width 105 height 45
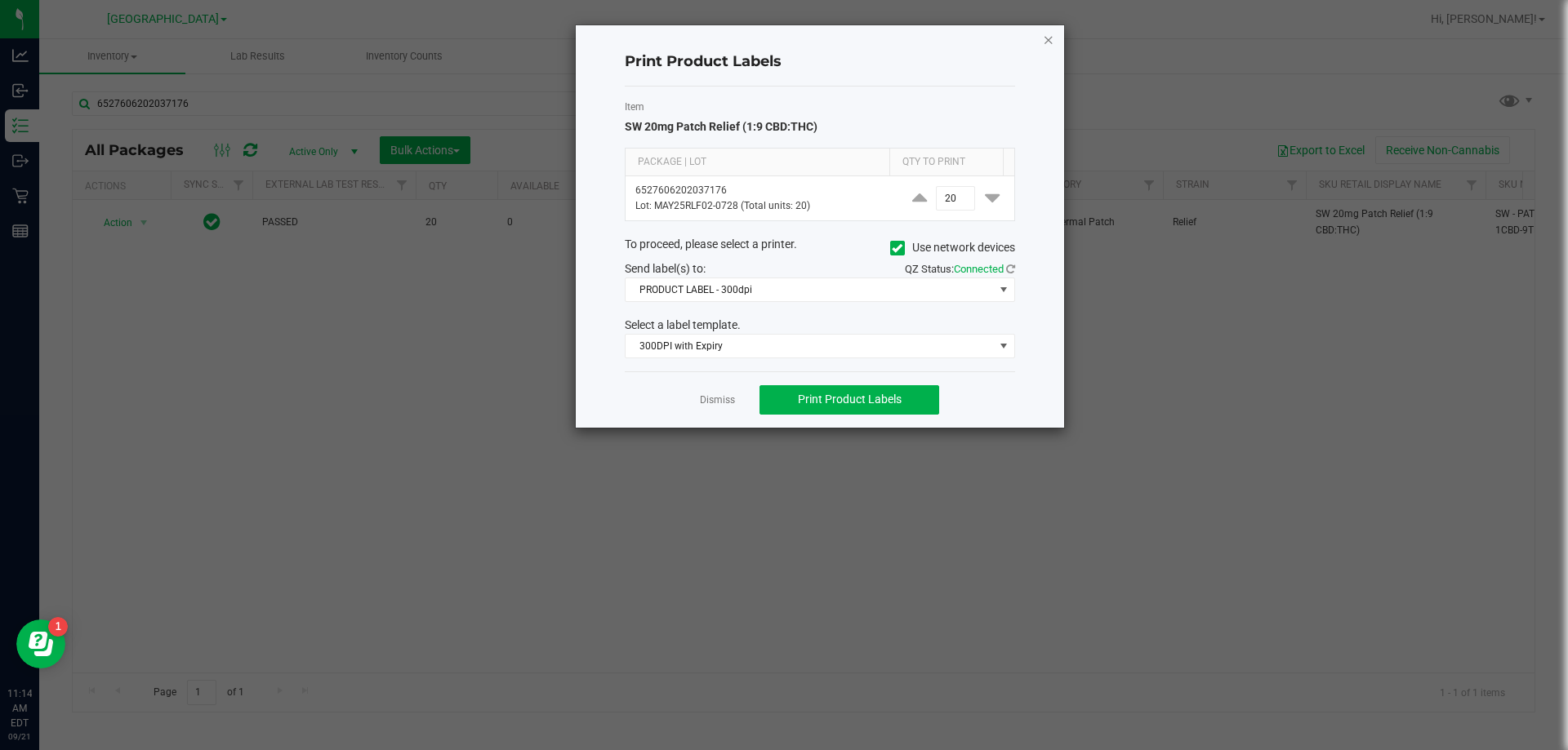
click at [1051, 42] on icon "button" at bounding box center [1049, 39] width 12 height 20
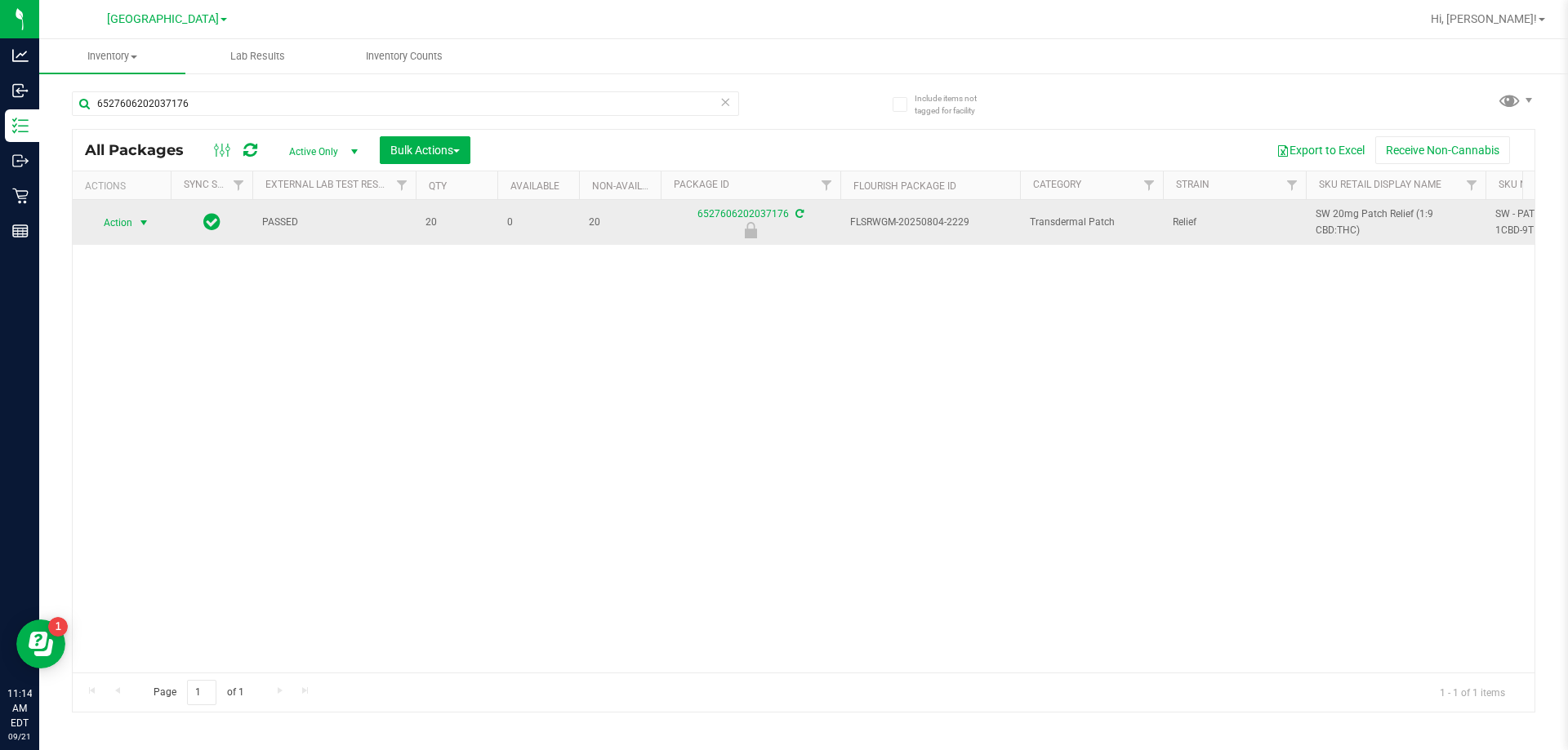
click at [140, 220] on span "select" at bounding box center [143, 222] width 13 height 13
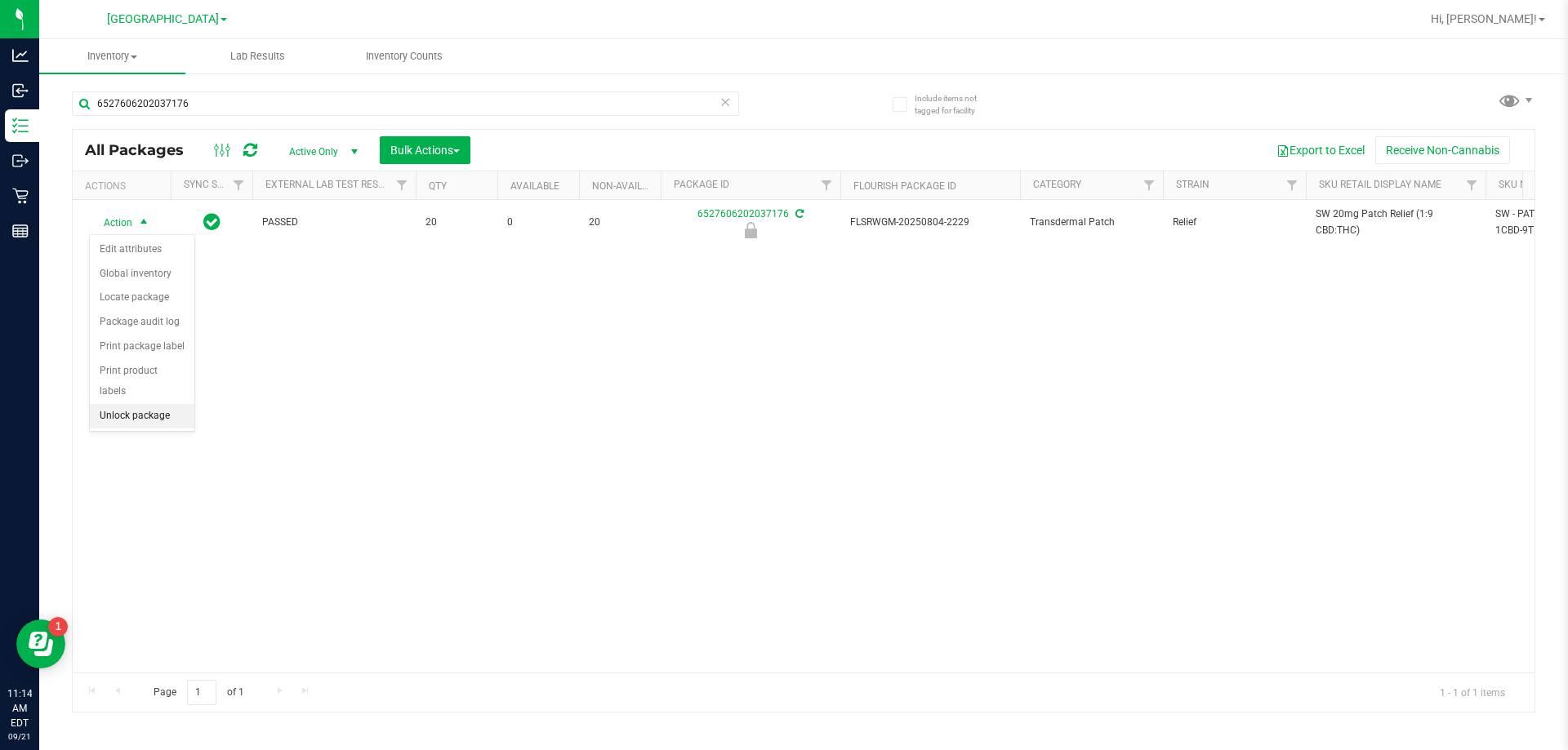
click at [155, 404] on li "Unlock package" at bounding box center [142, 416] width 105 height 24
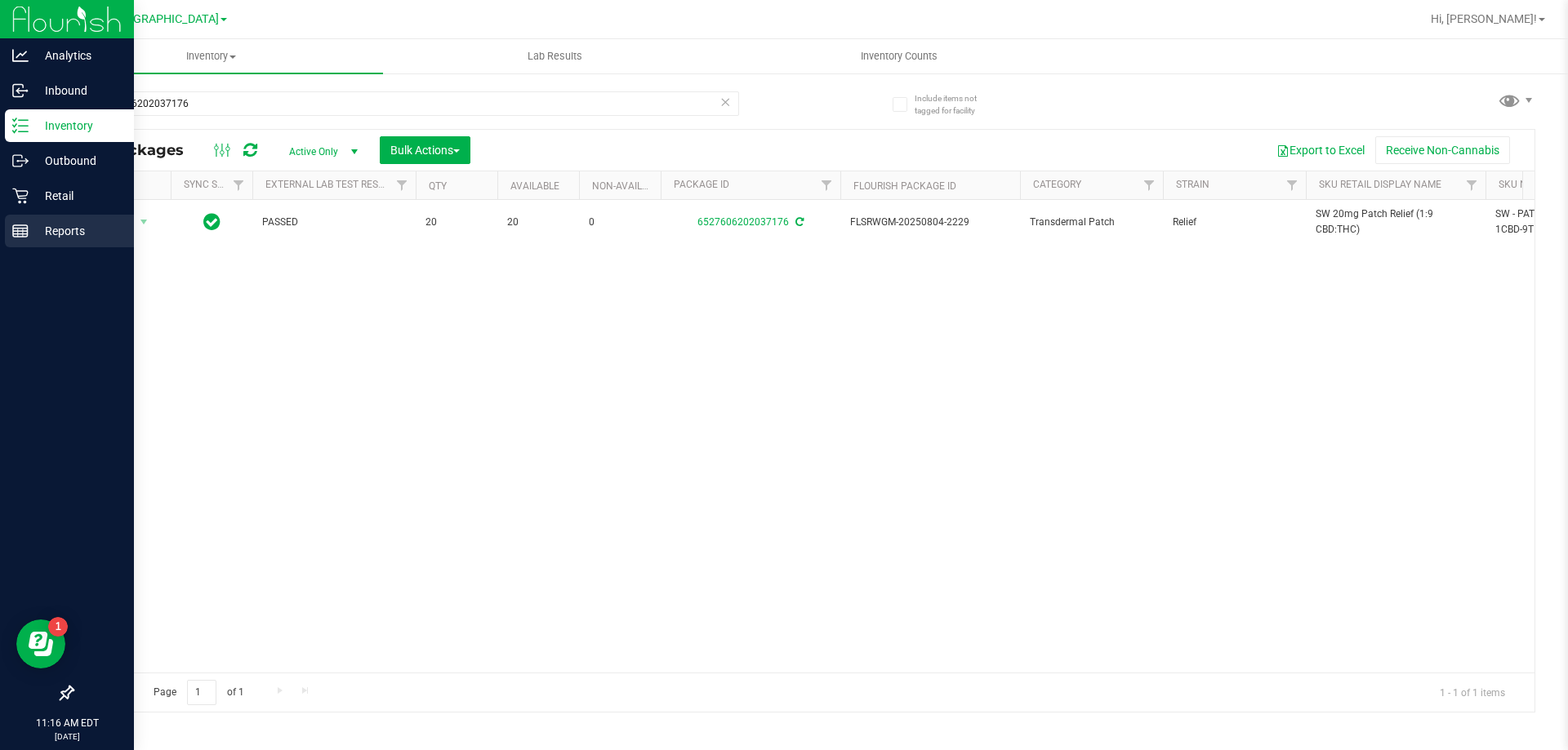
click at [7, 241] on div "Reports" at bounding box center [70, 230] width 129 height 32
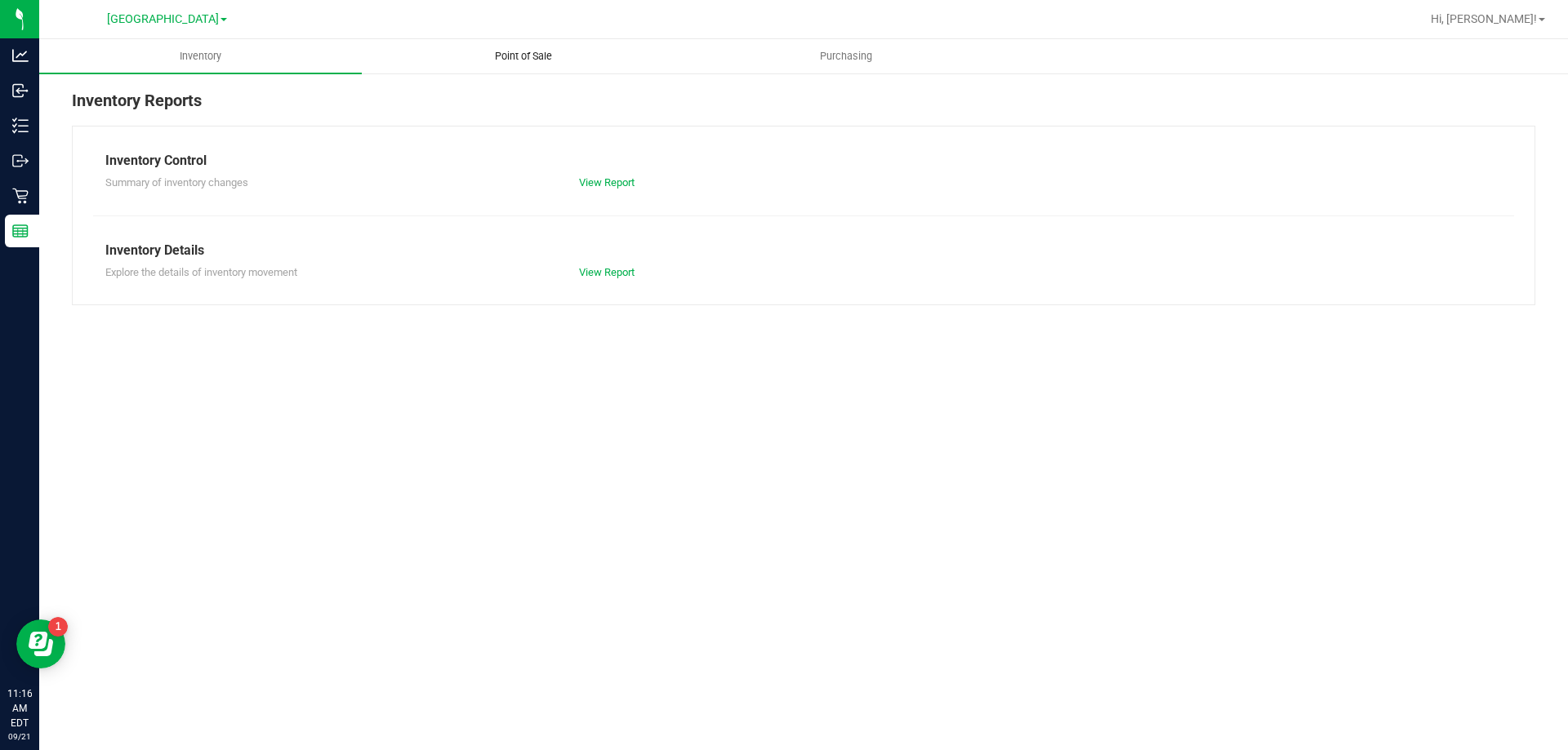
click at [548, 61] on span "Point of Sale" at bounding box center [523, 56] width 101 height 15
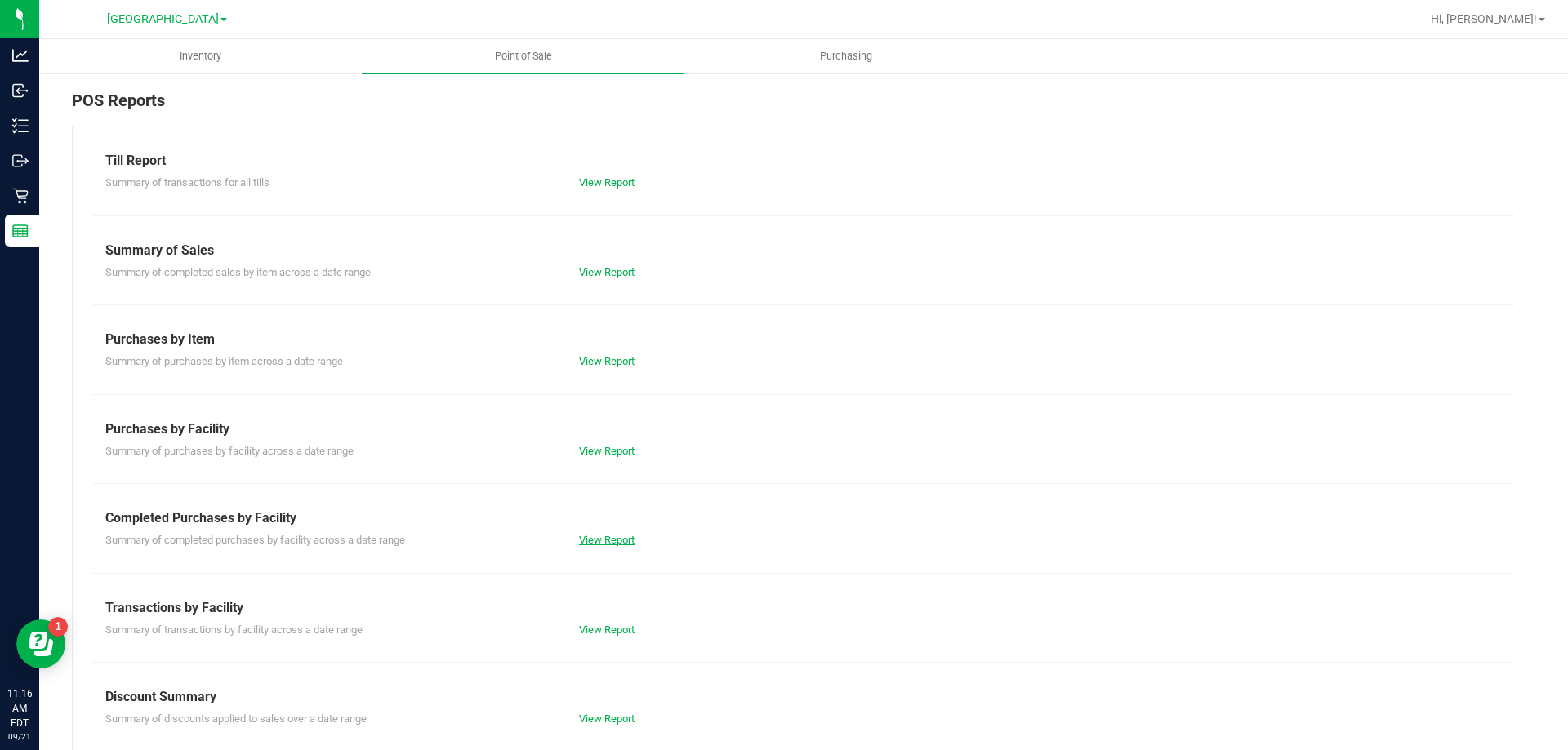
click at [603, 539] on link "View Report" at bounding box center [606, 539] width 56 height 13
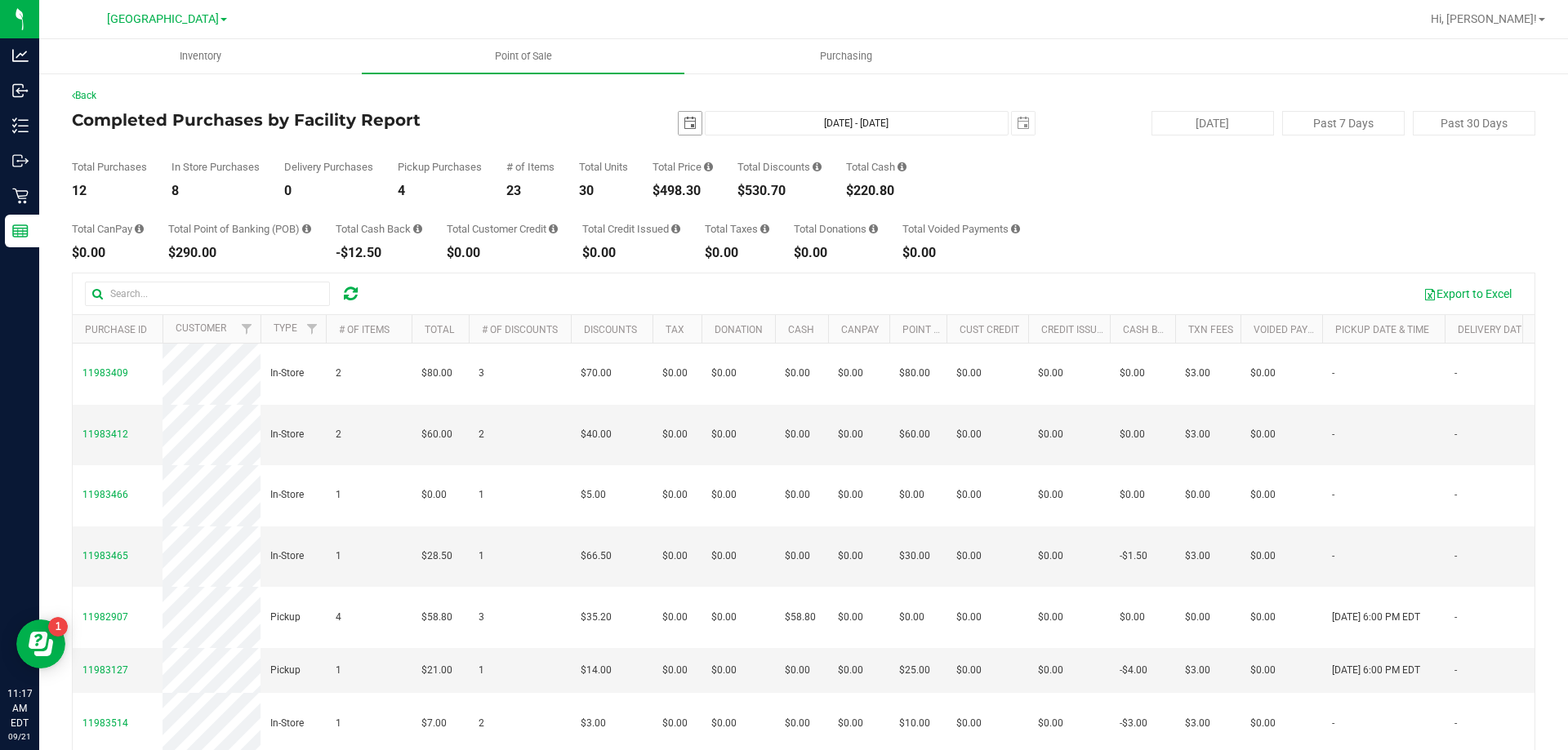
click at [679, 119] on span "select" at bounding box center [689, 122] width 23 height 23
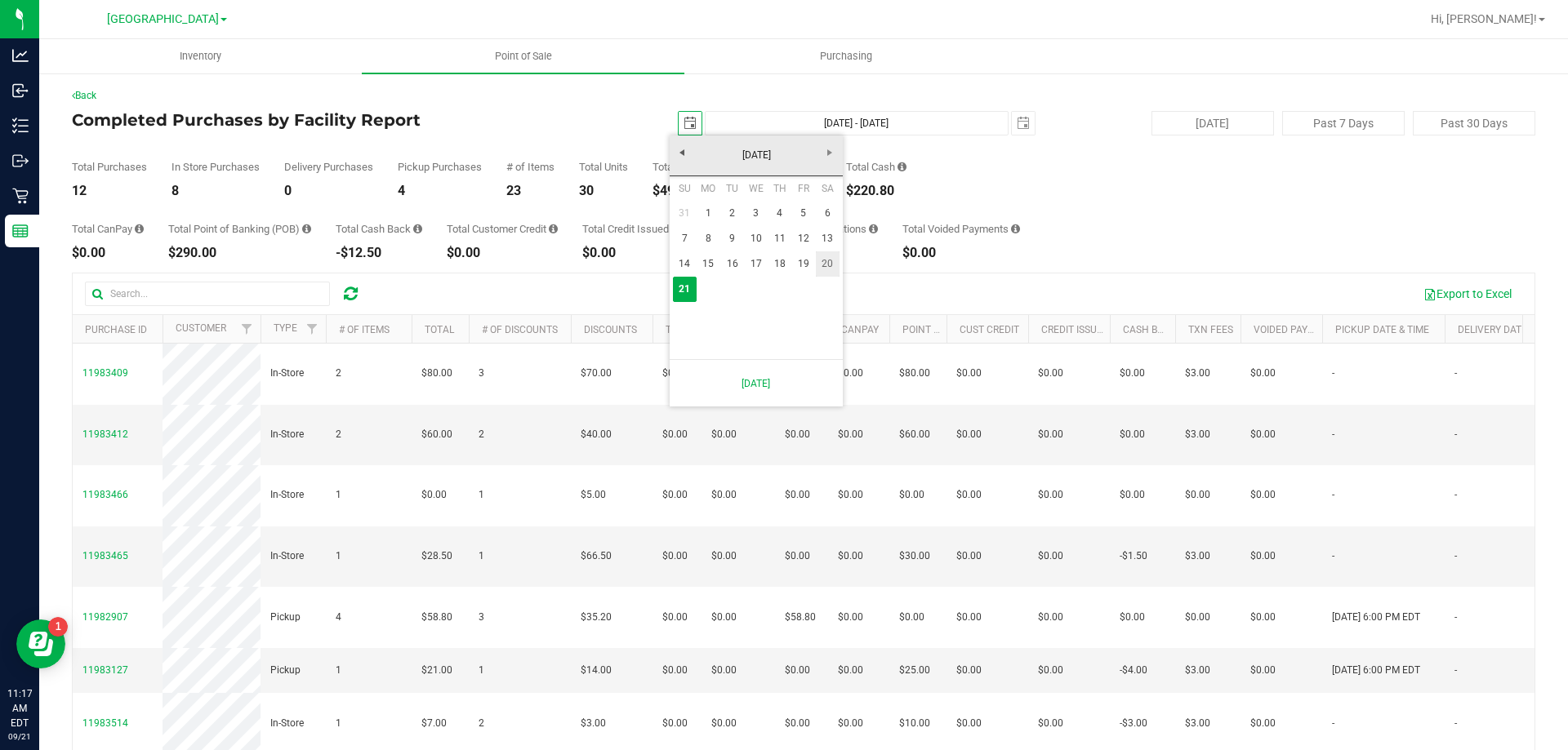
click at [821, 256] on link "20" at bounding box center [828, 264] width 24 height 25
type input "[DATE]"
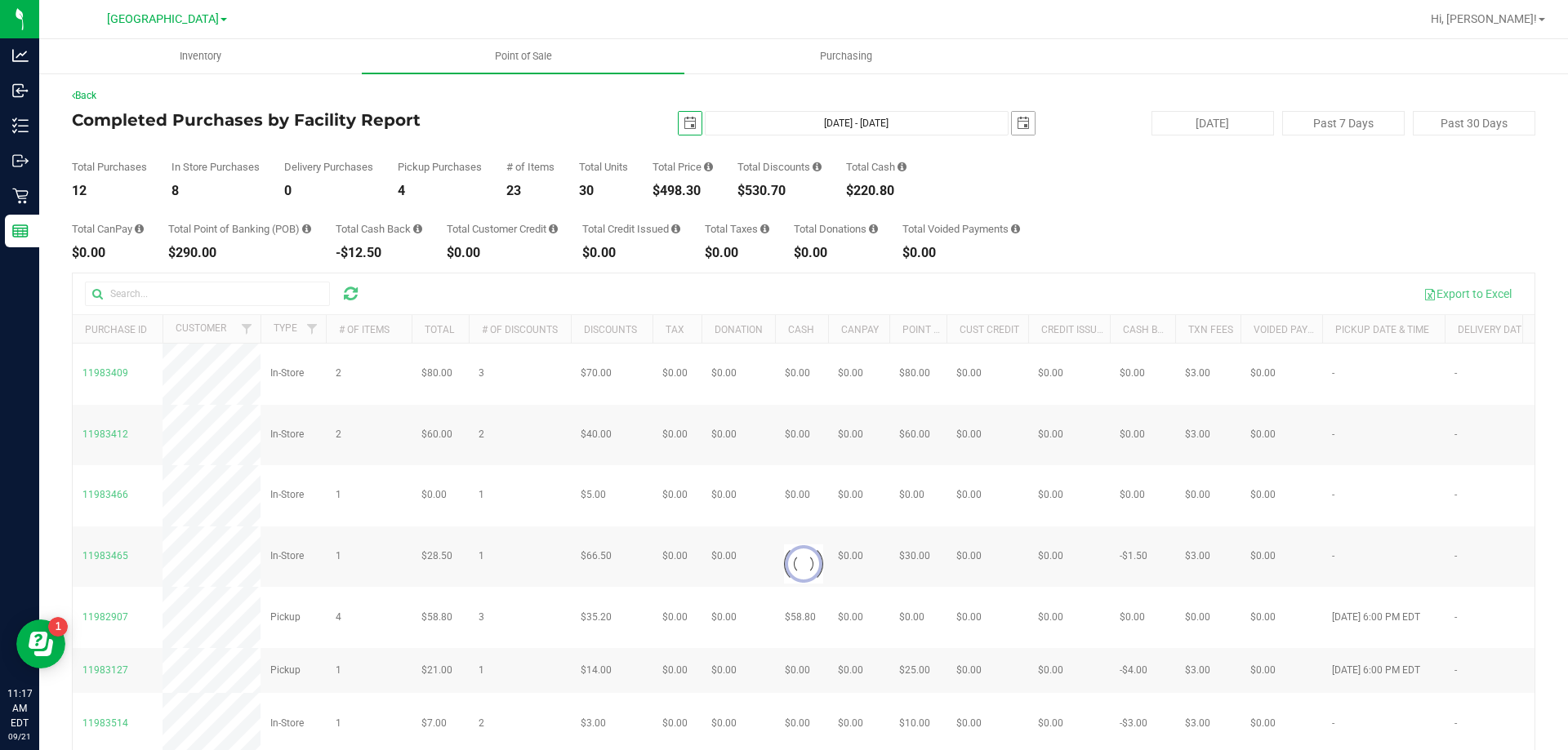
click at [1017, 121] on span "select" at bounding box center [1022, 122] width 13 height 13
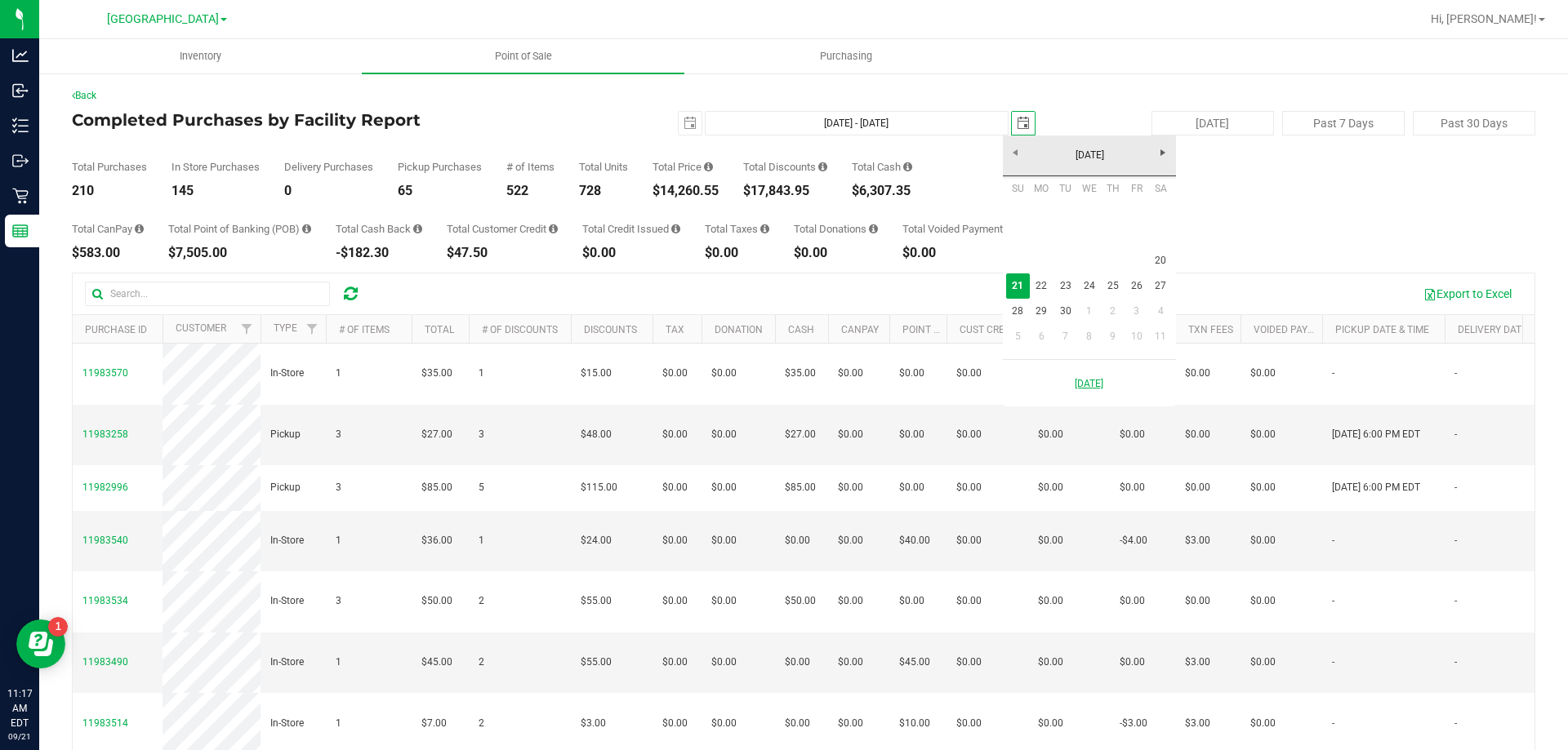
scroll to position [0, 41]
click at [1161, 254] on link "20" at bounding box center [1161, 261] width 24 height 25
type input "[DATE] - [DATE]"
type input "[DATE]"
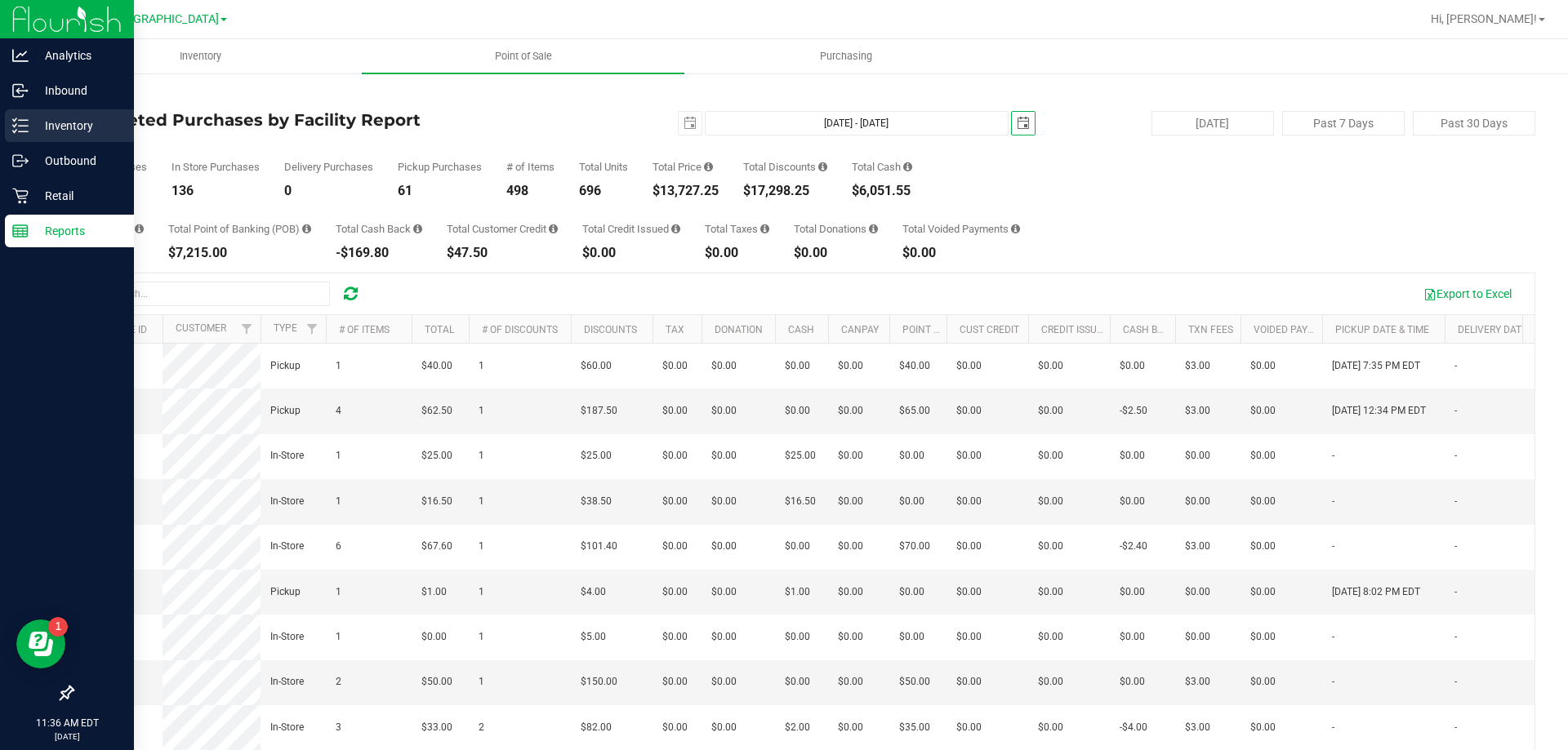
click at [13, 133] on icon at bounding box center [21, 125] width 17 height 17
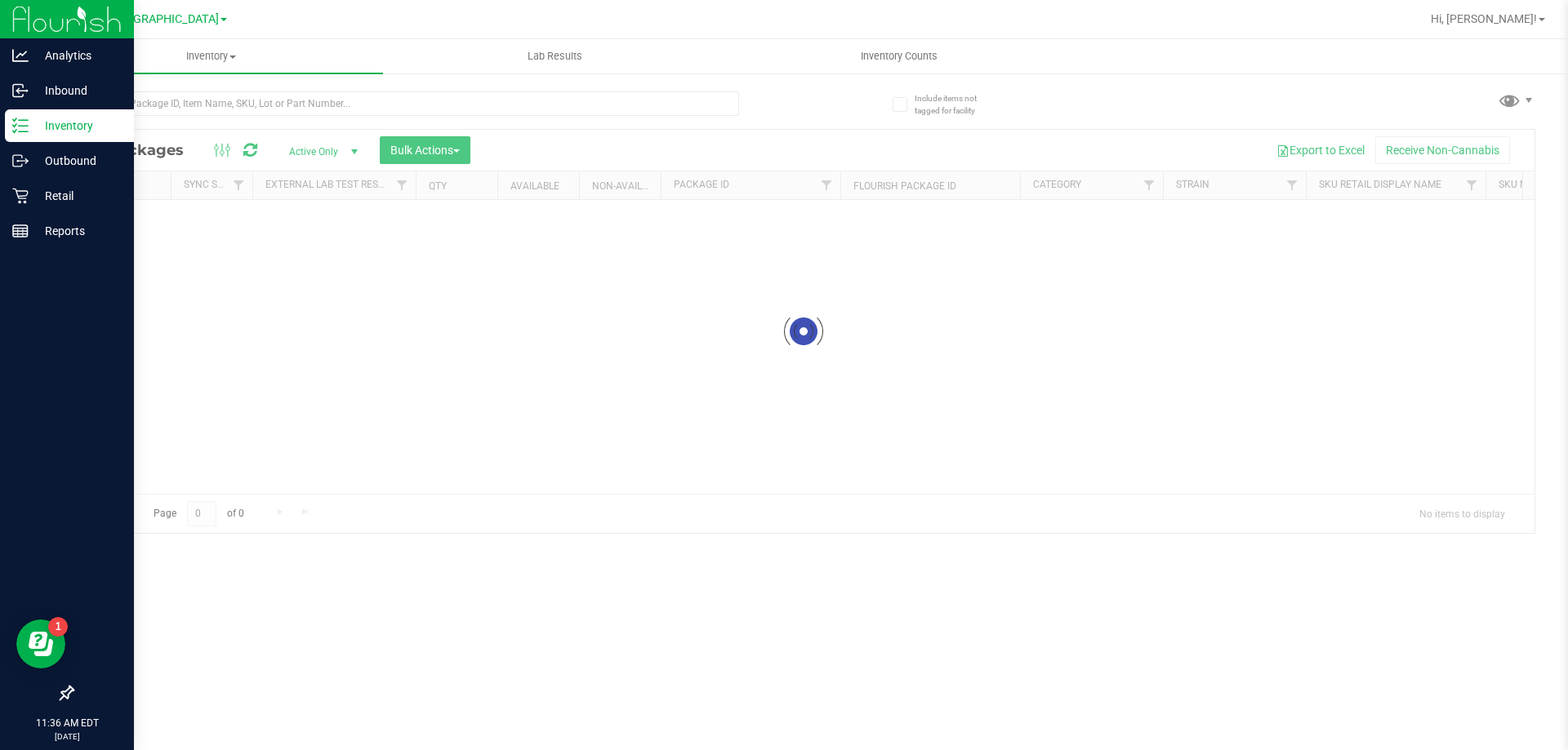
click at [218, 90] on div at bounding box center [437, 102] width 732 height 52
click at [219, 92] on input "text" at bounding box center [404, 103] width 667 height 24
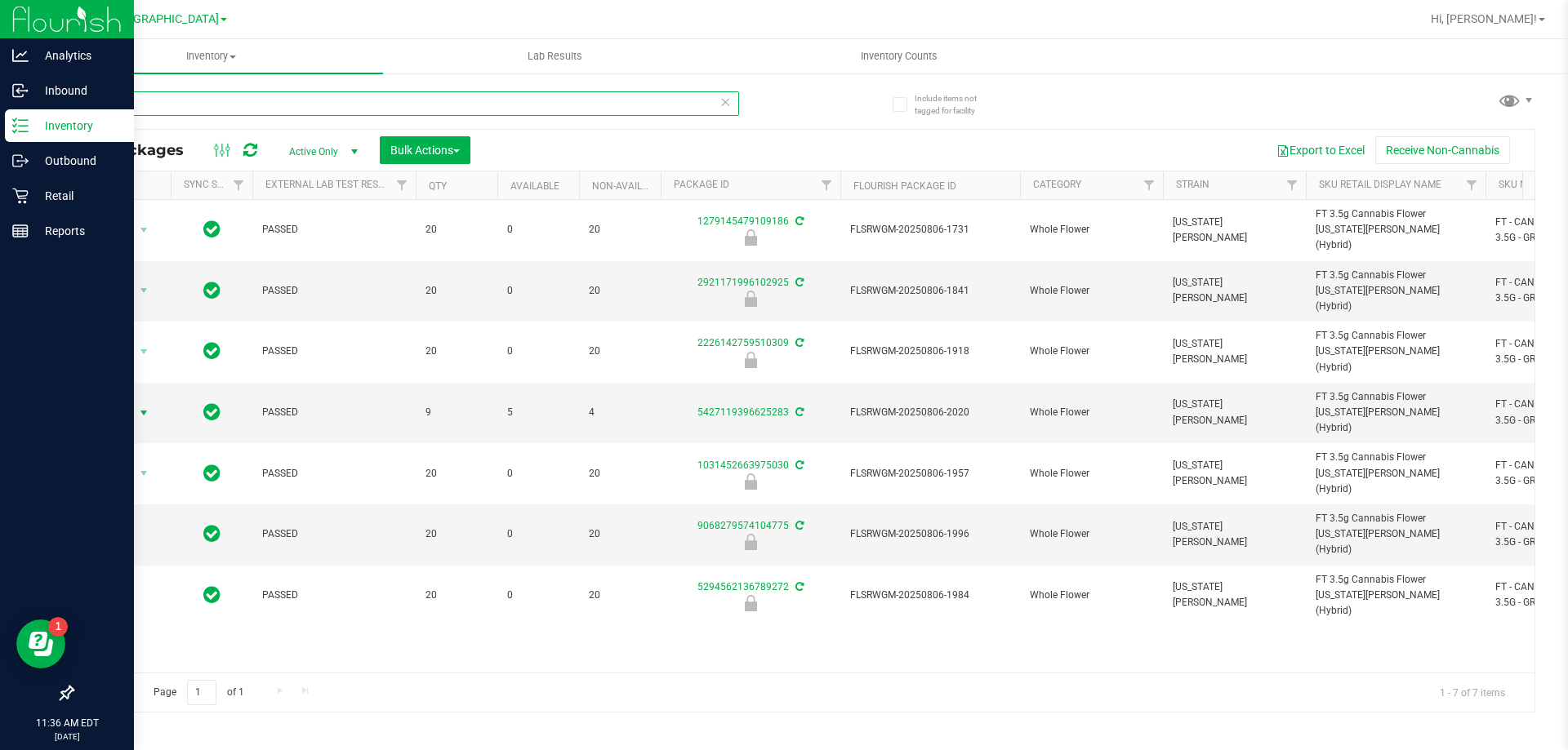
type input "grz"
click at [136, 401] on span "select" at bounding box center [144, 412] width 21 height 23
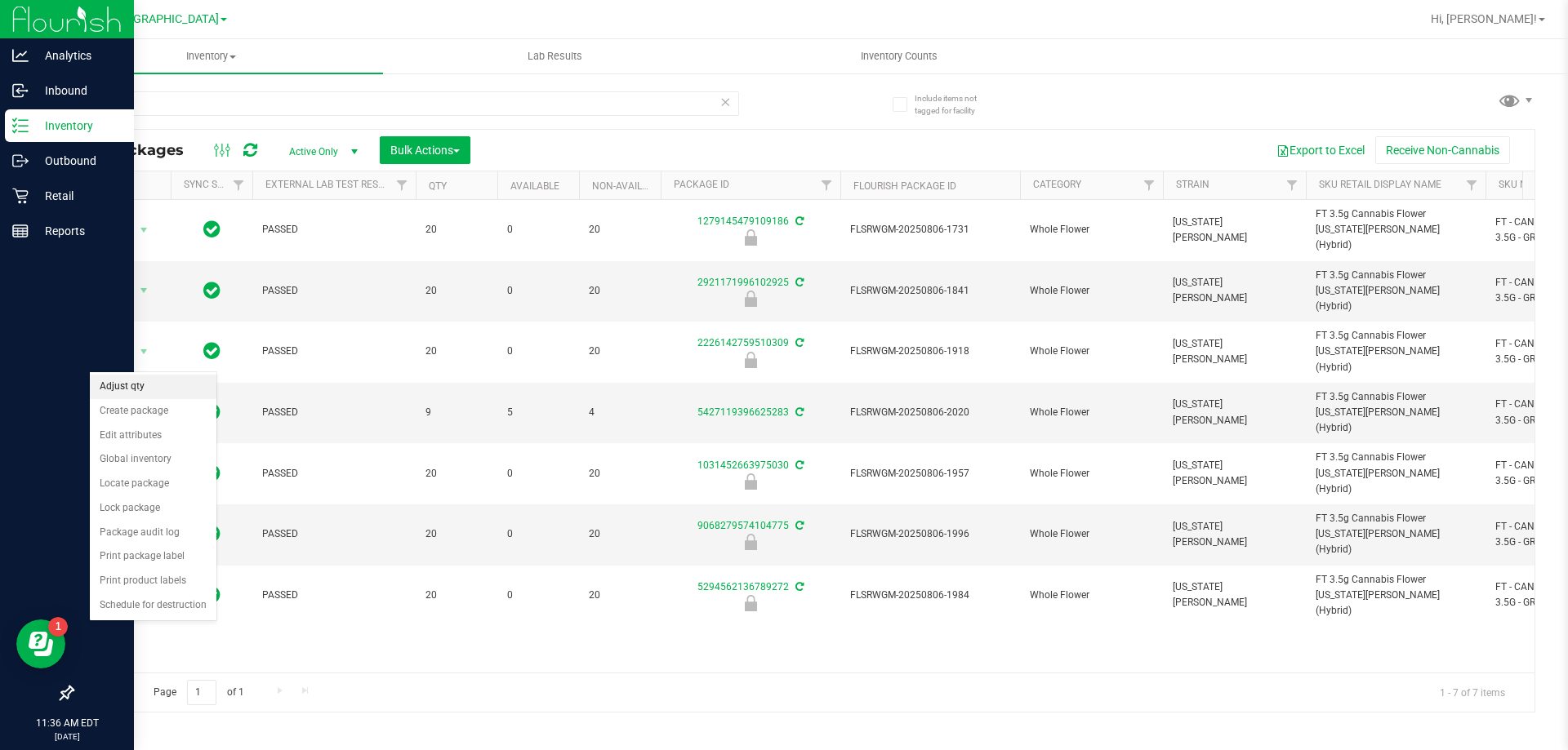
click at [141, 381] on li "Adjust qty" at bounding box center [153, 387] width 126 height 24
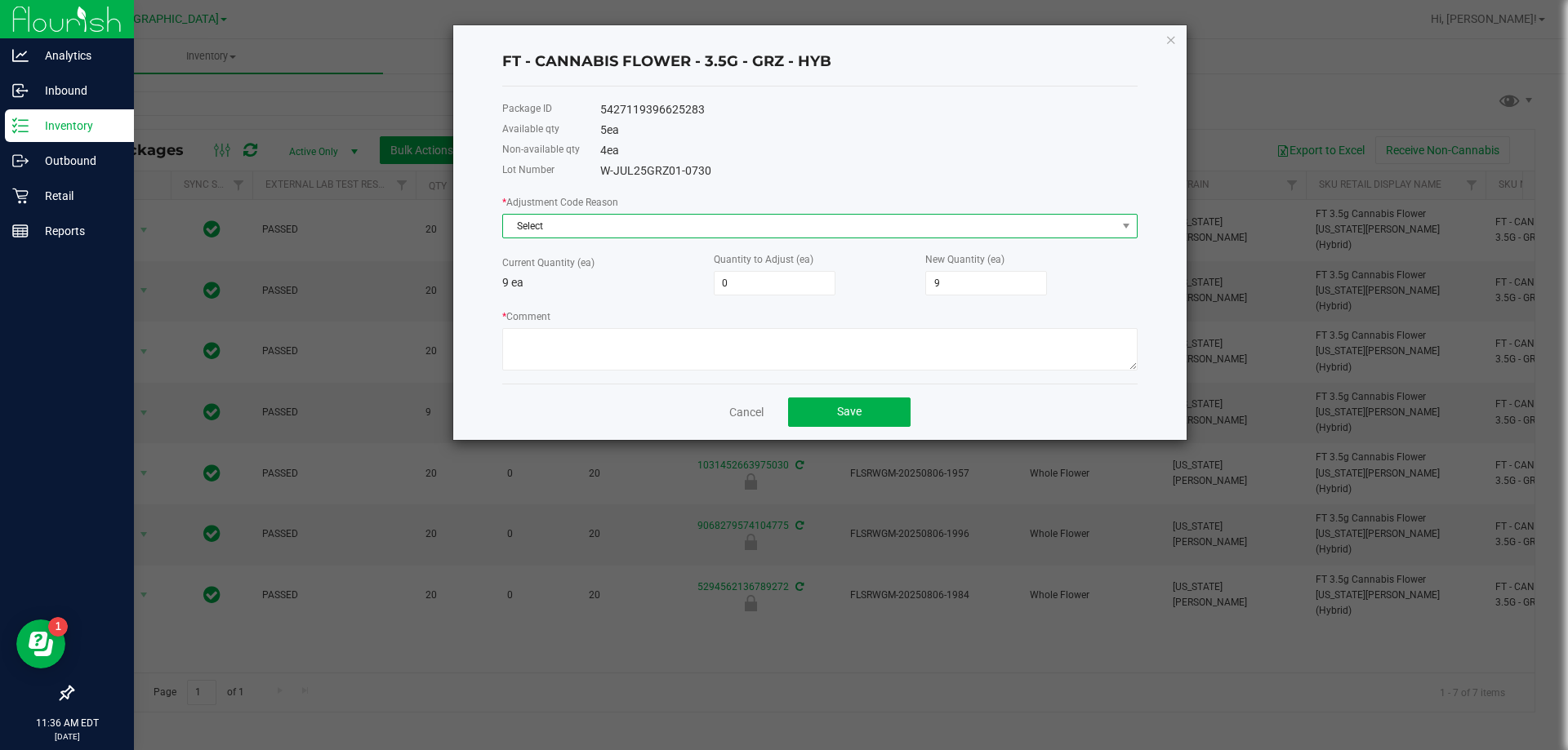
click at [721, 216] on span "Select" at bounding box center [810, 225] width 613 height 23
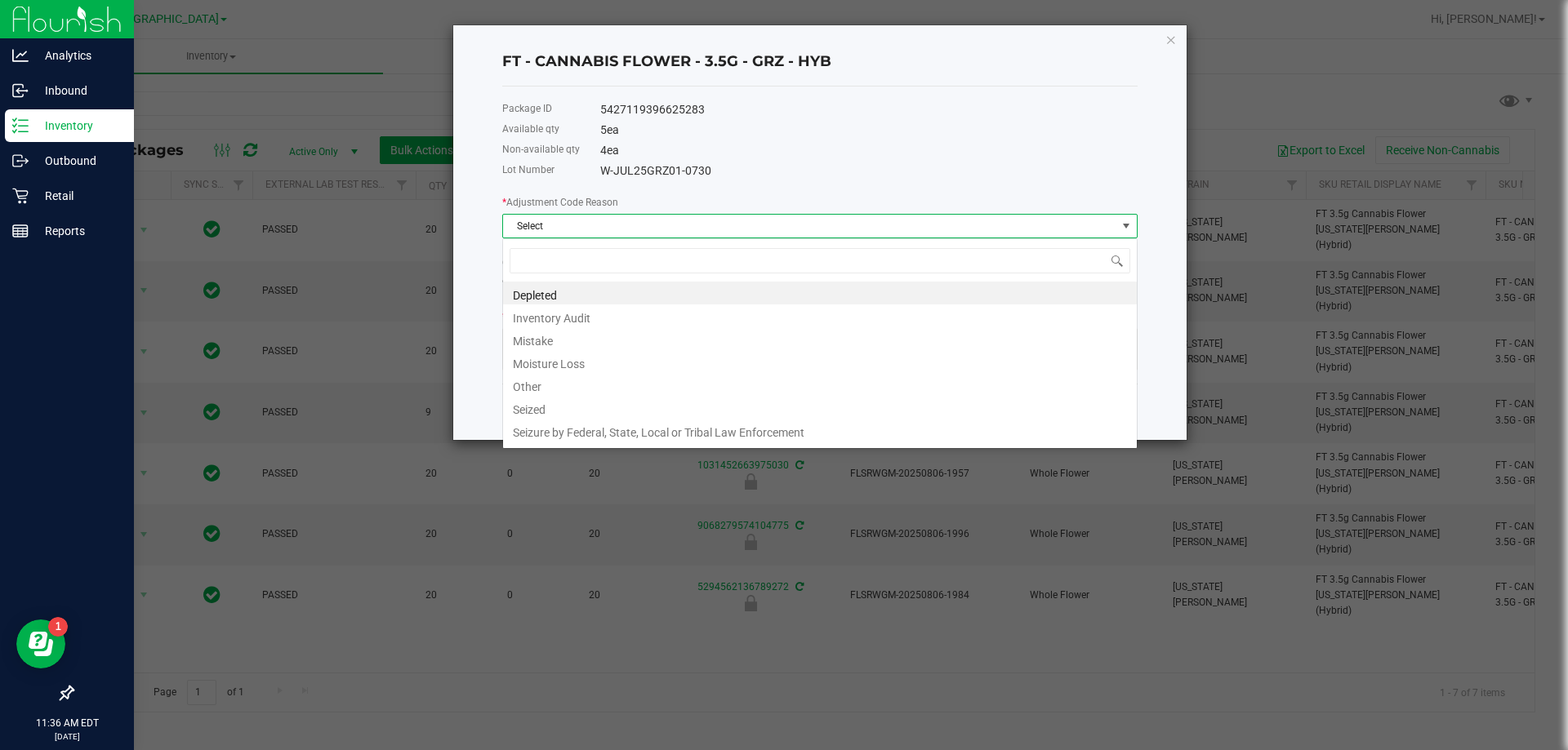
scroll to position [24, 636]
click at [587, 338] on li "Mistake" at bounding box center [820, 338] width 634 height 23
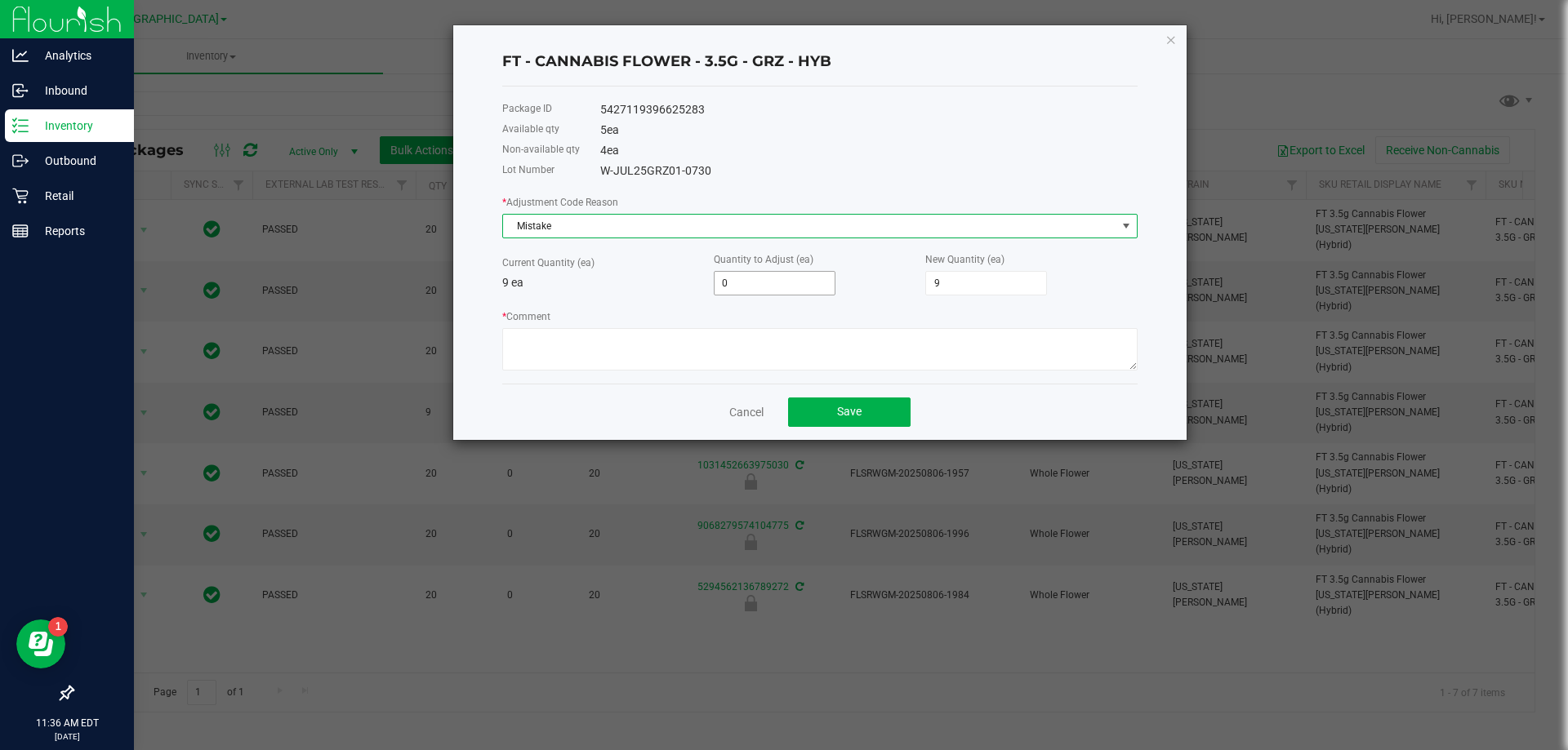
click at [750, 275] on input "0" at bounding box center [775, 283] width 120 height 23
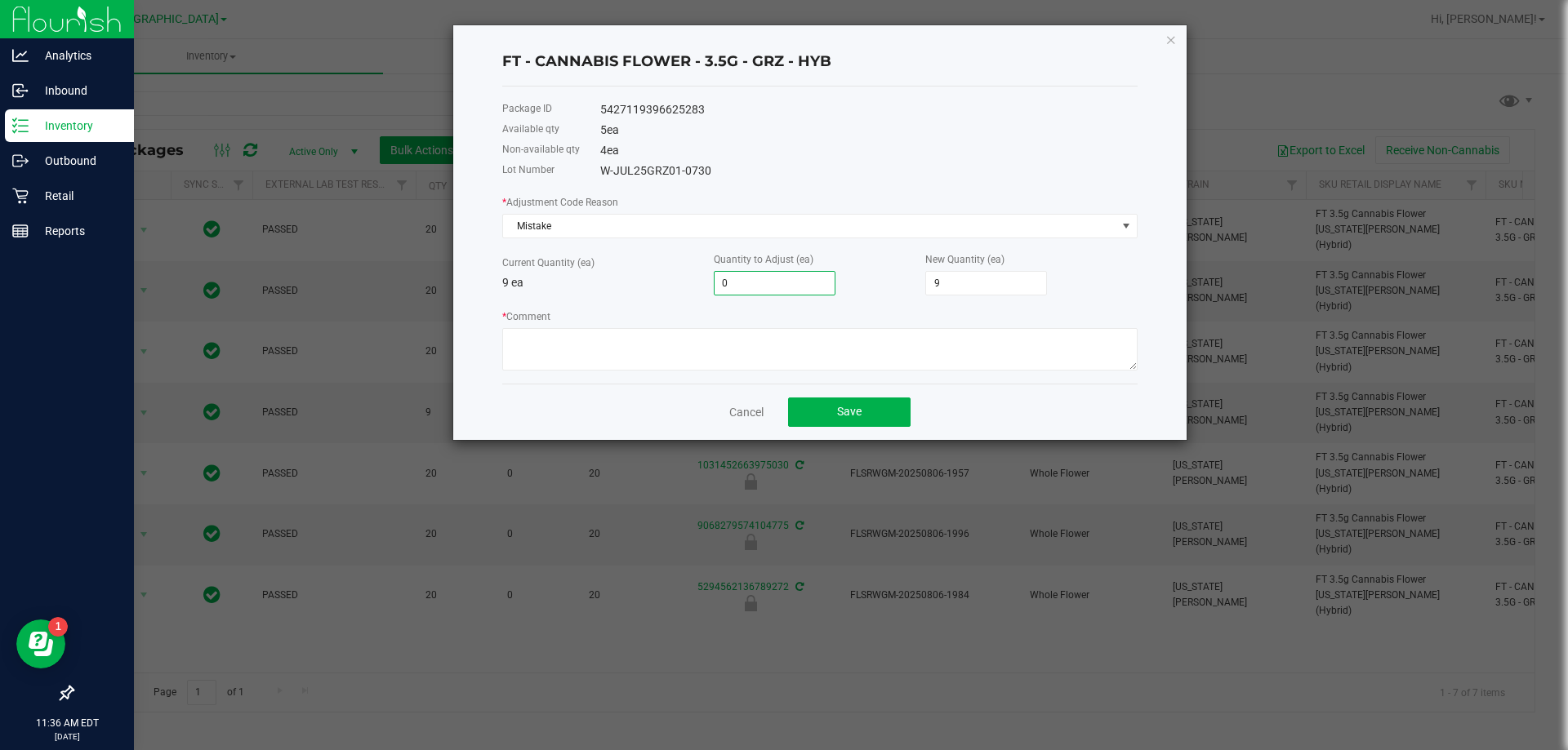
click at [750, 275] on input "0" at bounding box center [775, 283] width 120 height 23
type input "-1"
type input "8"
type input "-1"
click at [1169, 42] on icon "button" at bounding box center [1171, 39] width 12 height 20
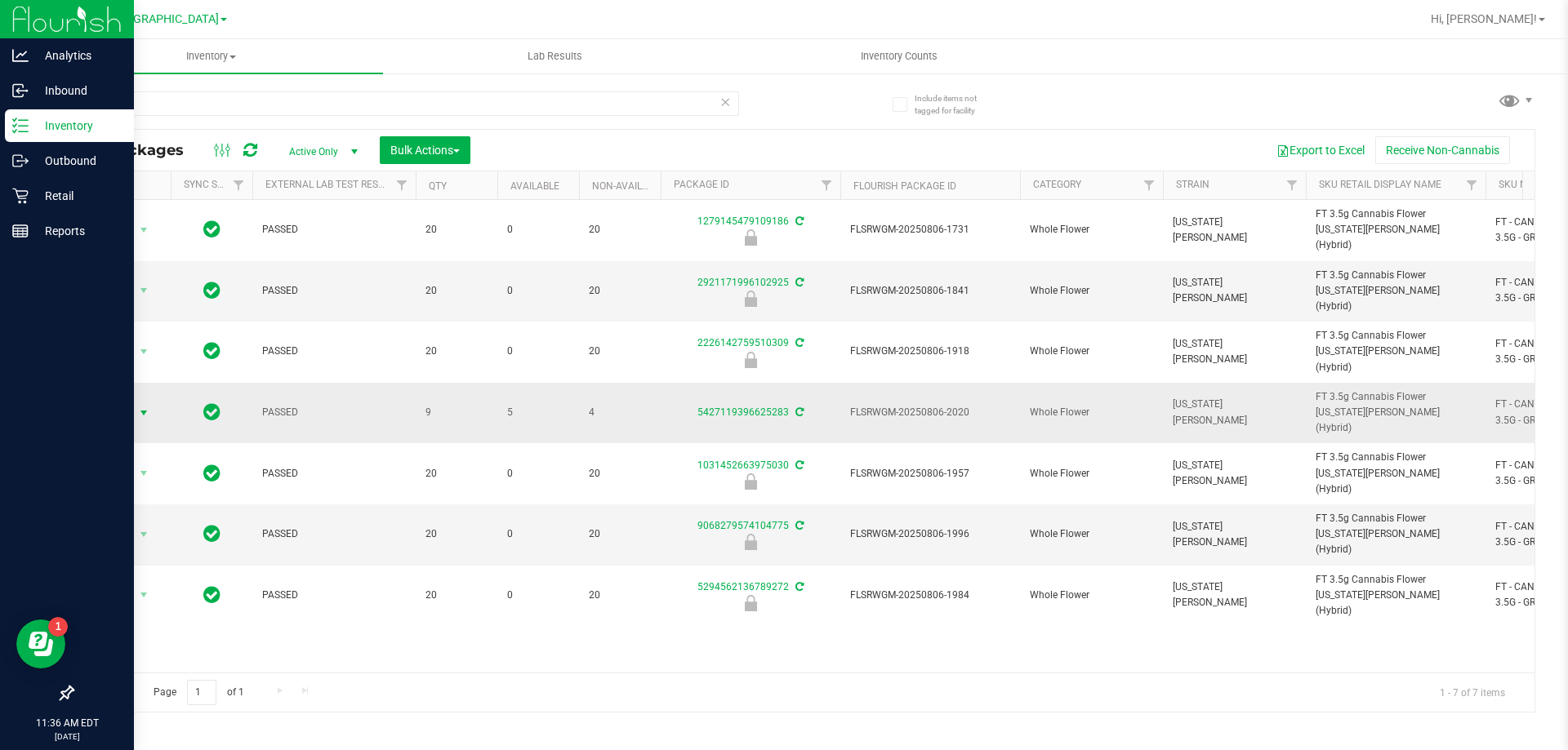
click at [146, 406] on span "select" at bounding box center [143, 412] width 13 height 13
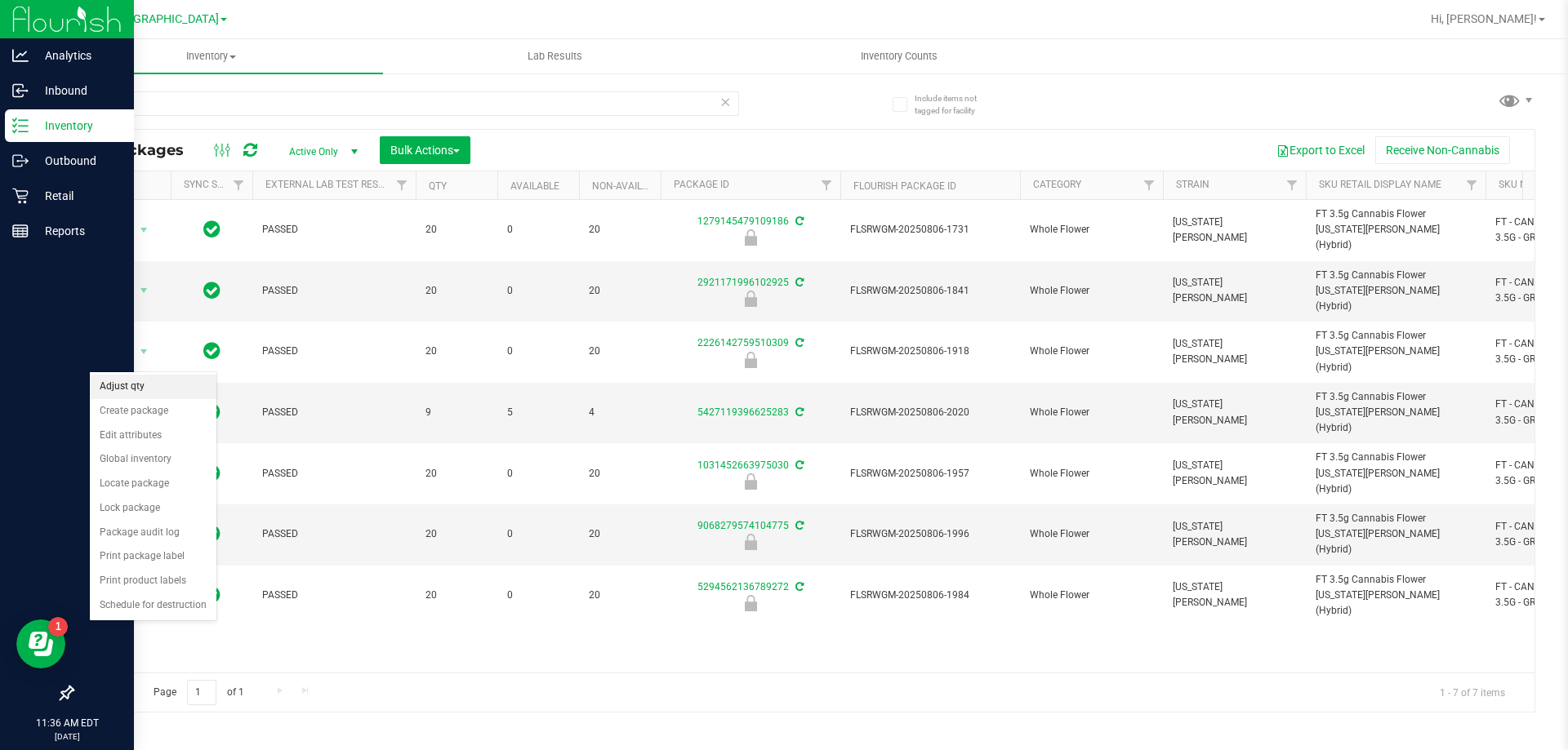
click at [155, 387] on li "Adjust qty" at bounding box center [153, 387] width 126 height 24
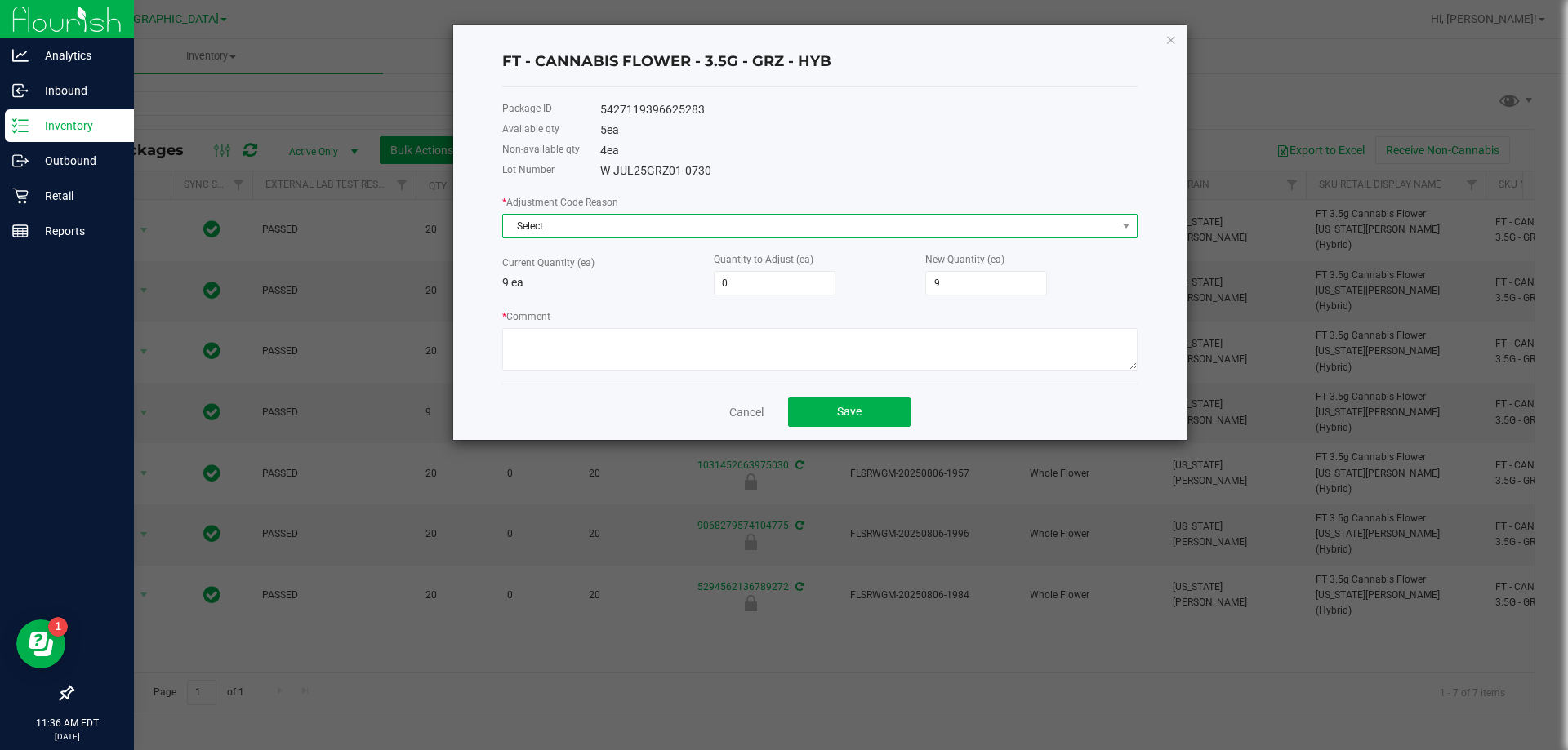
click at [775, 214] on span "Select" at bounding box center [810, 225] width 613 height 23
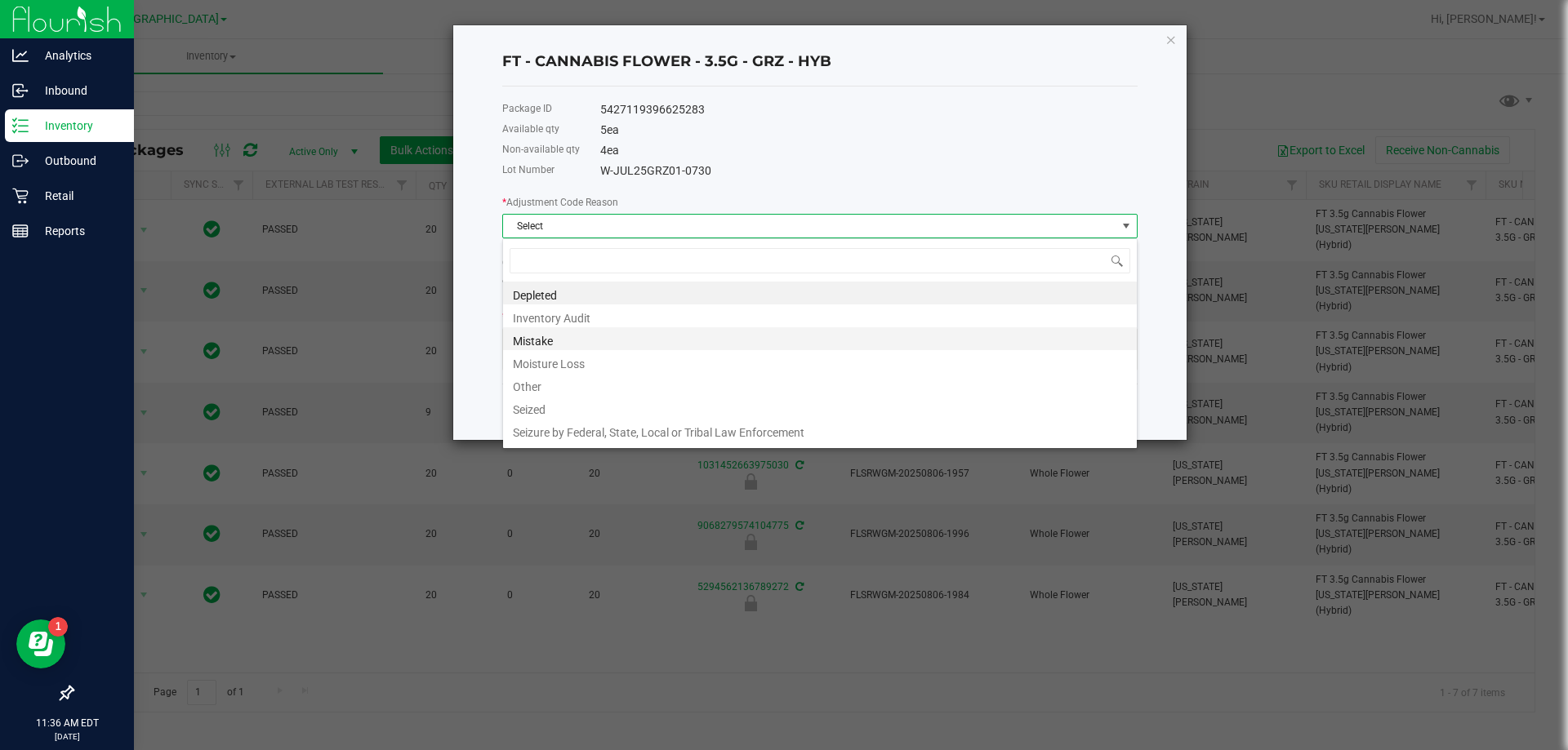
click at [527, 342] on li "Mistake" at bounding box center [820, 338] width 634 height 23
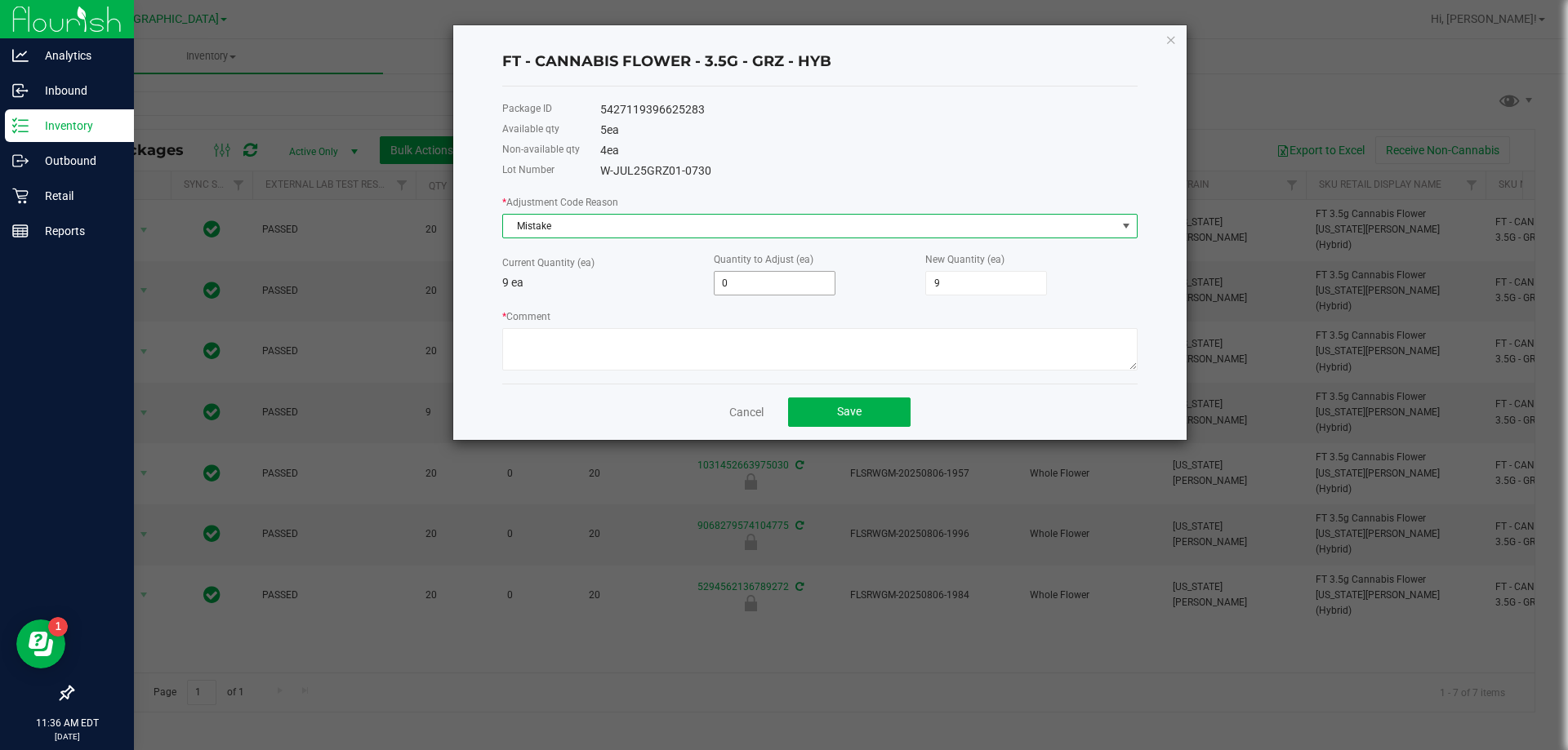
click at [775, 284] on input "0" at bounding box center [775, 283] width 120 height 23
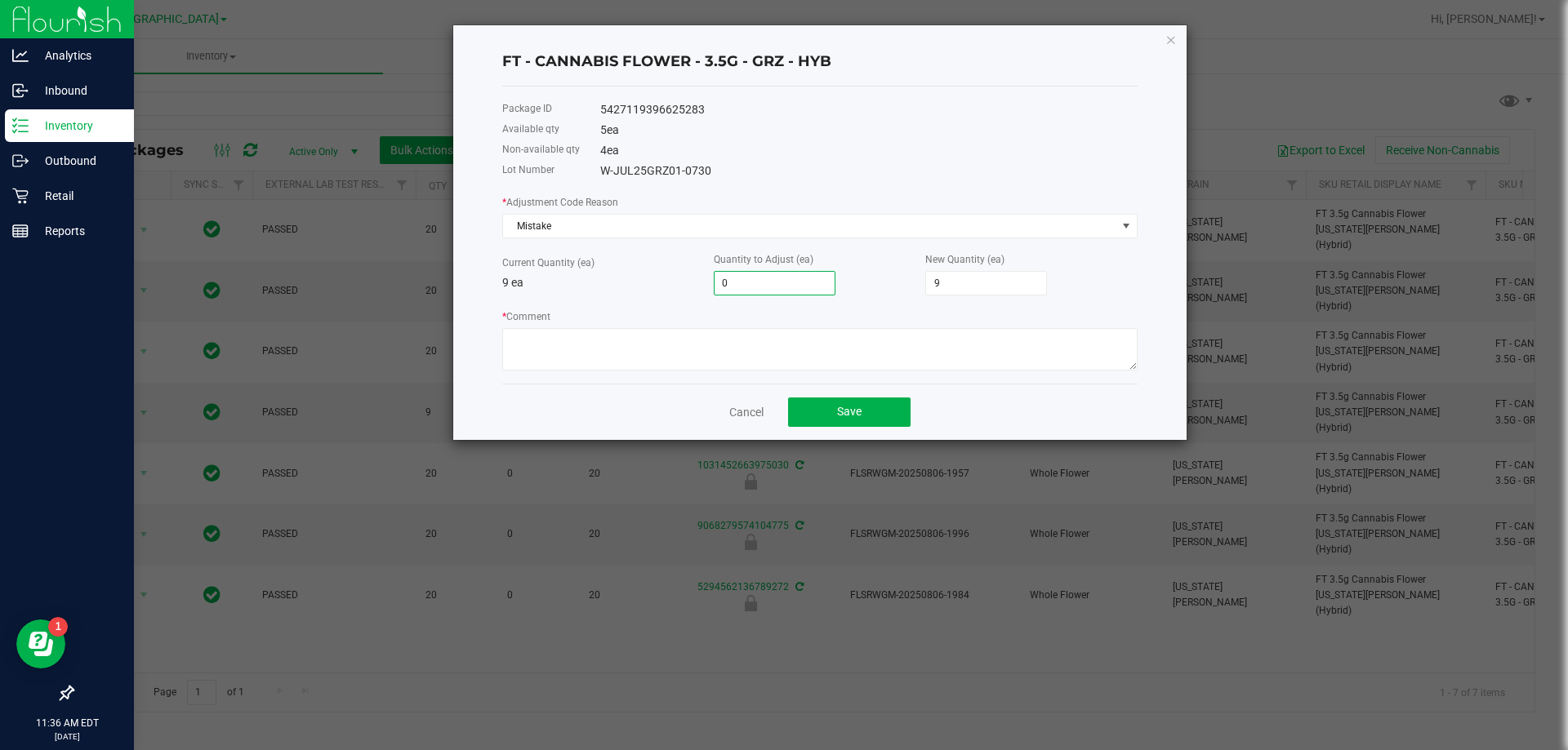
click at [775, 284] on input "0" at bounding box center [775, 283] width 120 height 23
type input "-1"
type input "8"
type input "-1"
click at [703, 342] on textarea "* Comment" at bounding box center [820, 349] width 636 height 42
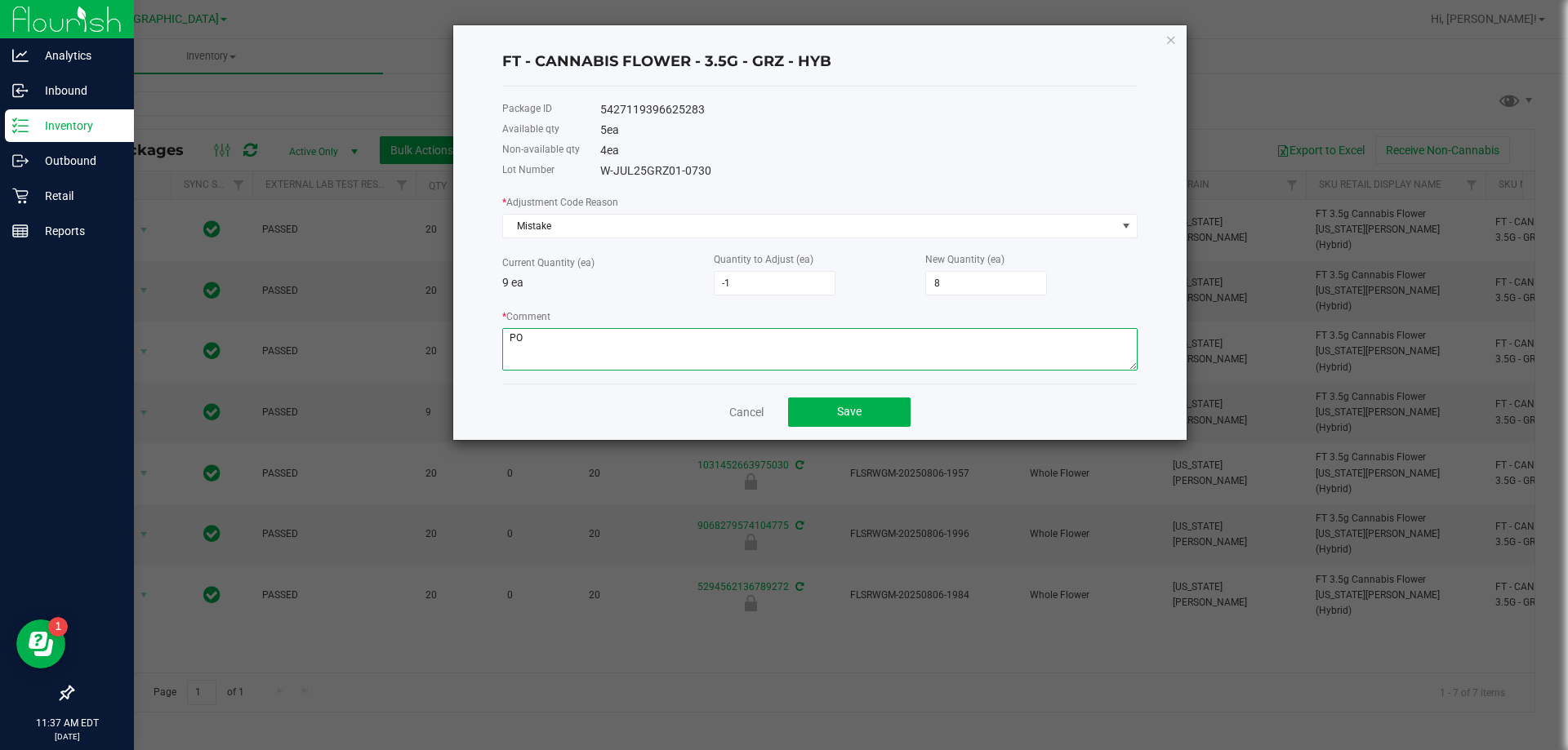
type textarea "P"
type textarea "Allocation error; transacted inaccurate product"
click at [856, 412] on span "Save" at bounding box center [849, 411] width 24 height 13
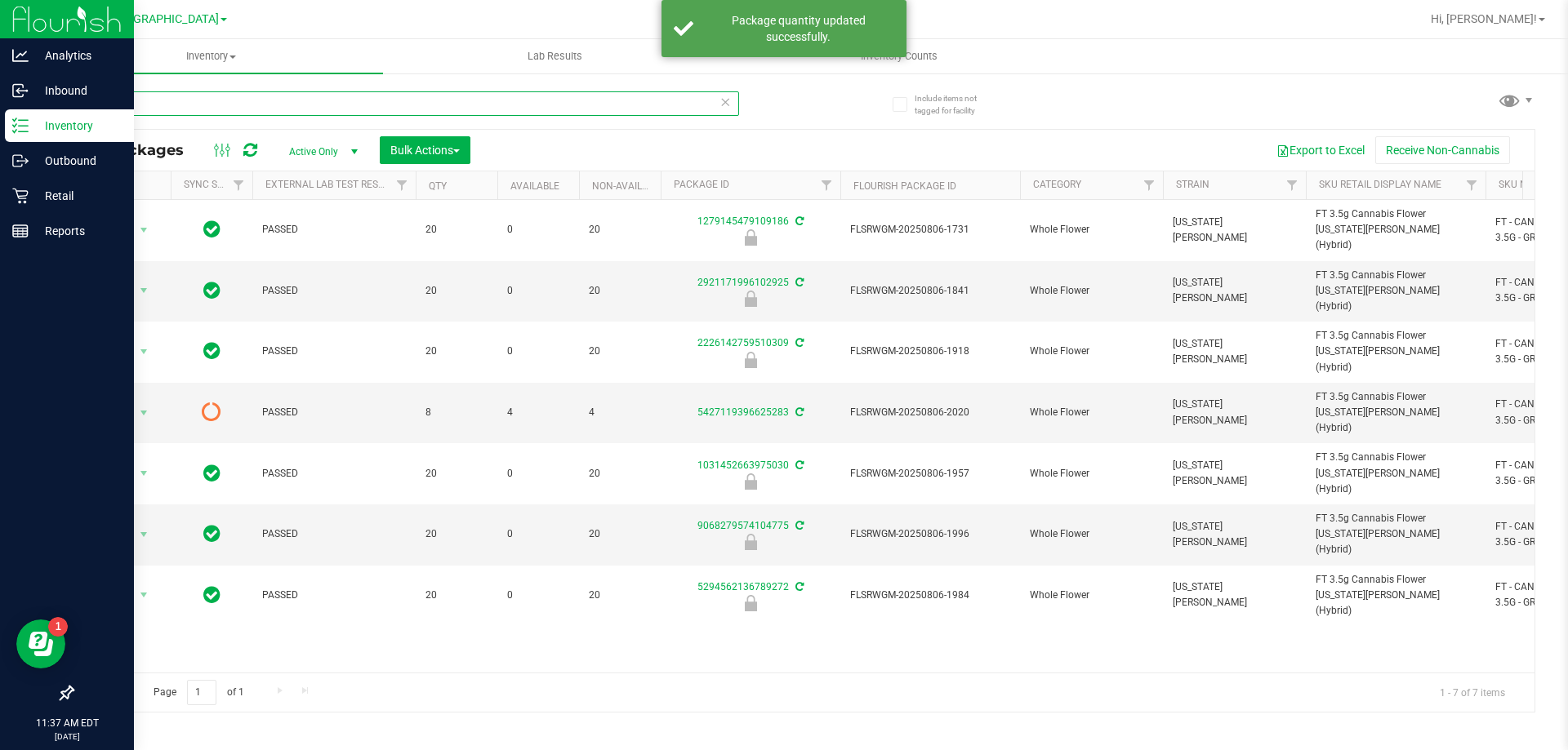
click at [204, 112] on input "grz" at bounding box center [404, 103] width 667 height 24
click at [204, 52] on span "Inventory" at bounding box center [211, 56] width 344 height 15
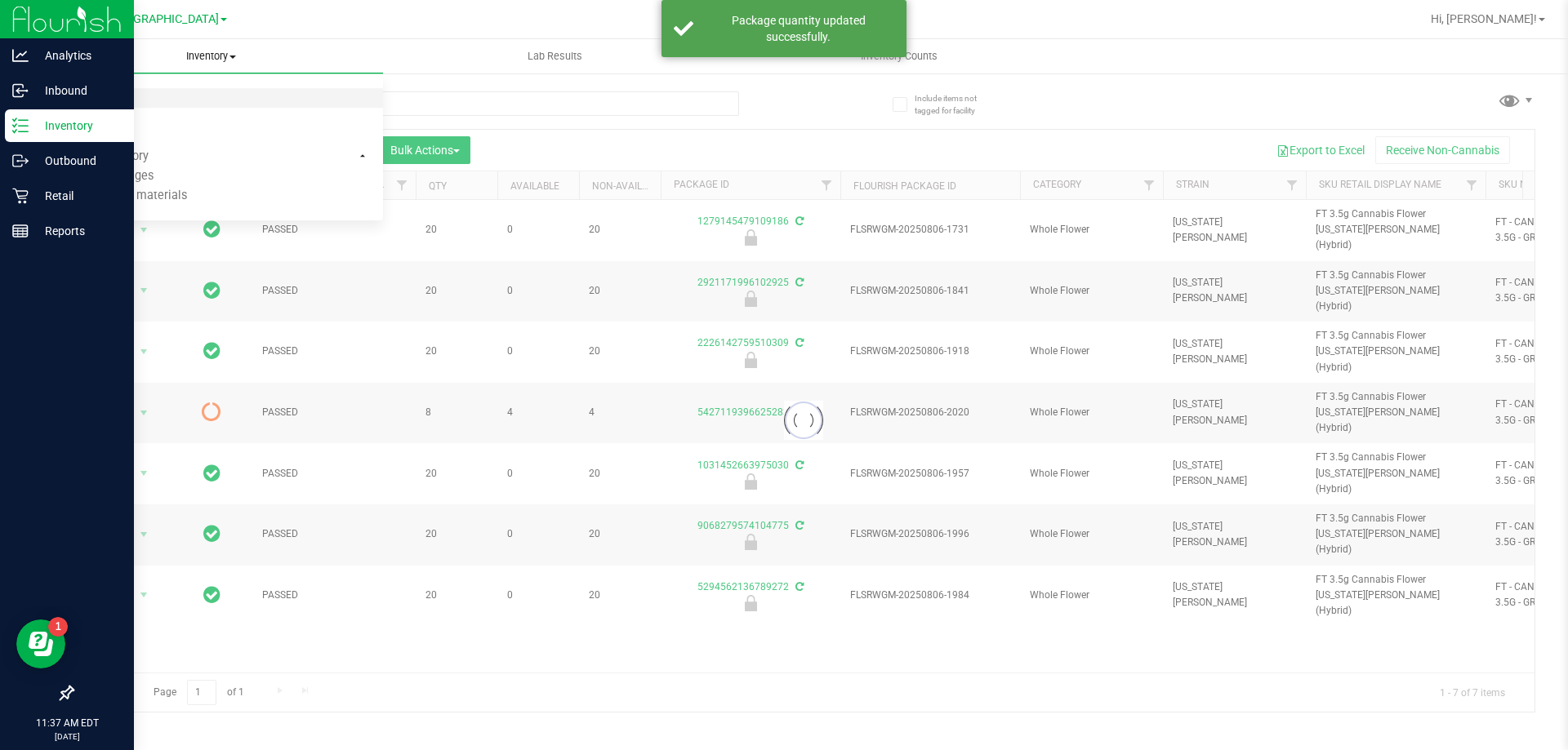
click at [144, 102] on span "All packages" at bounding box center [95, 98] width 112 height 14
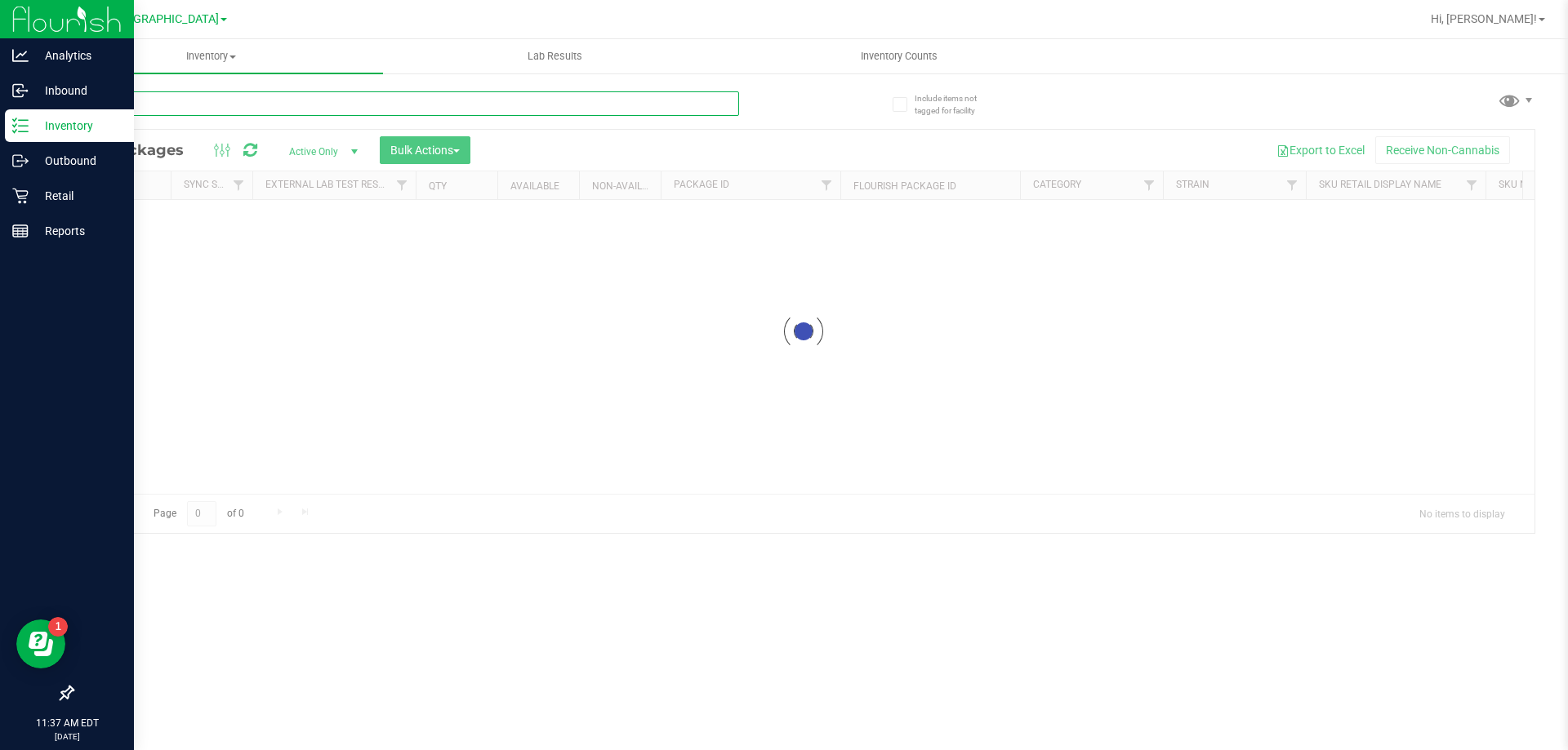
click at [153, 103] on input "text" at bounding box center [404, 103] width 667 height 24
type input "W-JUN25DSC01-0623"
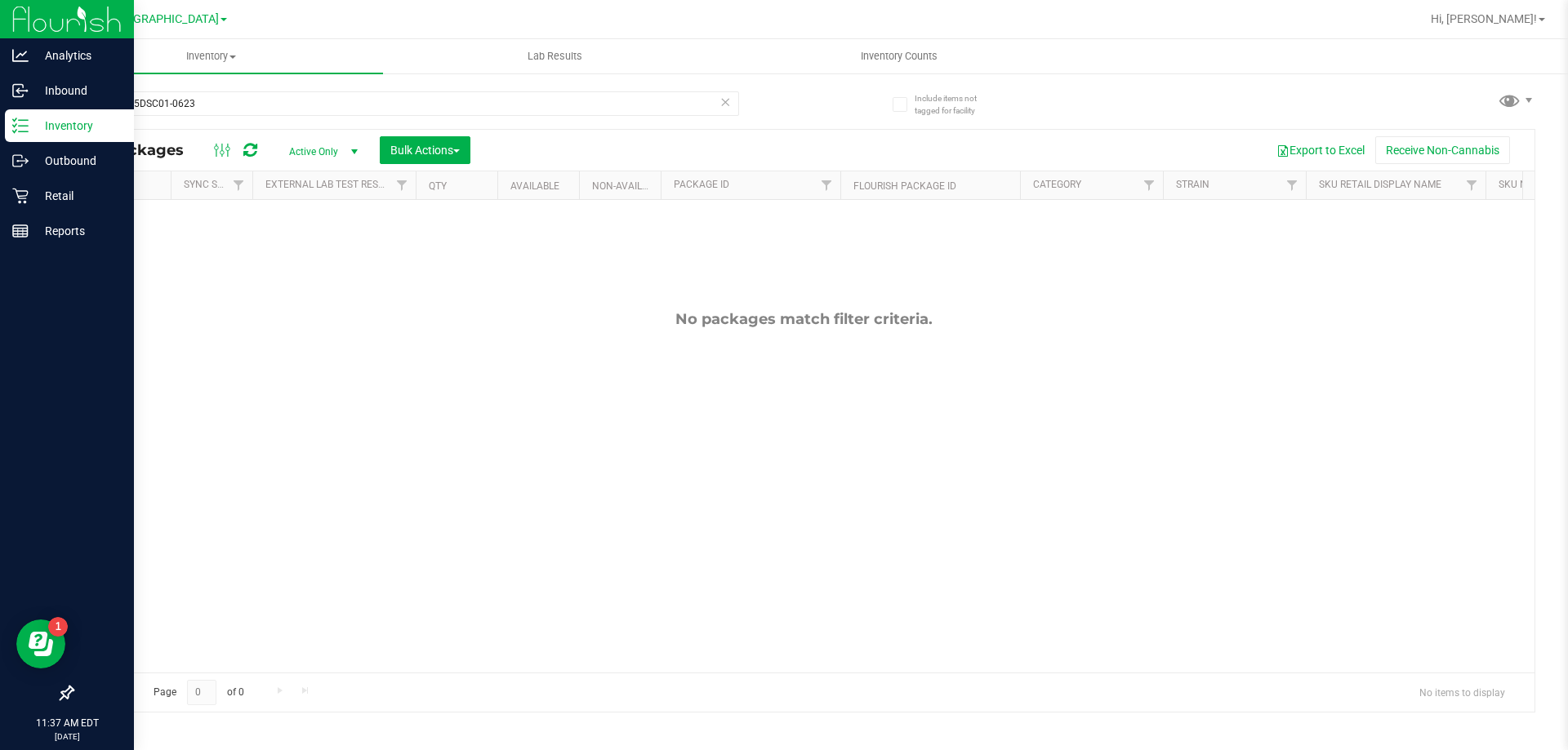
click at [356, 156] on div "All Packages Active Only Active Only Lab Samples Locked All External Internal B…" at bounding box center [803, 151] width 1462 height 41
click at [352, 150] on span "select" at bounding box center [354, 151] width 13 height 13
click at [313, 254] on li "All" at bounding box center [319, 251] width 88 height 24
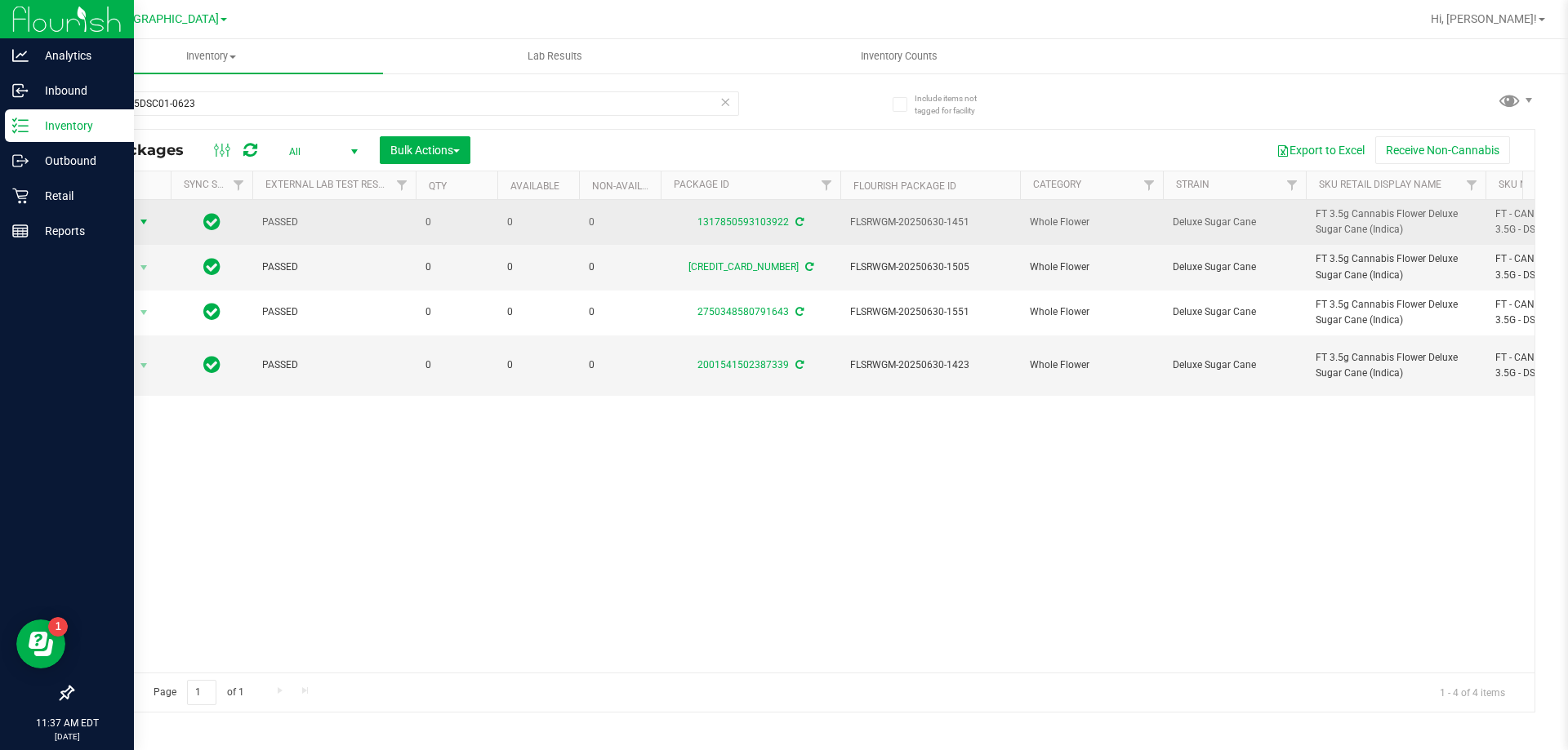
click at [130, 233] on span "Action" at bounding box center [111, 221] width 44 height 23
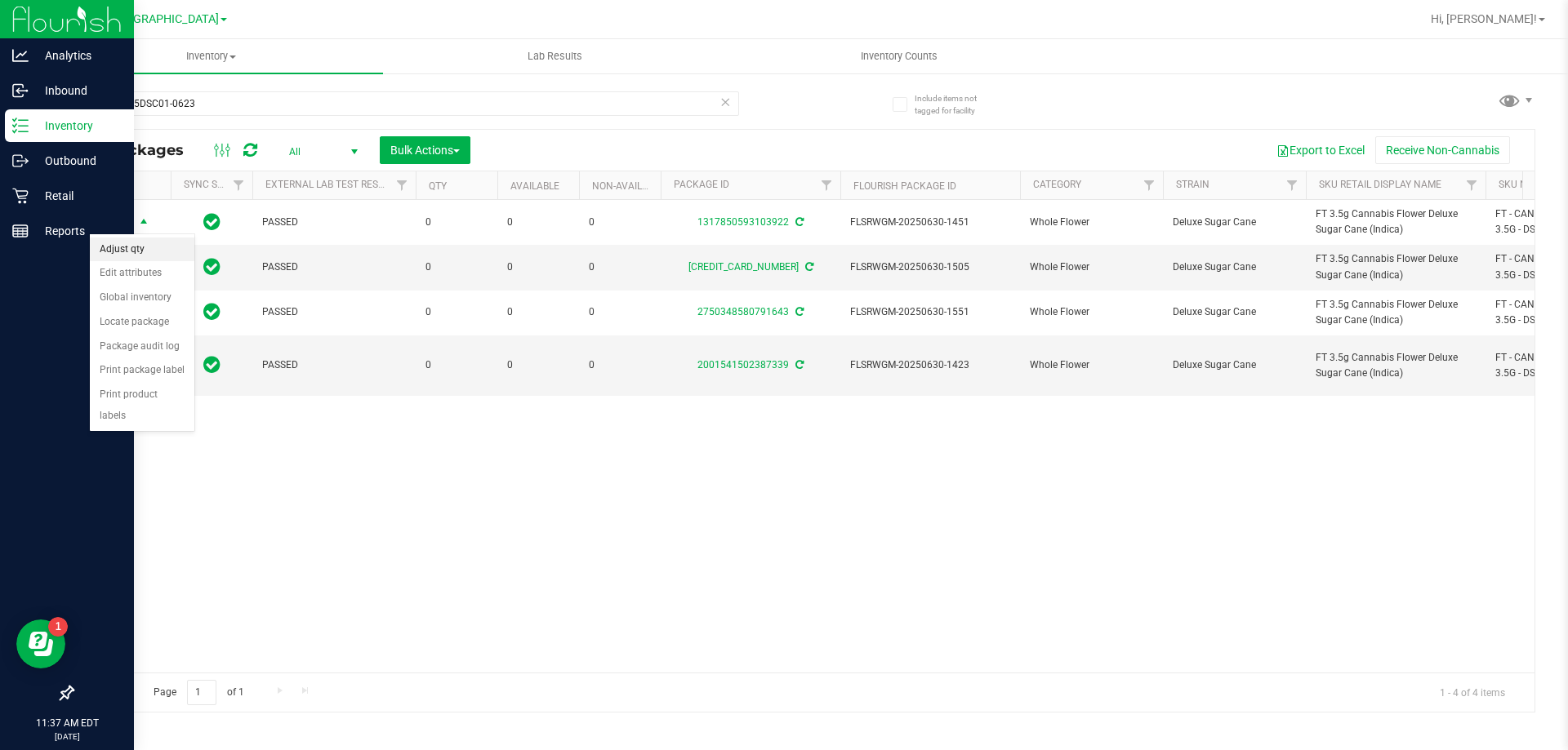
click at [130, 258] on li "Adjust qty" at bounding box center [142, 250] width 105 height 24
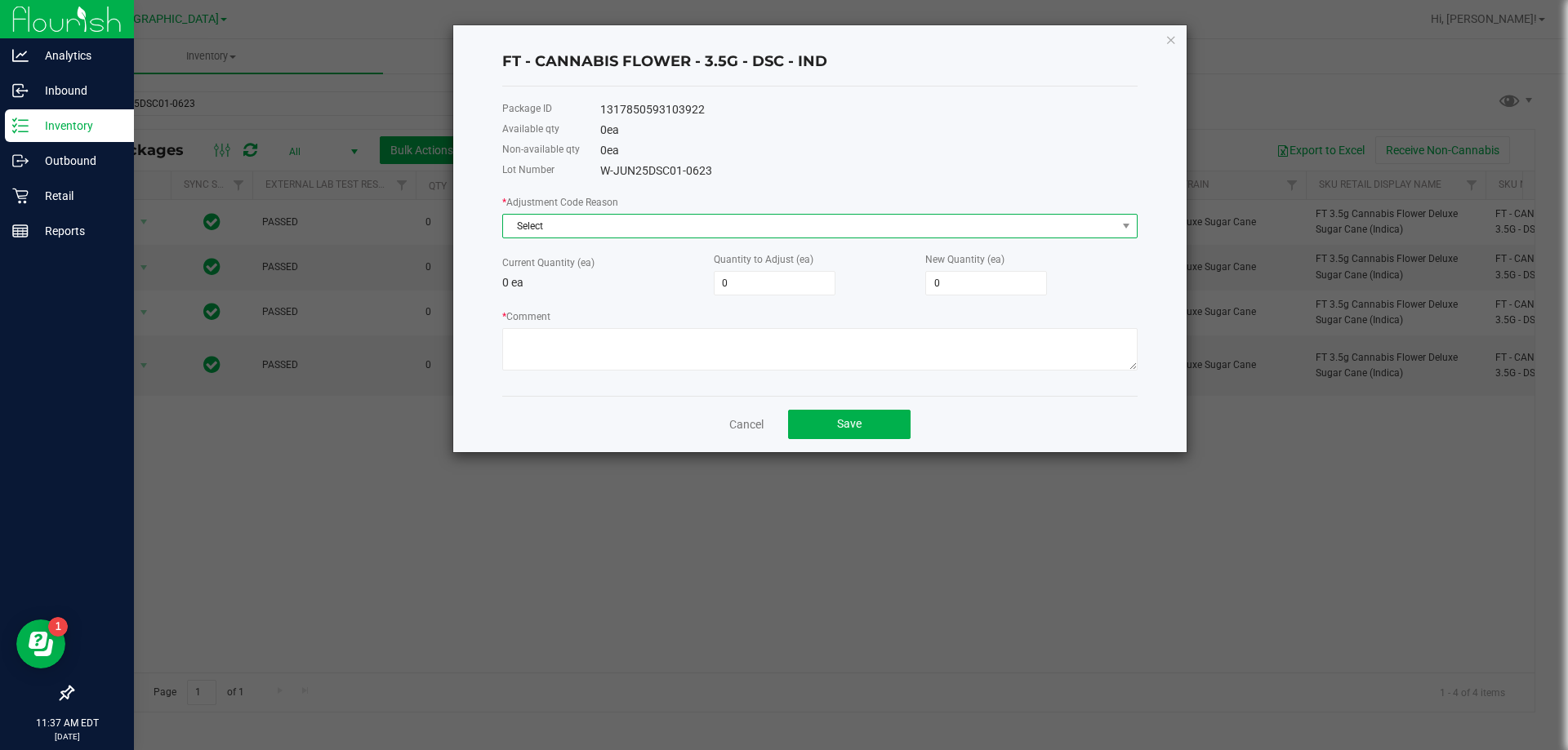
click at [639, 233] on span "Select" at bounding box center [810, 225] width 613 height 23
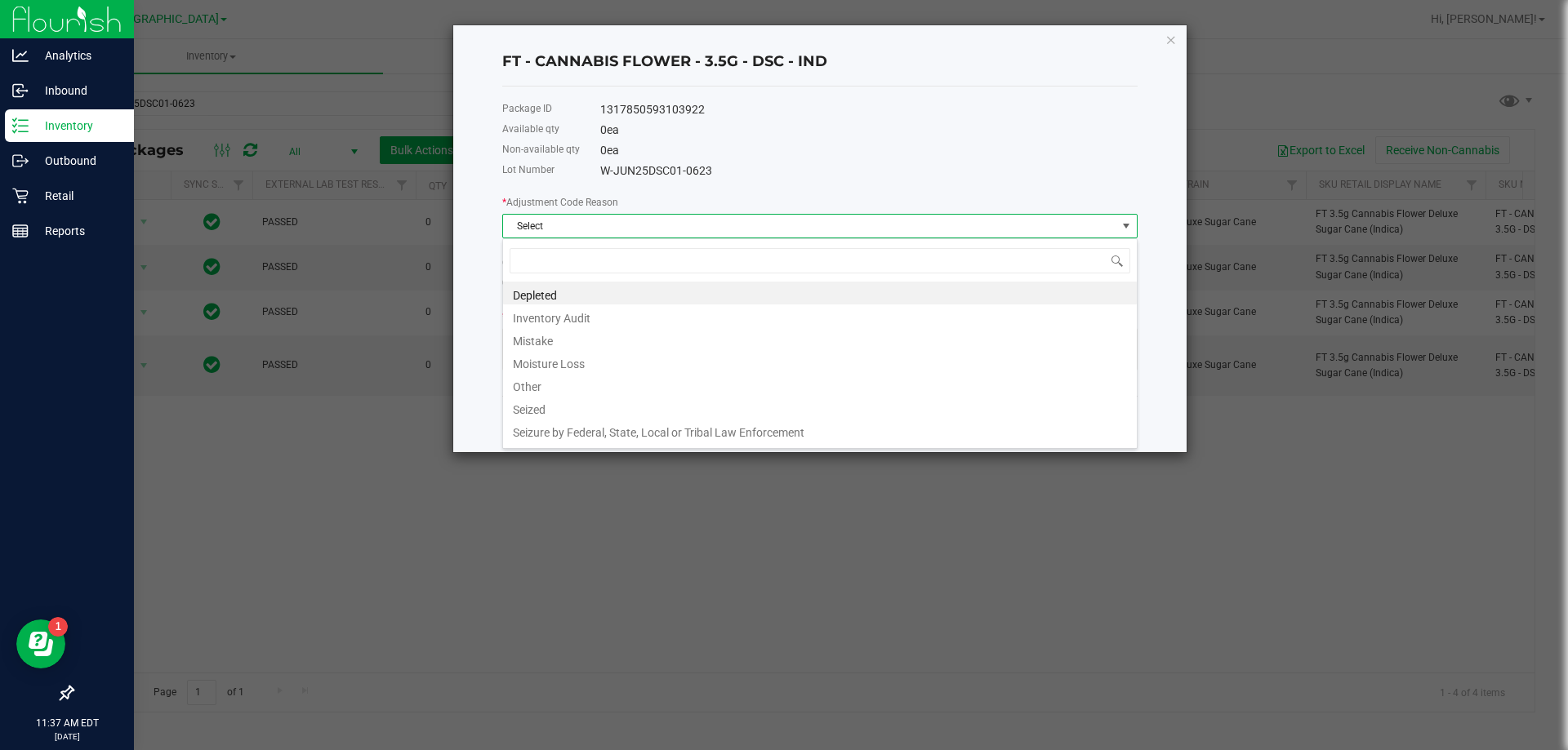
scroll to position [24, 636]
click at [573, 335] on li "Mistake" at bounding box center [820, 338] width 634 height 23
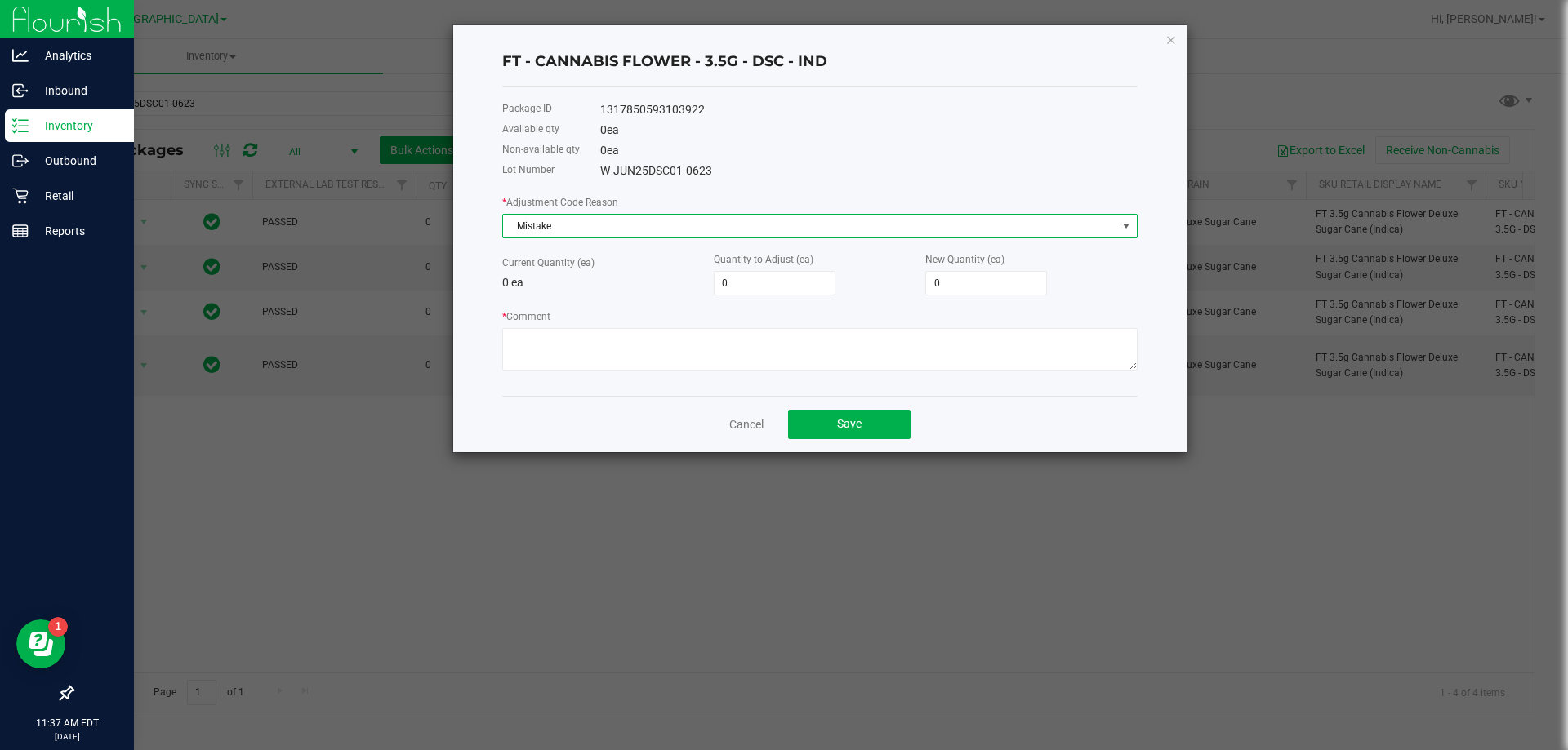
click at [841, 293] on div "Quantity to Adjust (ea) 0" at bounding box center [820, 273] width 212 height 45
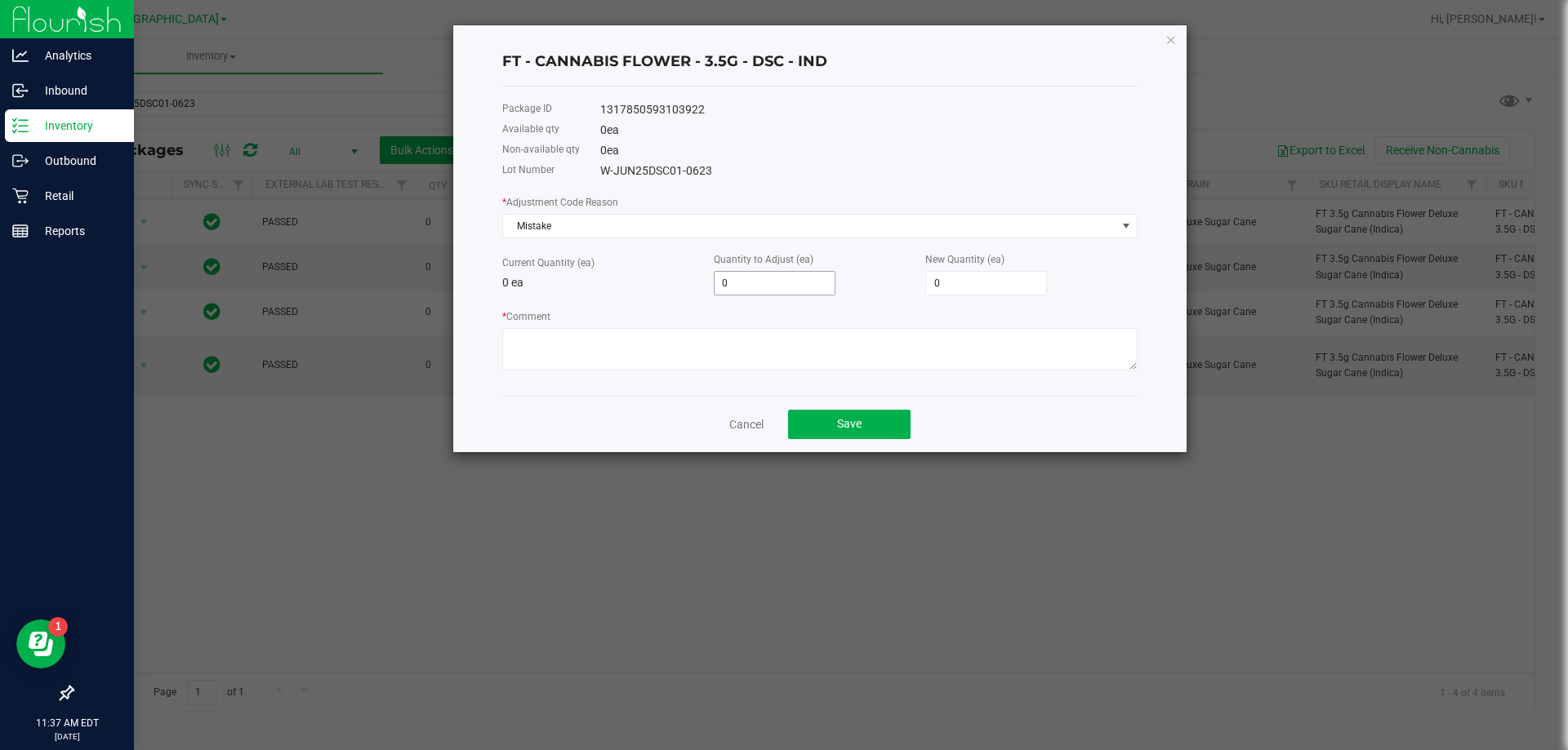
click at [821, 283] on input "0" at bounding box center [775, 283] width 120 height 23
type input "1"
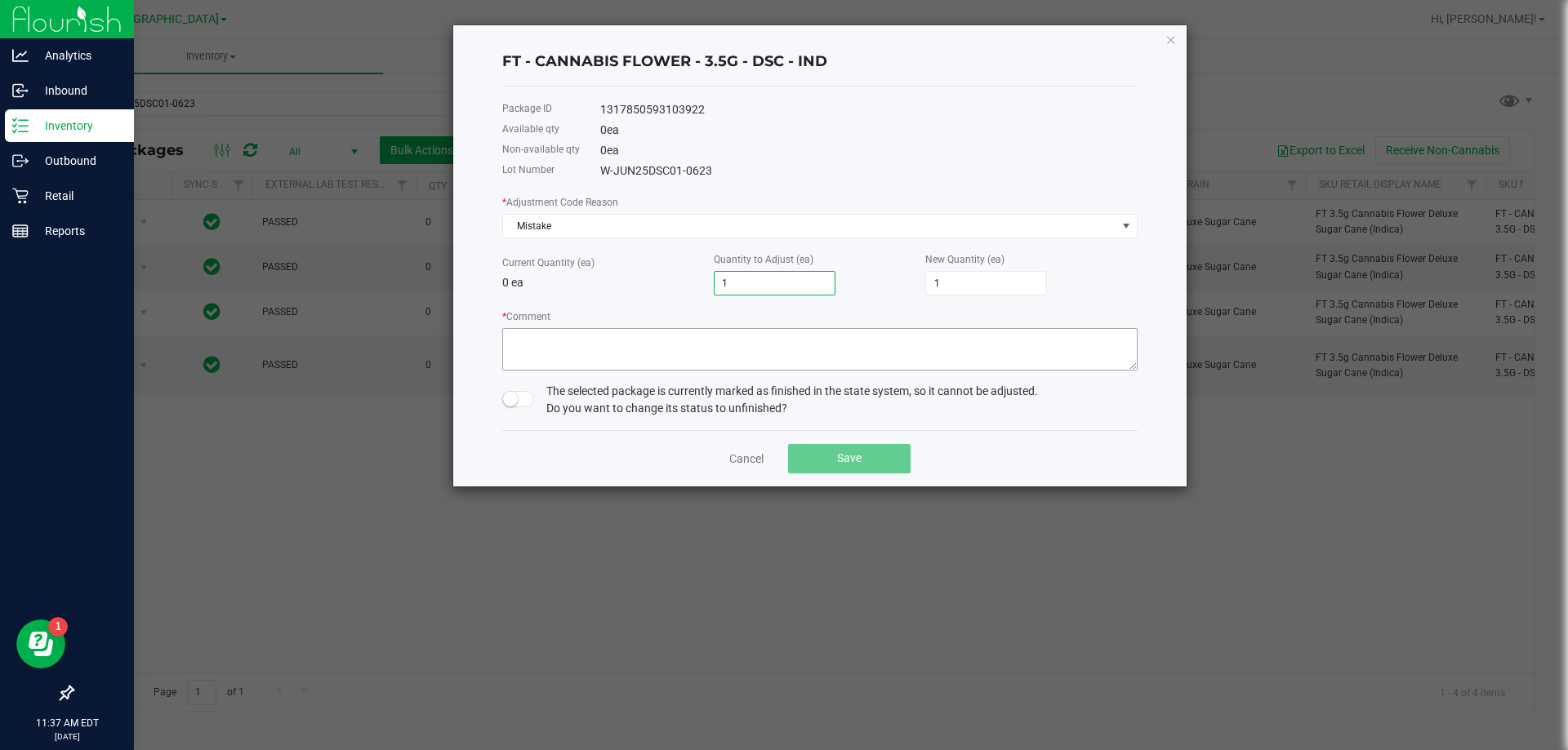
type input "1"
click at [804, 347] on textarea "* Comment" at bounding box center [820, 349] width 636 height 42
type textarea "Allocation error; transacted inaccurate product"
click at [493, 405] on div "FT - CANNABIS FLOWER - 3.5G - DSC - IND Package ID 1317850593103922 Available q…" at bounding box center [820, 256] width 734 height 461
click at [530, 396] on span at bounding box center [518, 398] width 32 height 17
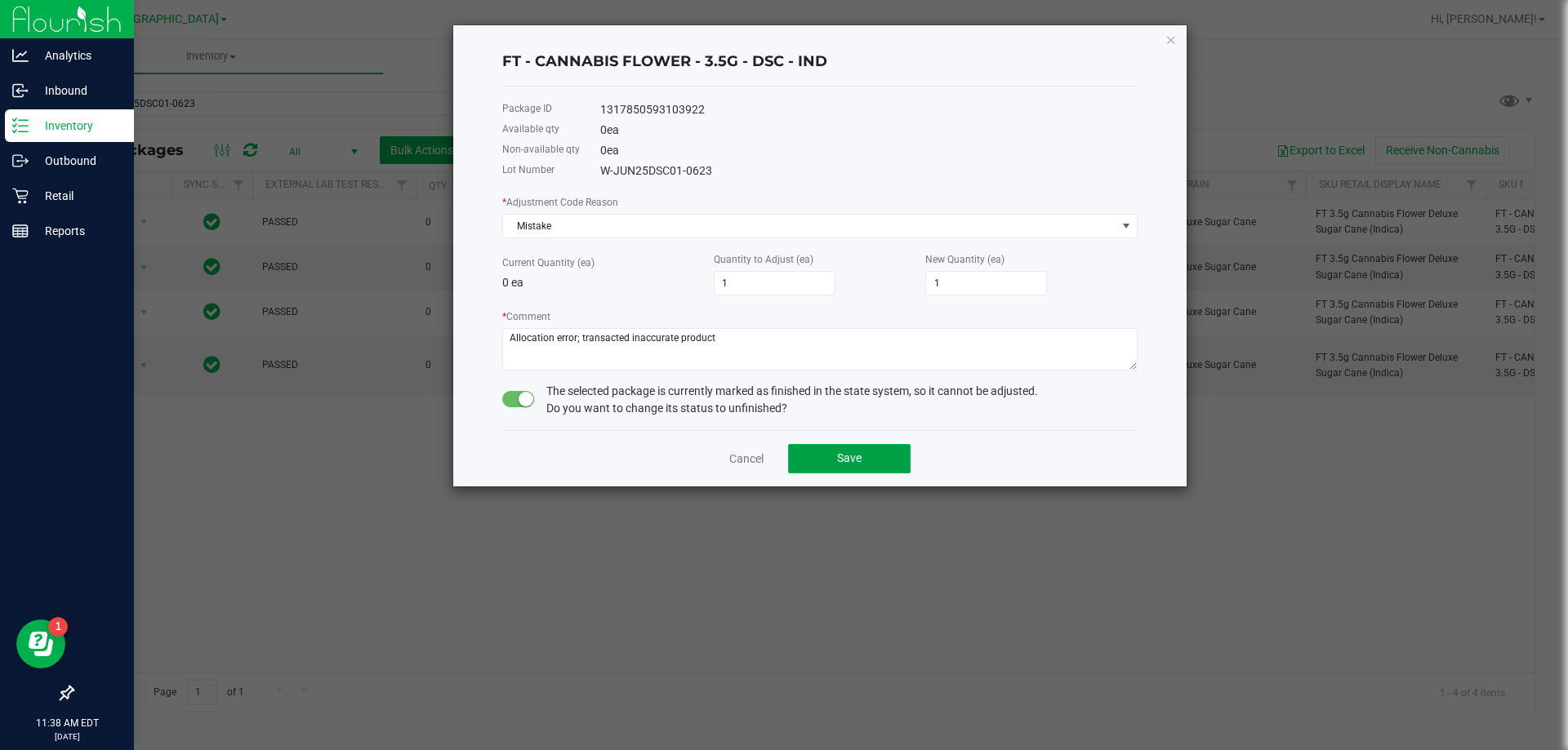
click at [842, 465] on span "Save" at bounding box center [849, 457] width 24 height 13
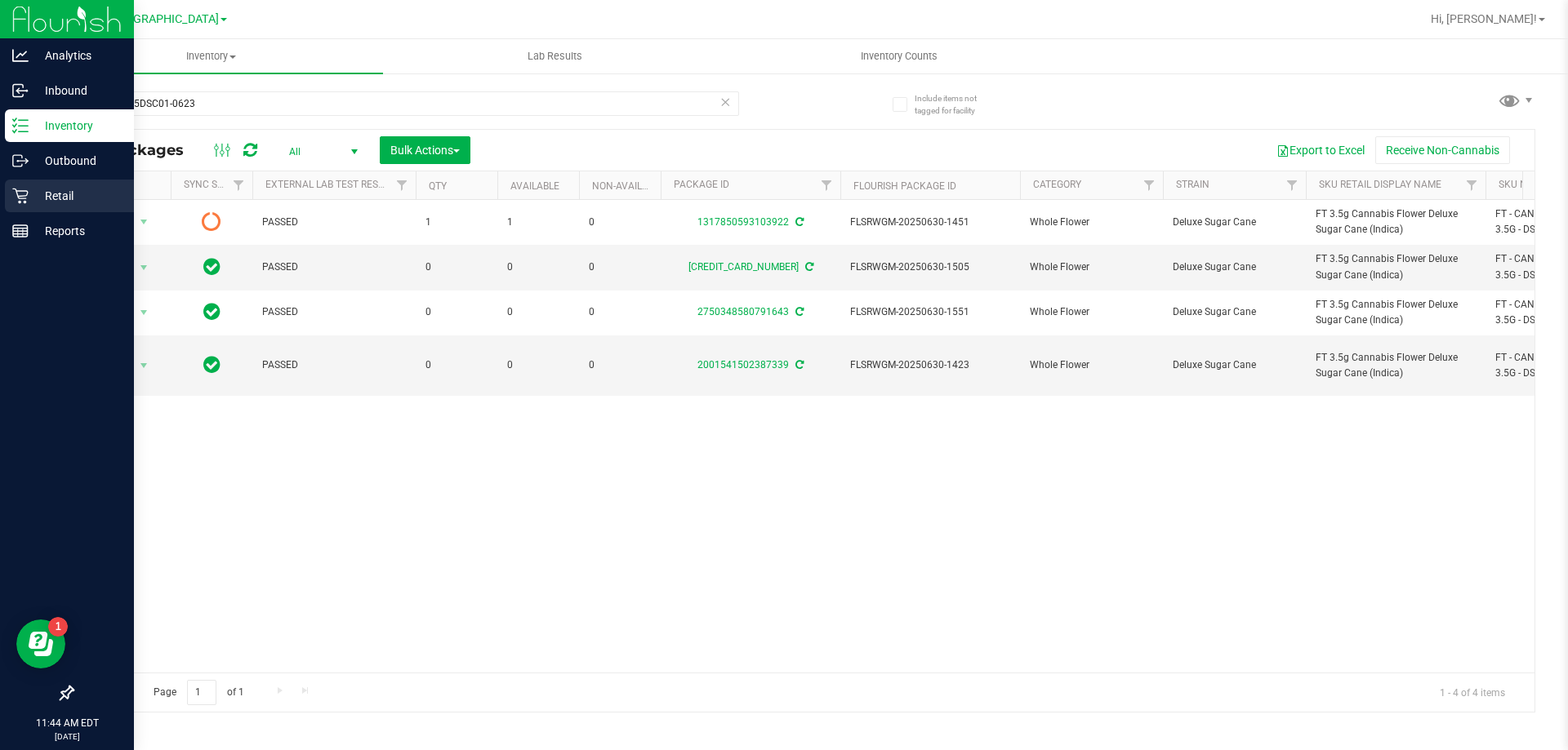
click at [52, 199] on p "Retail" at bounding box center [77, 196] width 98 height 20
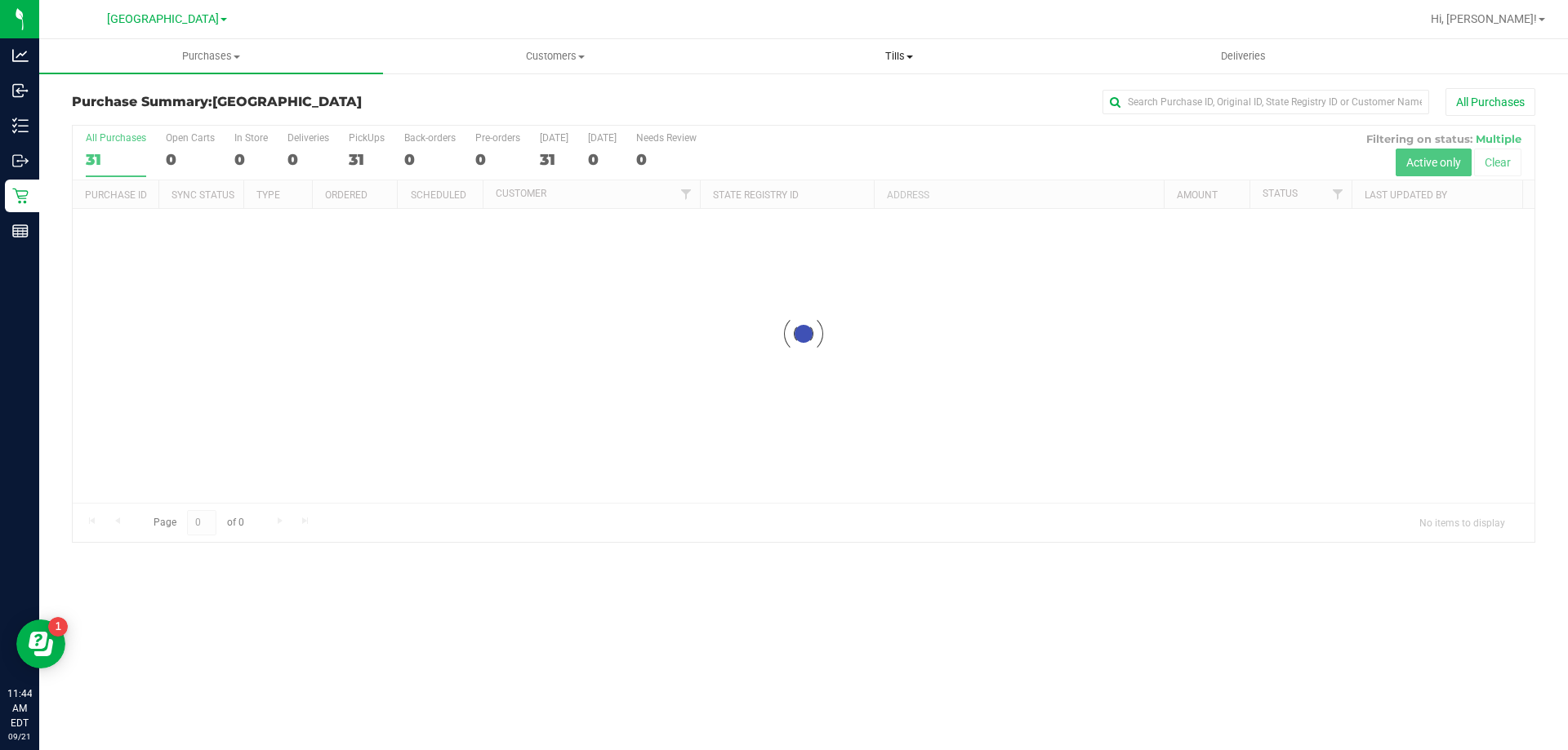
click at [899, 51] on span "Tills" at bounding box center [898, 56] width 342 height 15
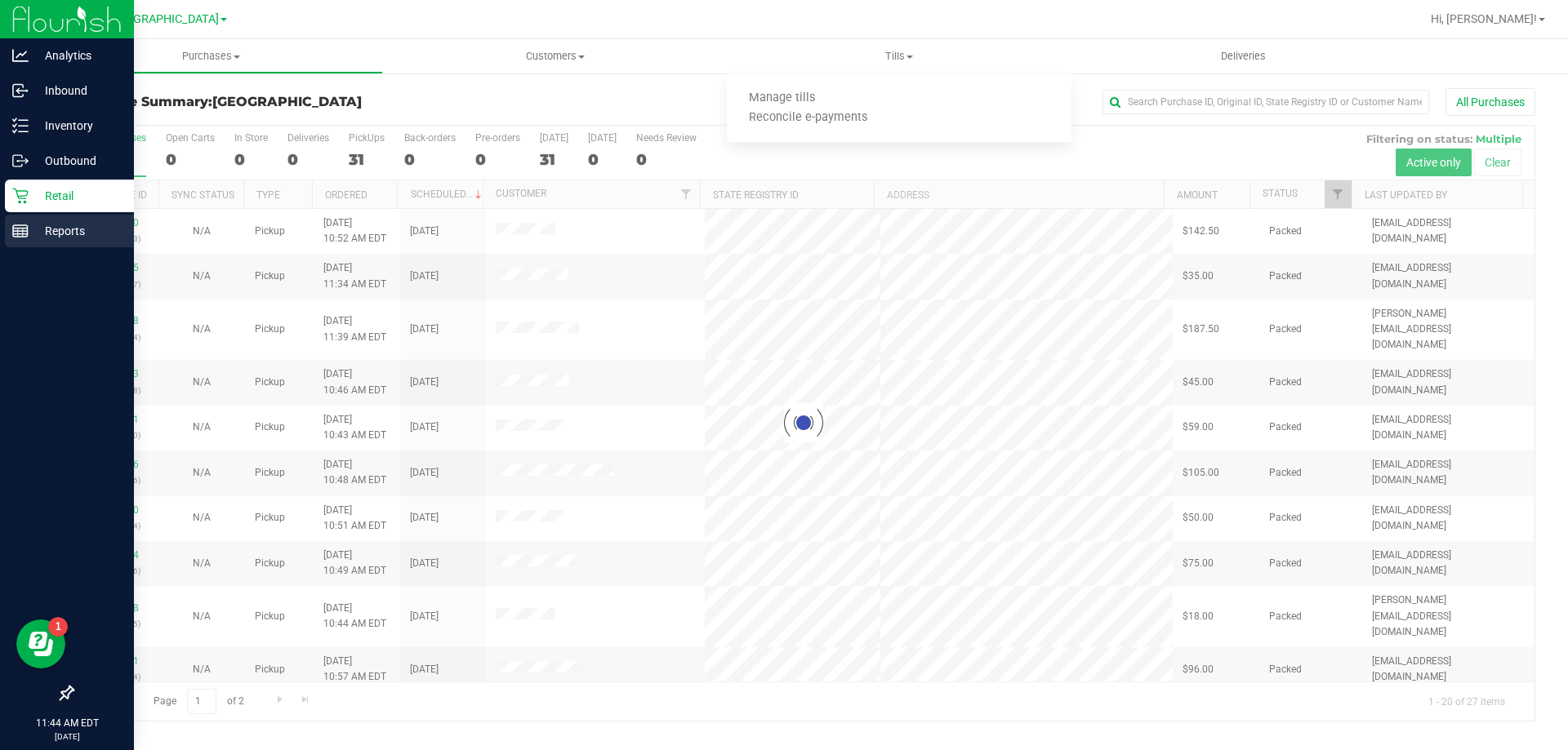
click at [50, 218] on div "Reports" at bounding box center [70, 230] width 129 height 32
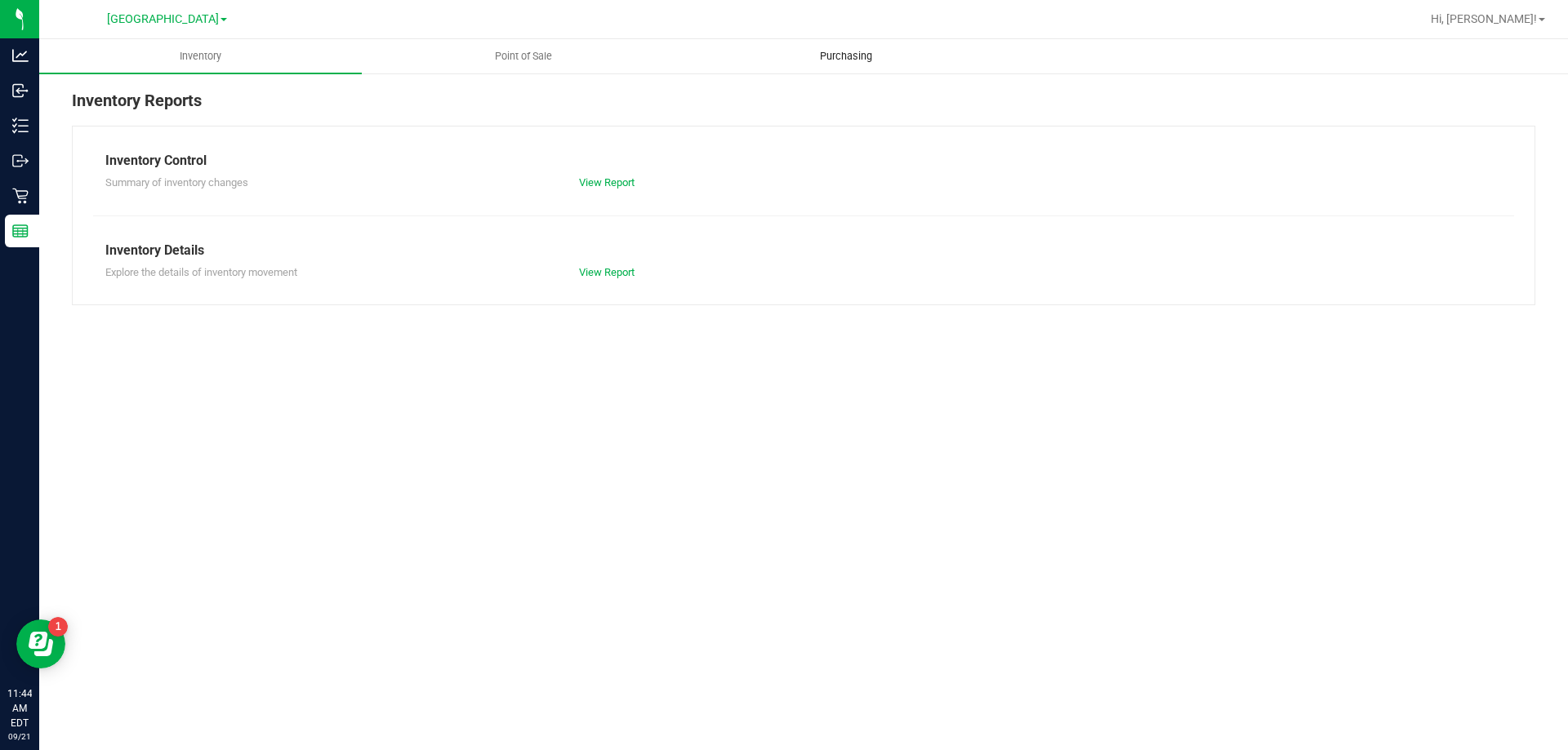
click at [874, 55] on span "Purchasing" at bounding box center [846, 56] width 96 height 15
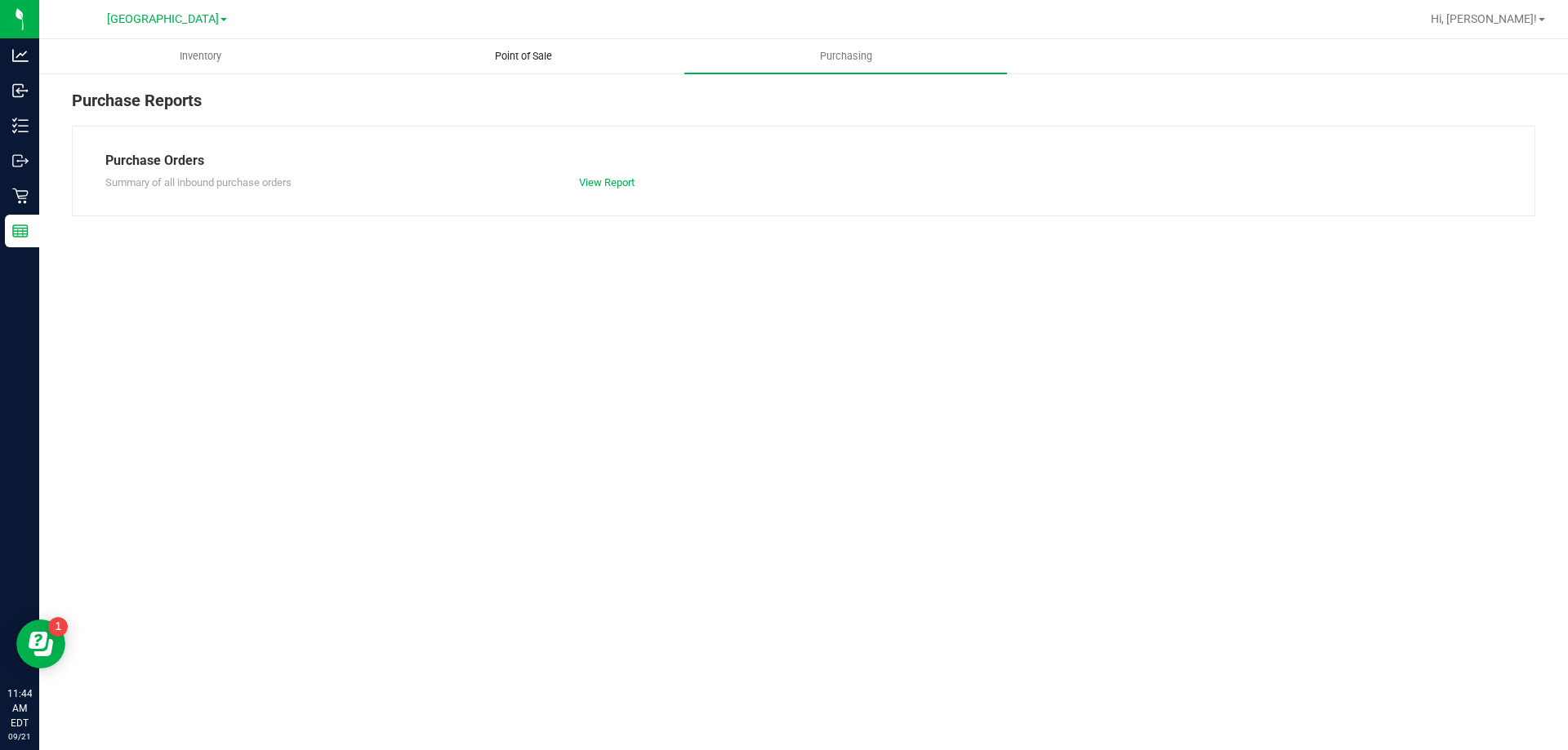
click at [555, 62] on span "Point of Sale" at bounding box center [523, 56] width 101 height 15
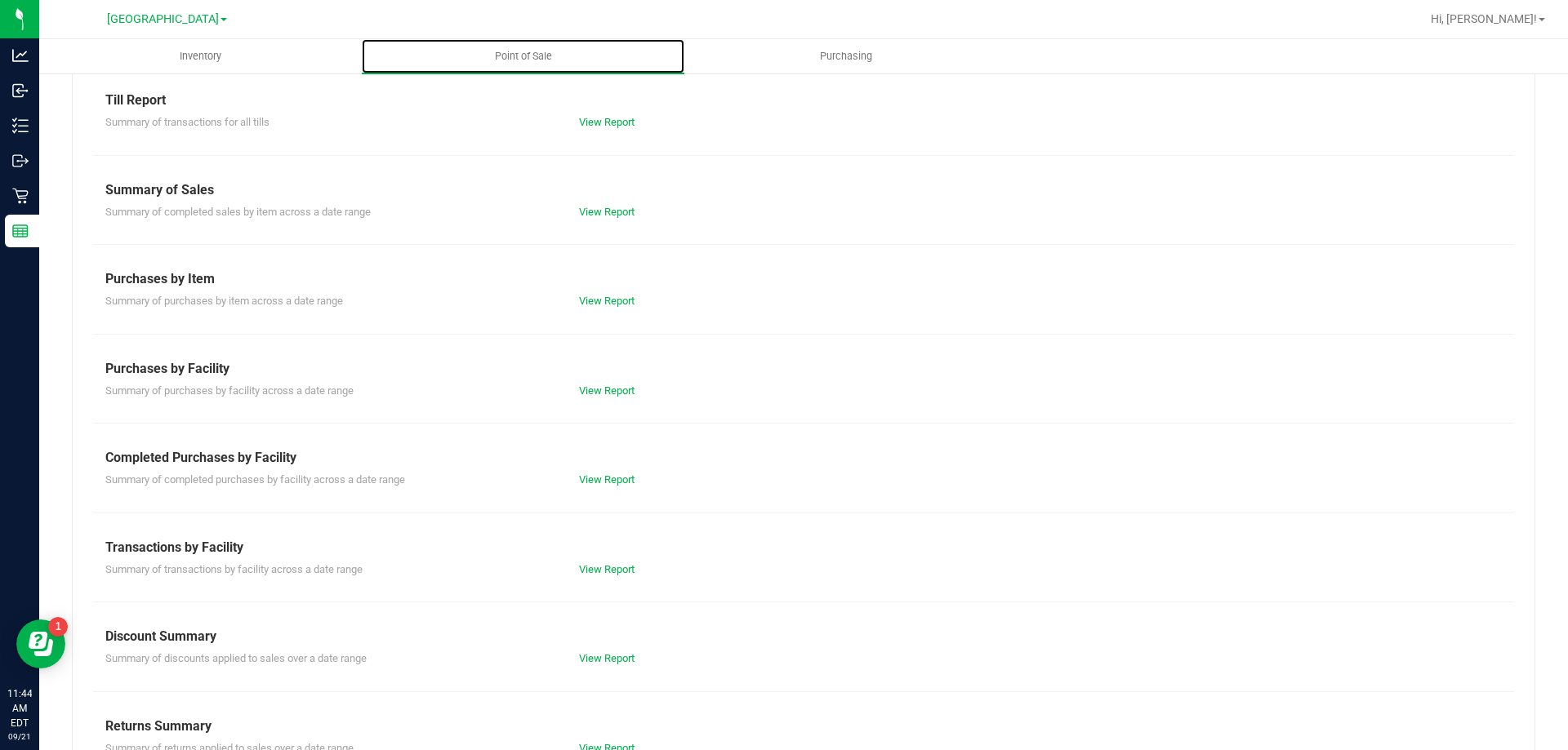
scroll to position [108, 0]
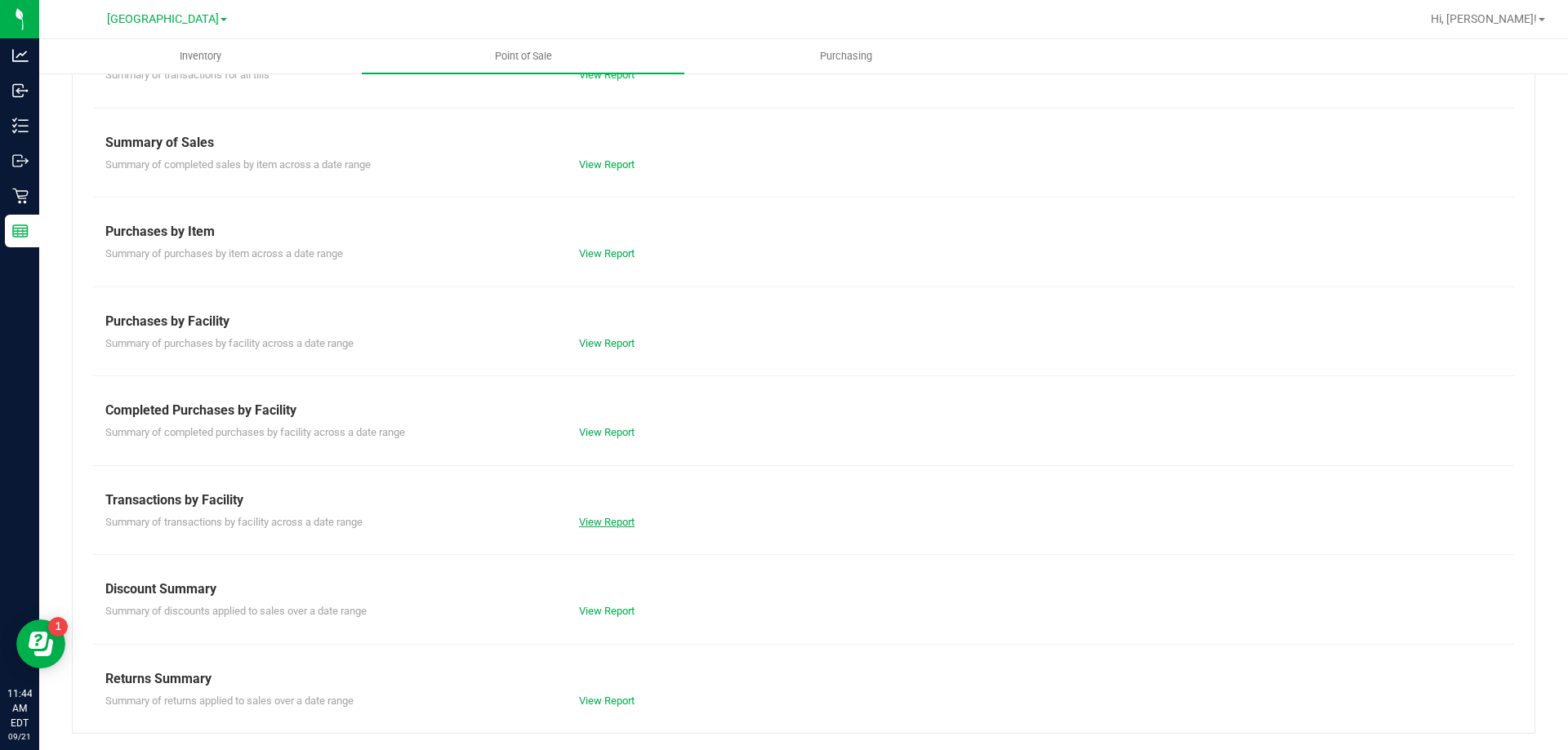
click at [614, 519] on link "View Report" at bounding box center [606, 522] width 56 height 13
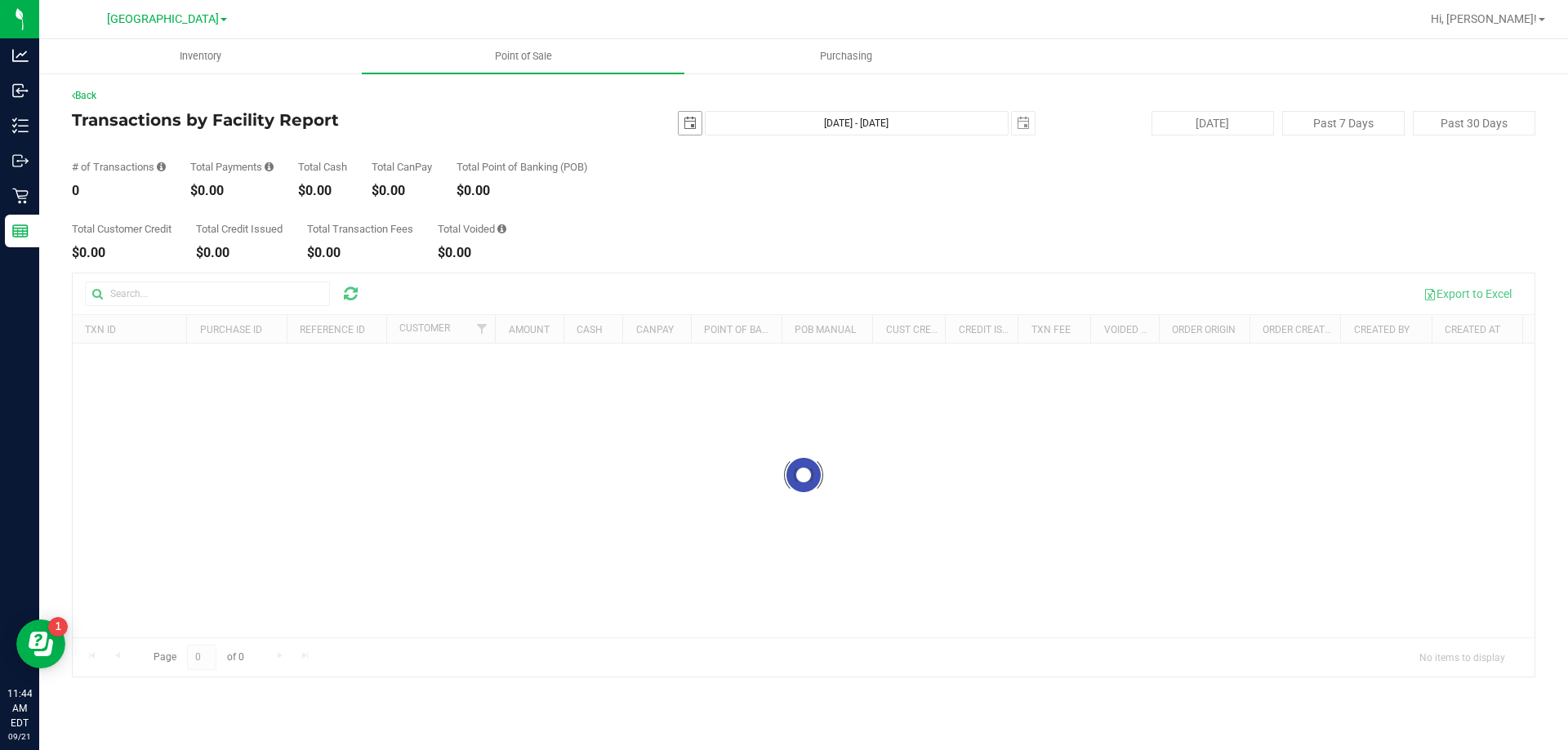
click at [699, 127] on span "select" at bounding box center [689, 122] width 23 height 23
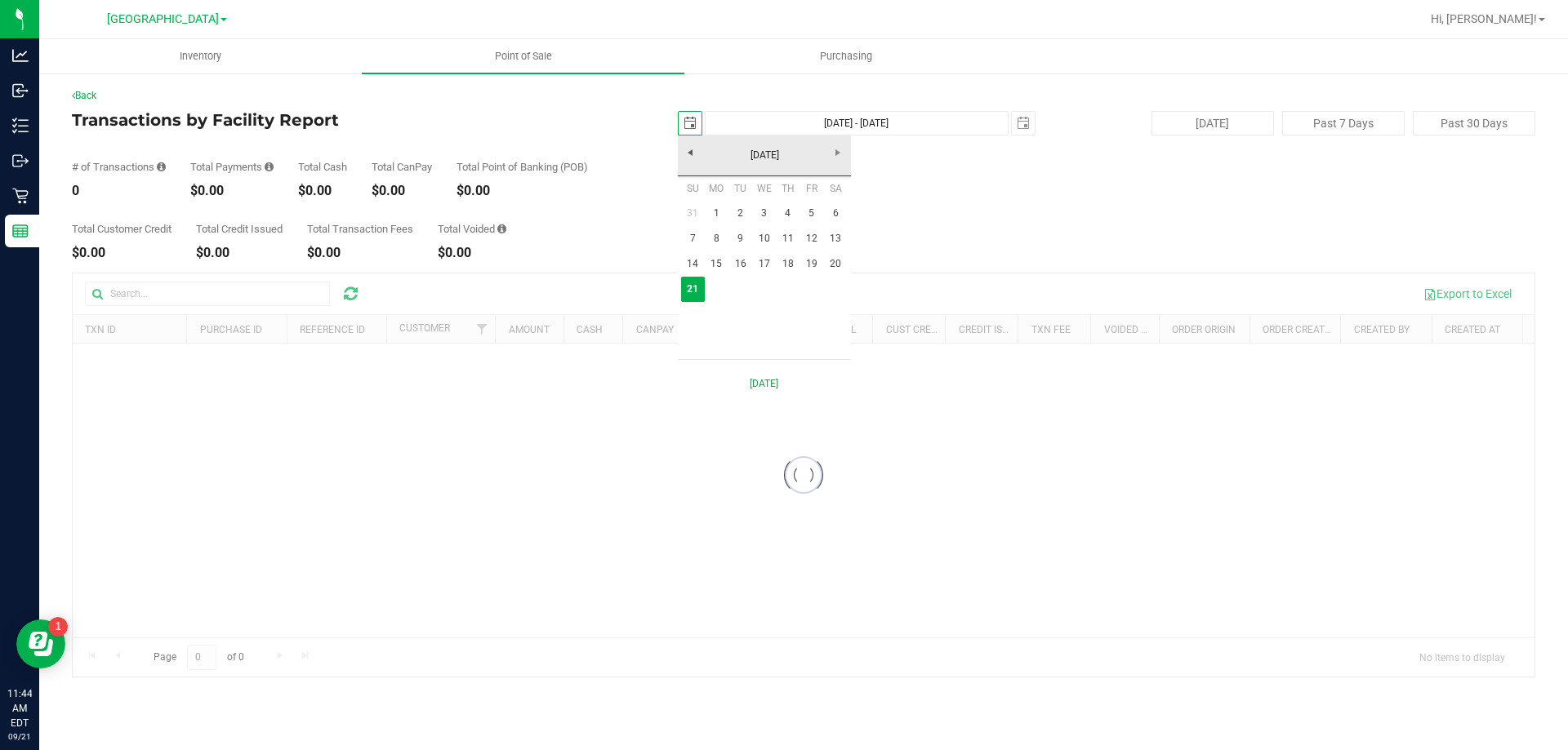
scroll to position [0, 41]
click at [839, 263] on link "20" at bounding box center [835, 264] width 24 height 25
type input "[DATE]"
click at [1023, 123] on span "select" at bounding box center [1022, 122] width 13 height 13
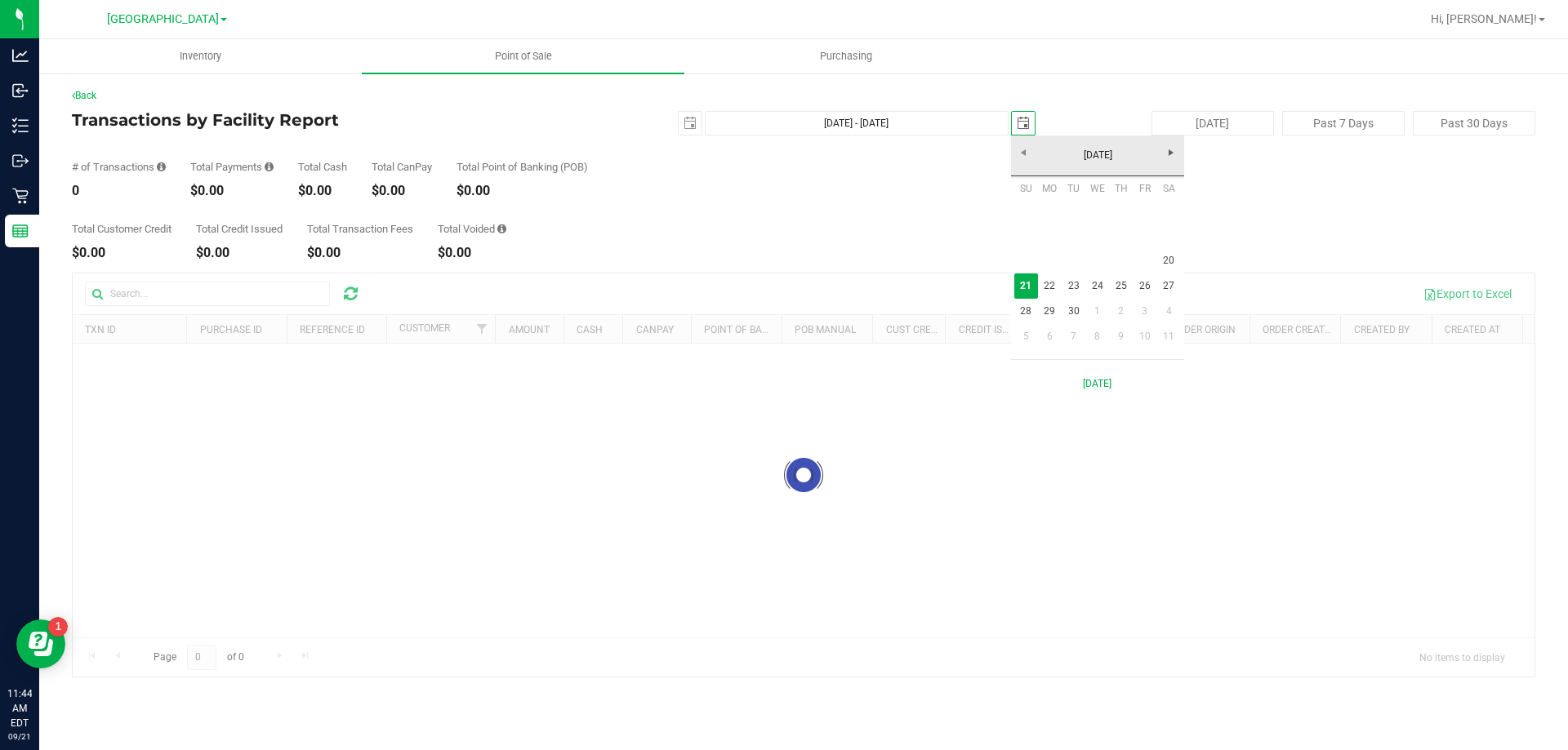
scroll to position [0, 41]
click at [1173, 263] on link "20" at bounding box center [1169, 261] width 24 height 25
type input "[DATE] - [DATE]"
type input "[DATE]"
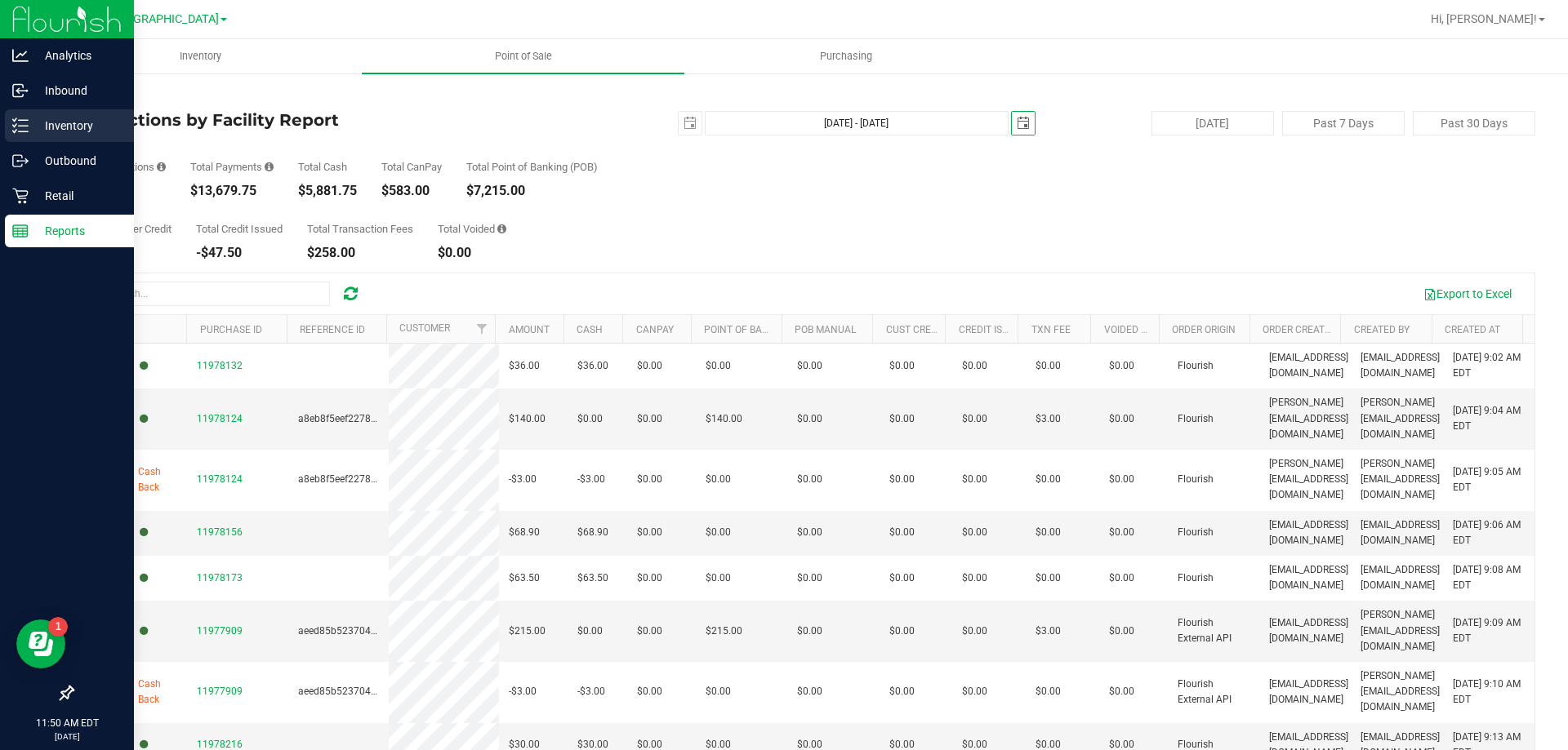
click at [59, 142] on link "Inventory" at bounding box center [67, 127] width 134 height 35
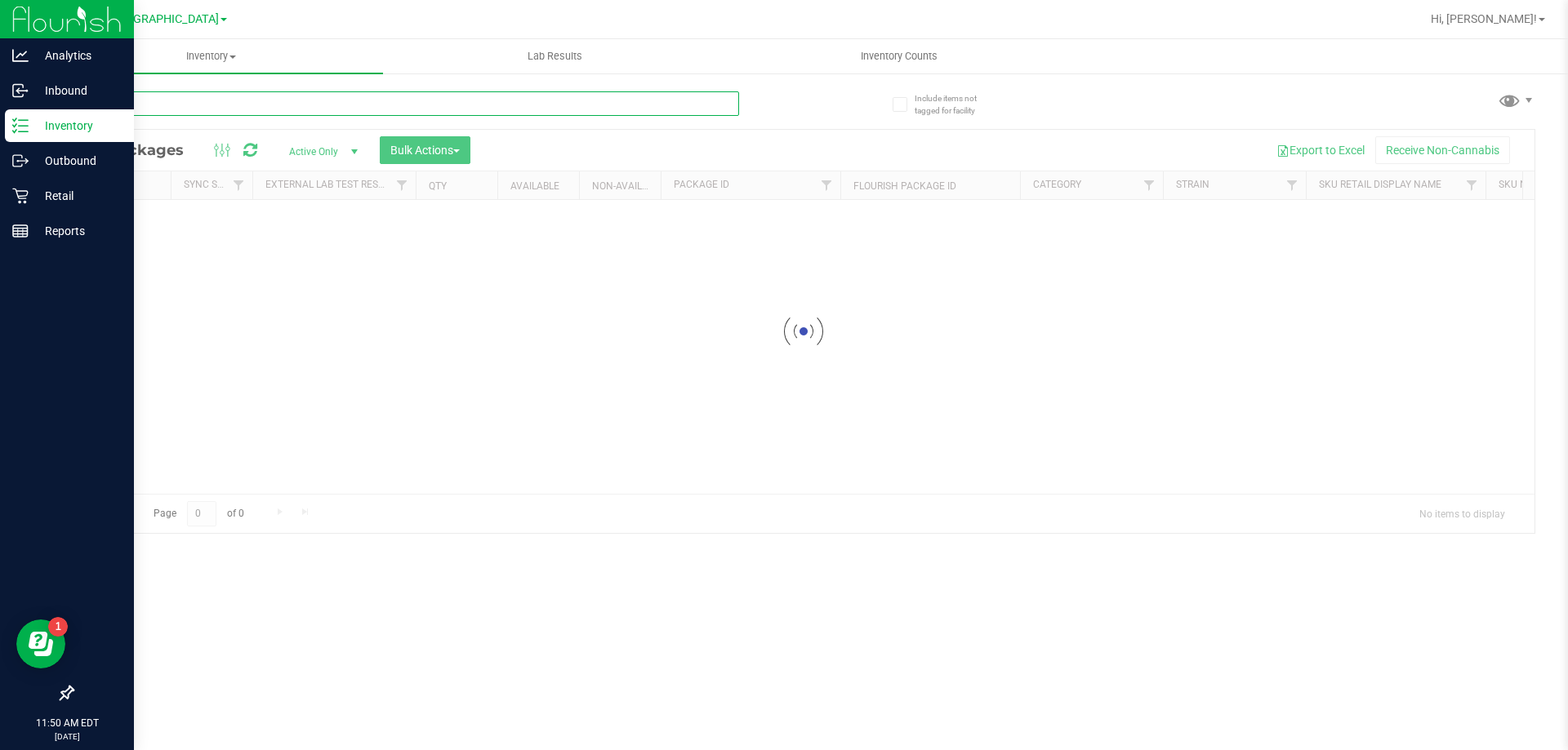
click at [321, 101] on input "text" at bounding box center [404, 103] width 667 height 24
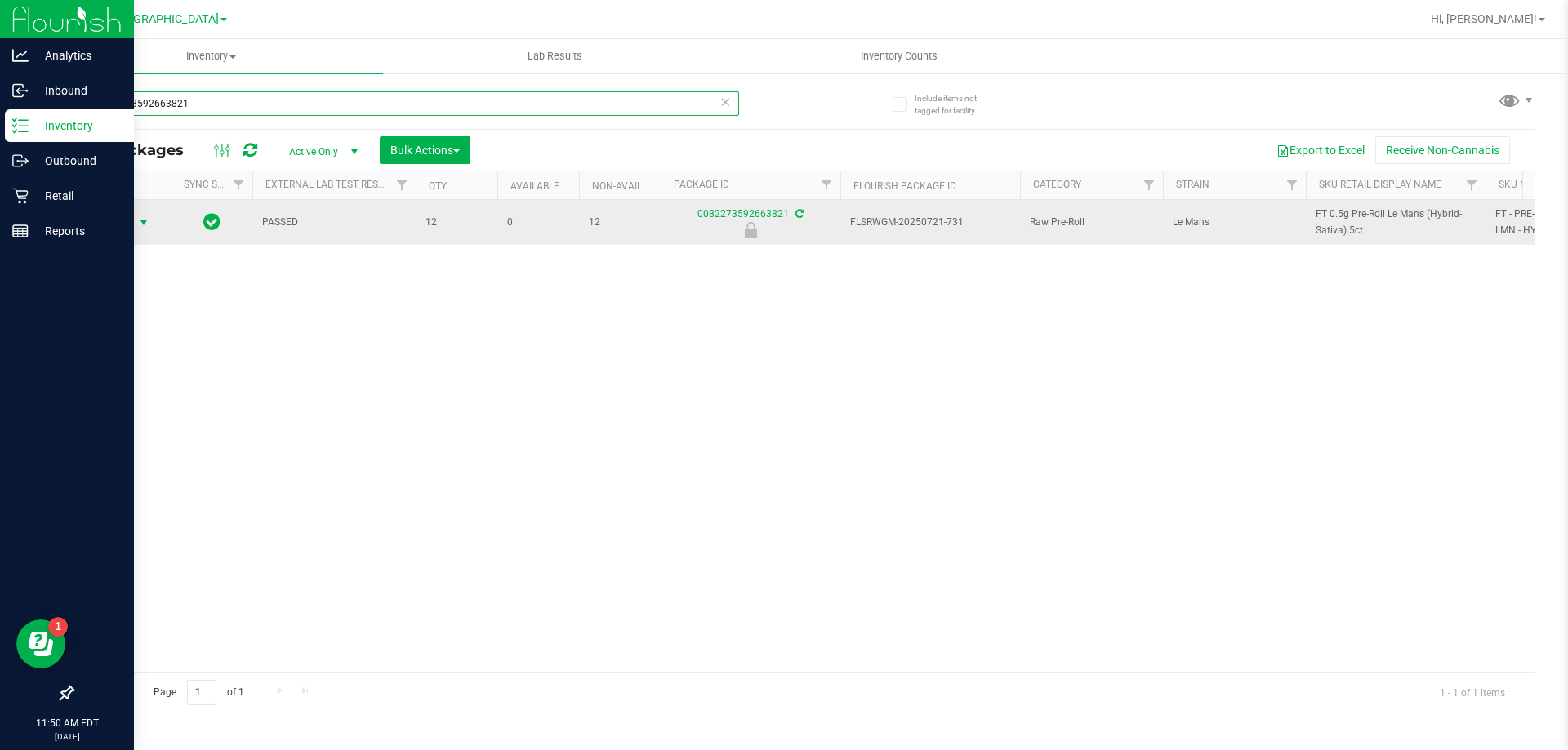
type input "0082273592663821"
click at [140, 219] on span "select" at bounding box center [143, 222] width 13 height 13
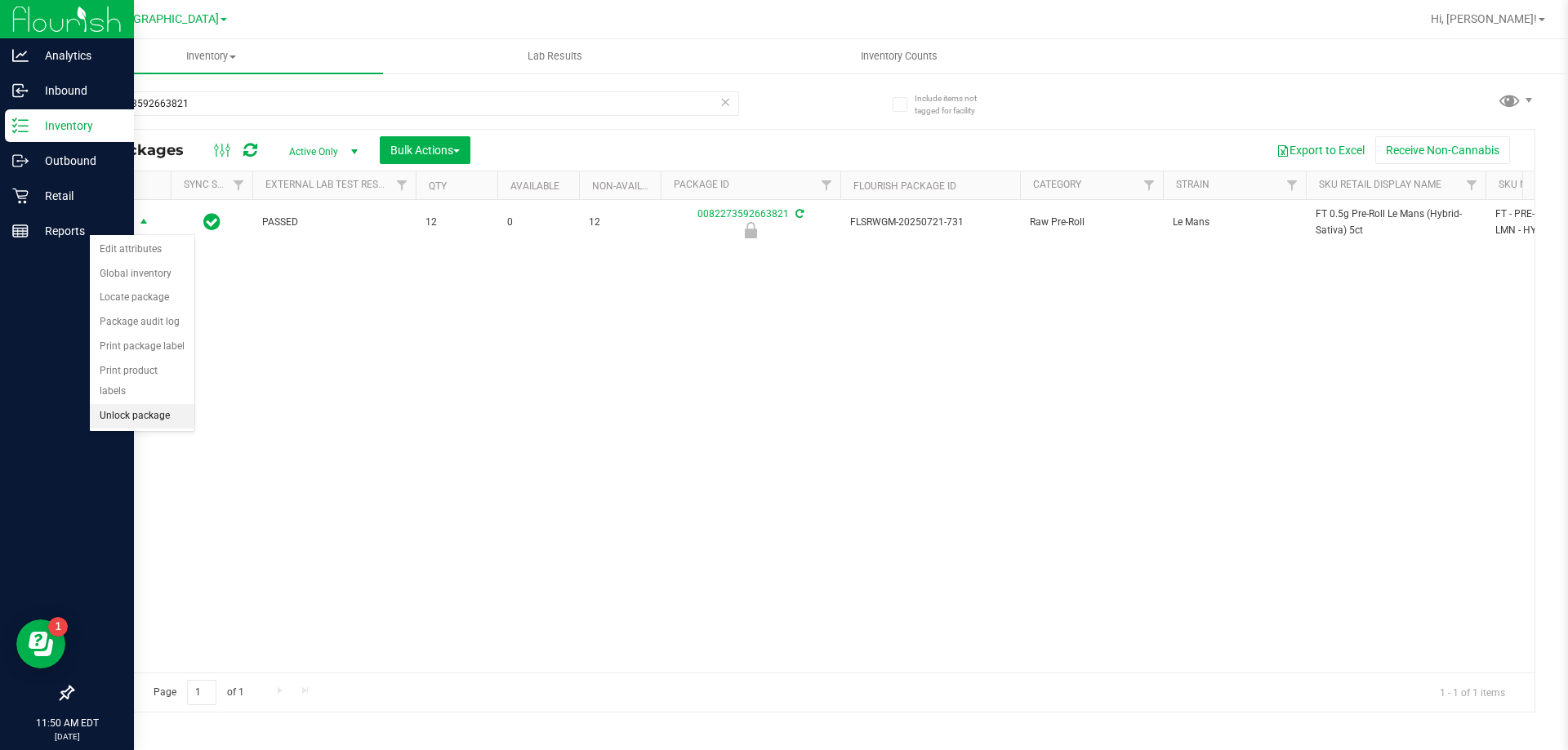
click at [152, 404] on li "Unlock package" at bounding box center [142, 416] width 105 height 24
